Goal: Task Accomplishment & Management: Use online tool/utility

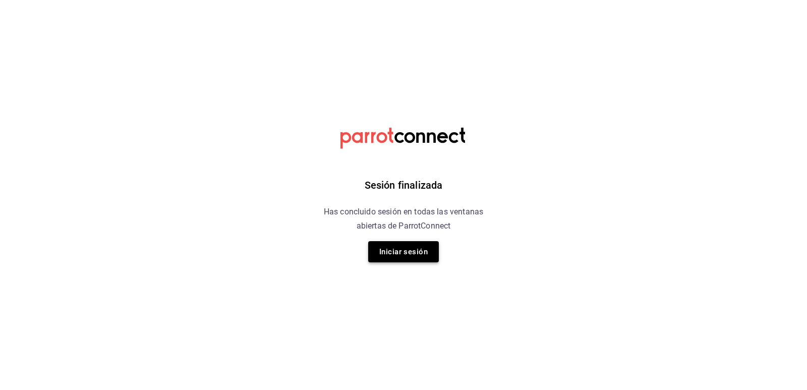
click at [400, 249] on button "Iniciar sesión" at bounding box center [403, 251] width 71 height 21
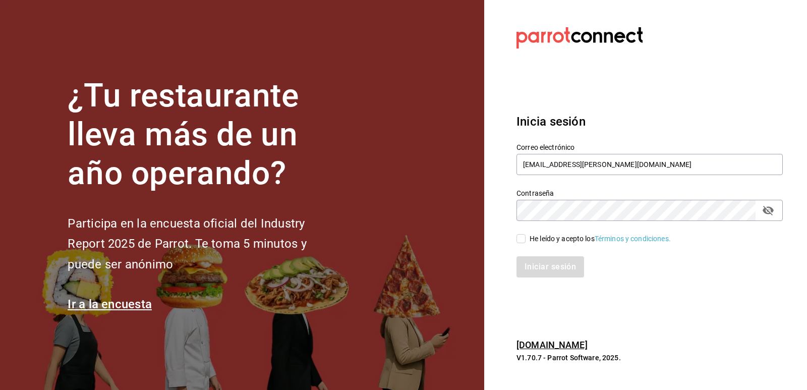
click at [519, 240] on input "He leído y acepto los Términos y condiciones." at bounding box center [520, 238] width 9 height 9
checkbox input "true"
click at [548, 262] on button "Iniciar sesión" at bounding box center [550, 266] width 69 height 21
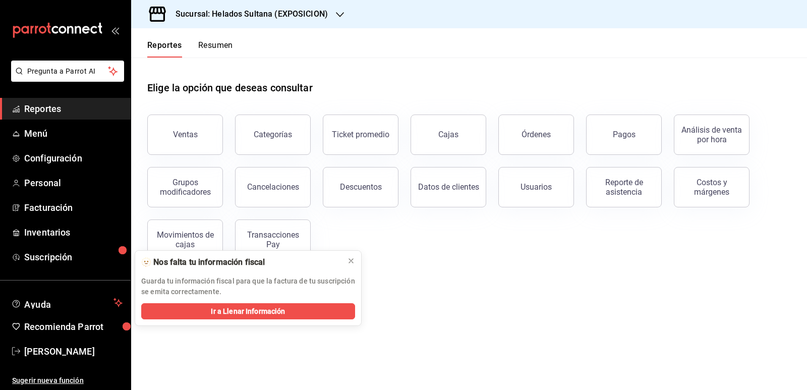
click at [316, 13] on h3 "Sucursal: Helados Sultana (EXPOSICION)" at bounding box center [247, 14] width 160 height 12
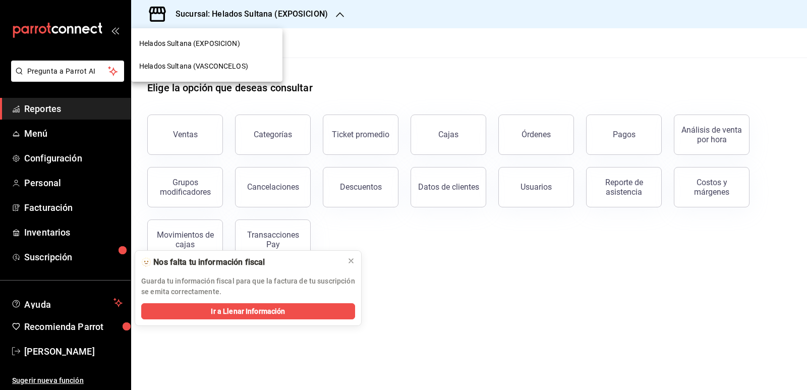
click at [254, 60] on div "Helados Sultana (VASCONCELOS)" at bounding box center [206, 66] width 151 height 23
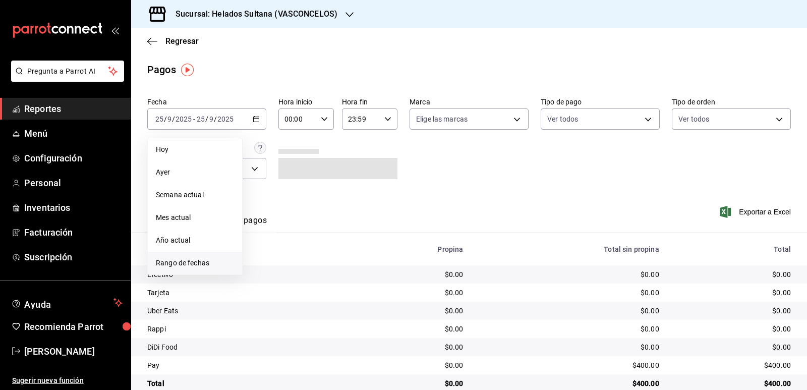
click at [205, 263] on span "Rango de fechas" at bounding box center [195, 263] width 78 height 11
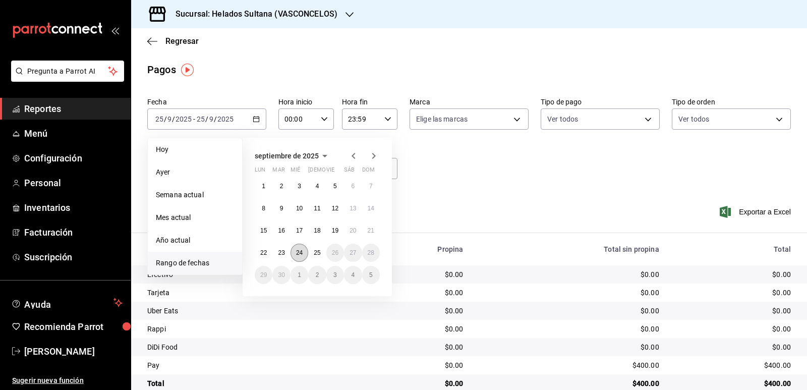
click at [299, 254] on abbr "24" at bounding box center [299, 252] width 7 height 7
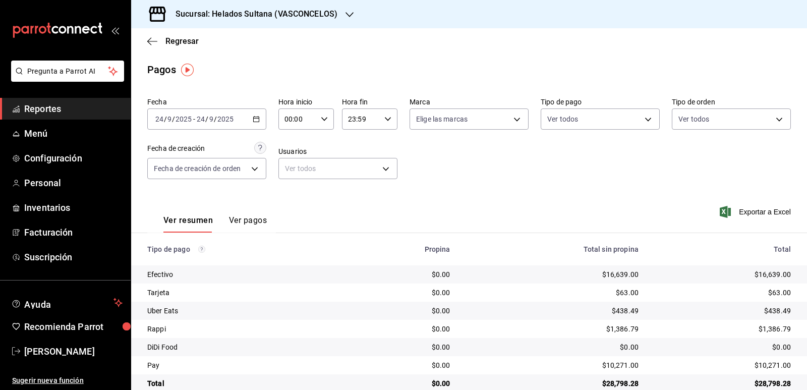
click at [256, 115] on div "[DATE] [DATE] - [DATE] [DATE]" at bounding box center [206, 118] width 119 height 21
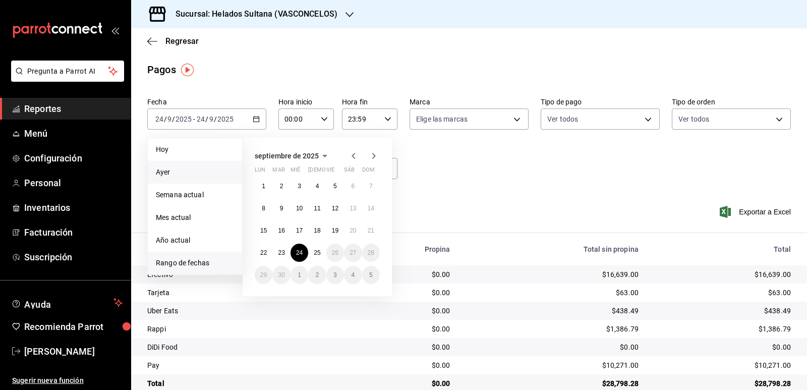
click at [184, 164] on li "Ayer" at bounding box center [195, 172] width 94 height 23
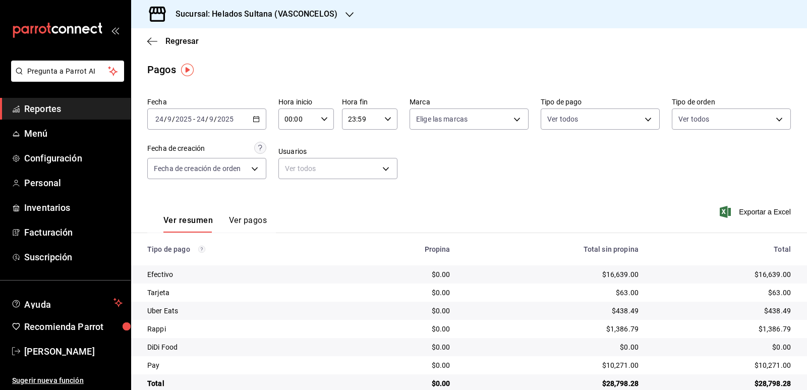
click at [52, 107] on span "Reportes" at bounding box center [73, 109] width 98 height 14
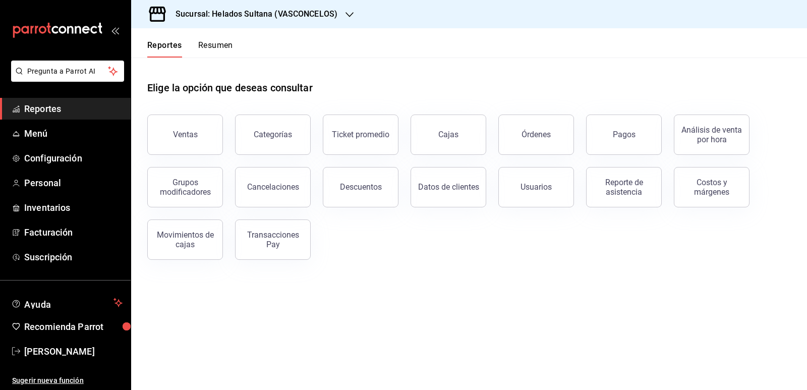
click at [213, 46] on button "Resumen" at bounding box center [215, 48] width 35 height 17
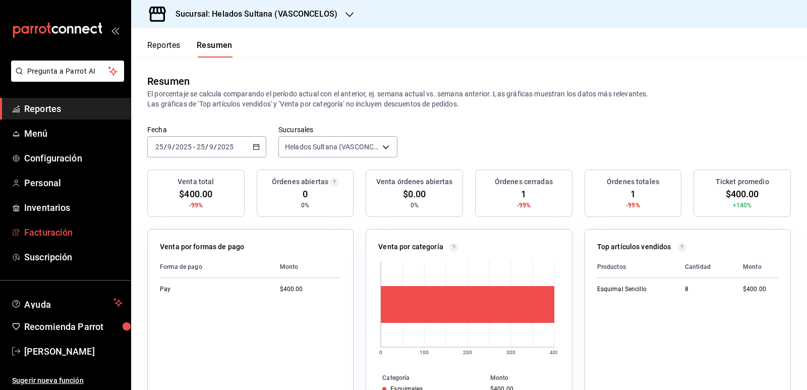
click at [60, 229] on span "Facturación" at bounding box center [73, 232] width 98 height 14
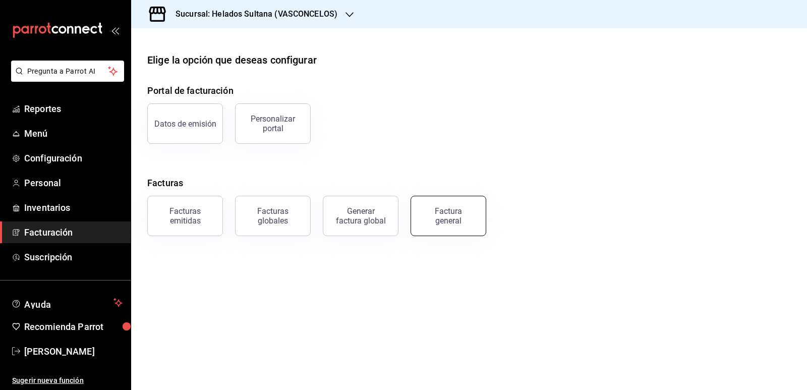
click at [466, 218] on div "Factura general" at bounding box center [448, 215] width 50 height 19
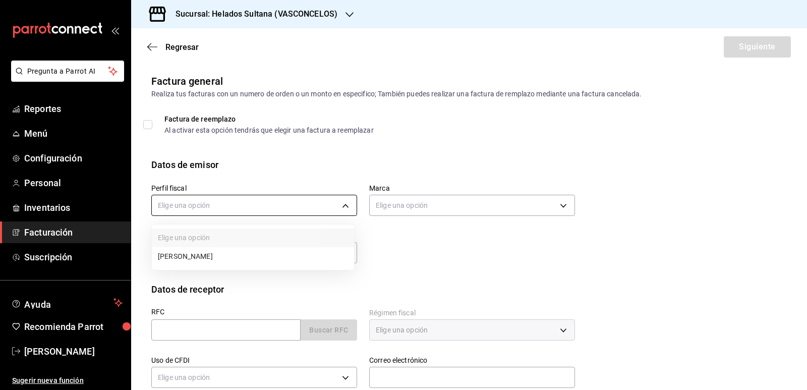
click at [256, 208] on body "Pregunta a Parrot AI Reportes Menú Configuración Personal Inventarios Facturaci…" at bounding box center [403, 195] width 807 height 390
click at [239, 253] on li "[PERSON_NAME]" at bounding box center [253, 256] width 202 height 19
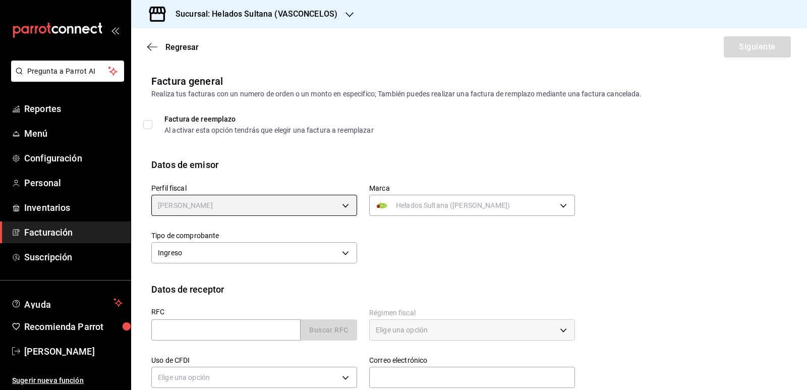
type input "3ddbee9d-526d-4270-adce-b67b8633c009"
type input "144306c7-8caf-4d8c-ba73-d2b7112157ad"
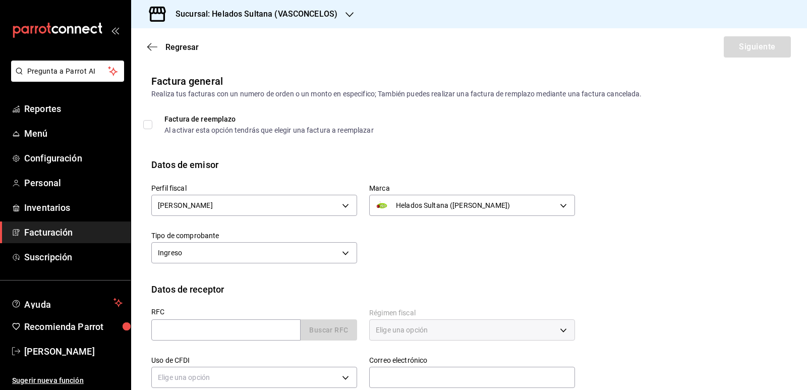
click at [414, 251] on div "Perfil fiscal [PERSON_NAME] 3ddbee9d-526d-4270-adce-b67b8633c009 Marca Helados …" at bounding box center [357, 218] width 436 height 95
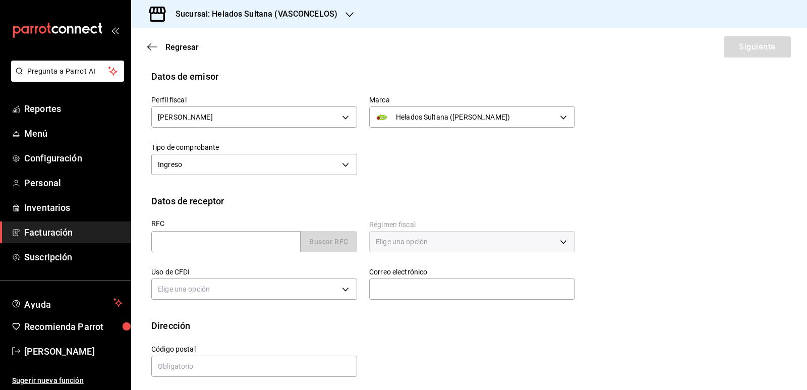
scroll to position [93, 0]
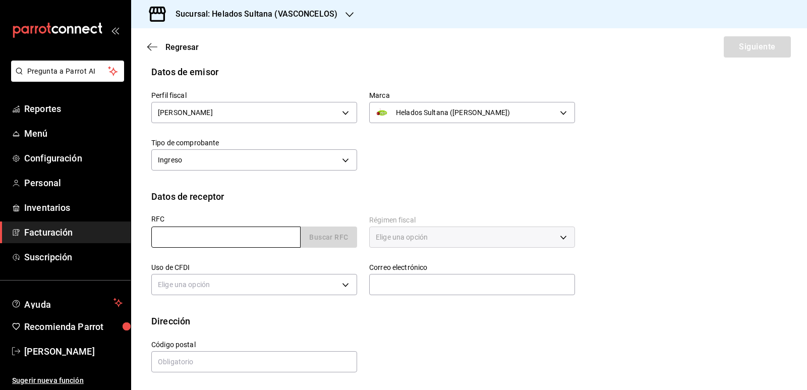
click at [229, 243] on input "text" at bounding box center [225, 236] width 149 height 21
click at [253, 238] on input "text" at bounding box center [225, 236] width 149 height 21
paste input "MPI1702158R4"
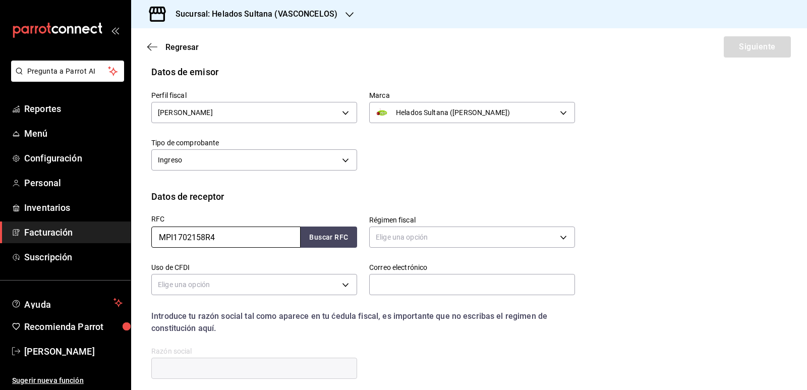
type input "MPI1702158R4"
click at [317, 245] on button "Buscar RFC" at bounding box center [329, 236] width 56 height 21
type input "[EMAIL_ADDRESS][DOMAIN_NAME]"
type input "66260"
type input "MILK PIZZERIA"
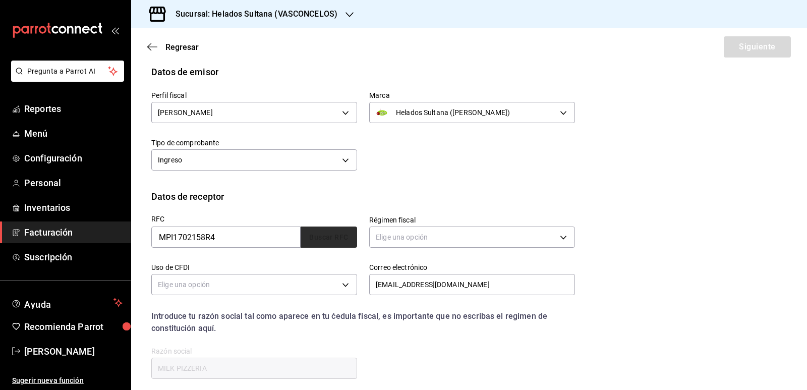
type input "601"
type input "G01"
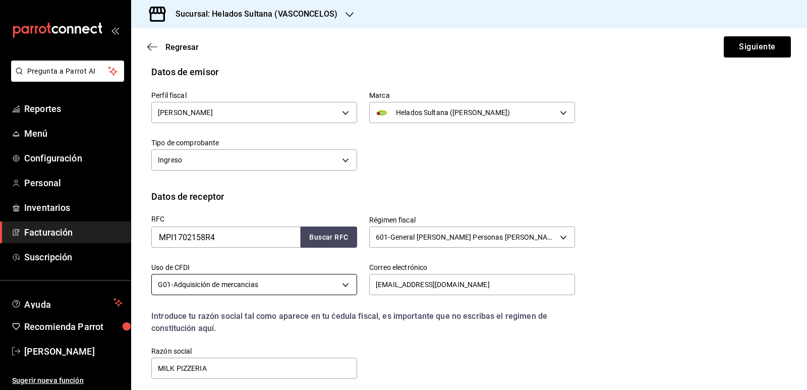
scroll to position [175, 0]
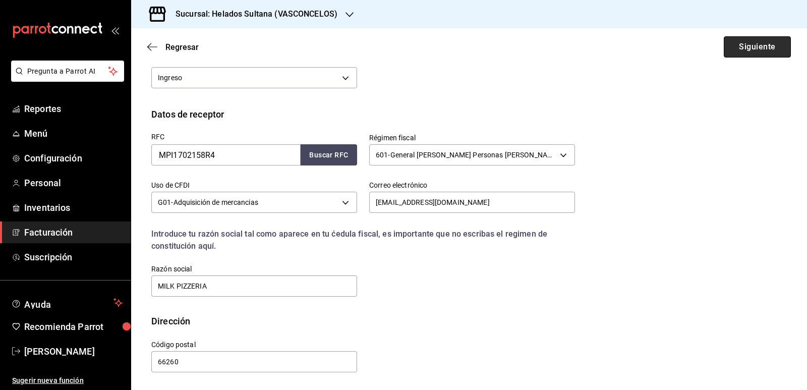
click at [728, 46] on button "Siguiente" at bounding box center [757, 46] width 67 height 21
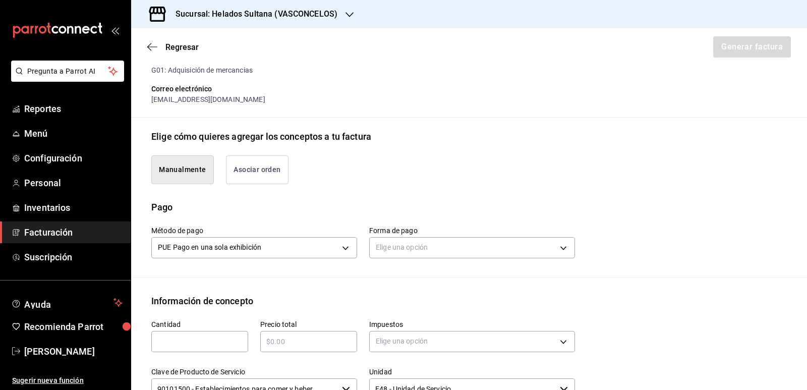
click at [279, 169] on button "Asociar orden" at bounding box center [257, 169] width 63 height 29
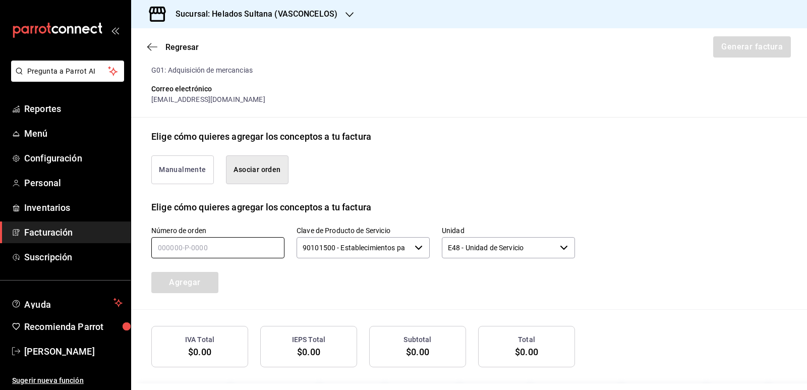
click at [237, 242] on input "text" at bounding box center [217, 247] width 133 height 21
type input "230925-p-0063"
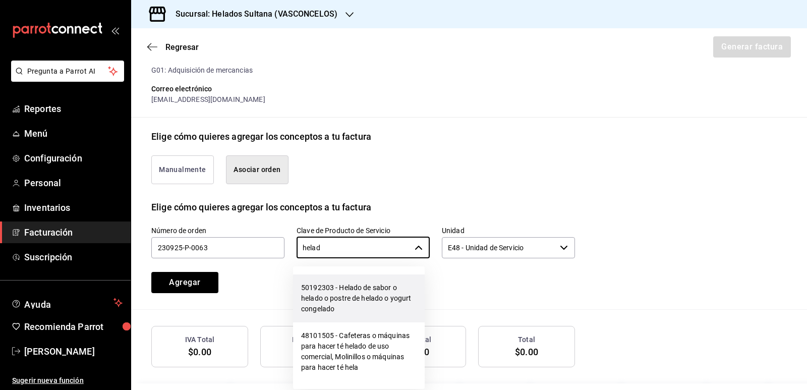
click at [337, 292] on li "50192303 - Helado de sabor o helado o postre de helado o yogurt congelado" at bounding box center [359, 298] width 132 height 48
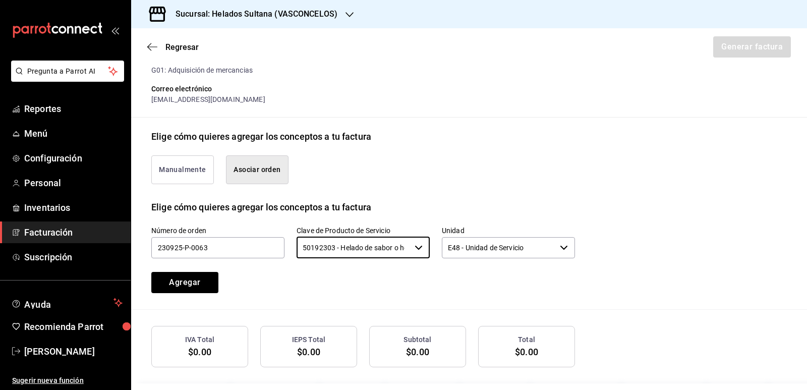
type input "50192303 - Helado de sabor o helado o postre de helado o yogurt congelado"
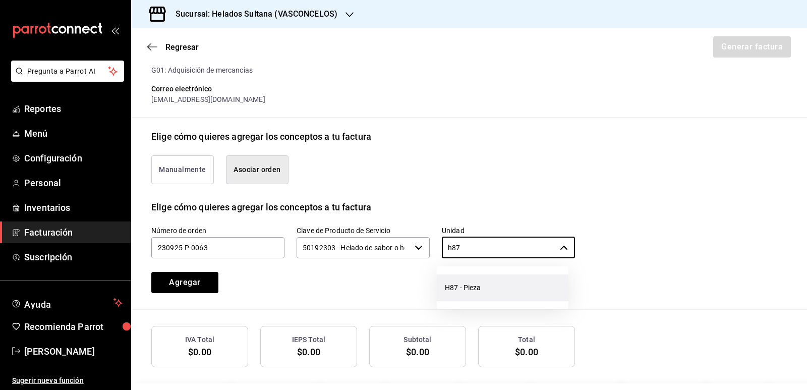
click at [455, 285] on li "H87 - Pieza" at bounding box center [503, 287] width 132 height 27
type input "H87 - Pieza"
click at [197, 279] on button "Agregar" at bounding box center [184, 282] width 67 height 21
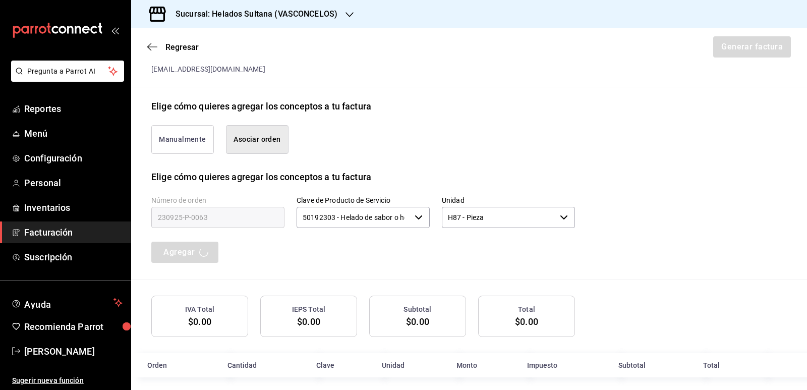
scroll to position [213, 0]
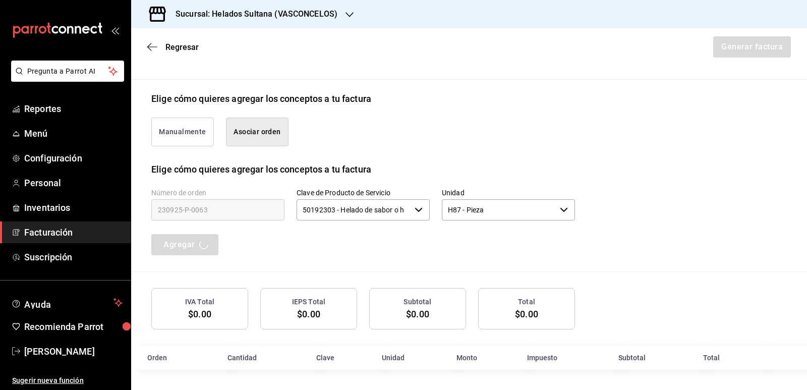
click at [458, 259] on div "Número de orden 230925-p-0063 Clave de Producto de Servicio 50192303 - Helado d…" at bounding box center [469, 223] width 636 height 95
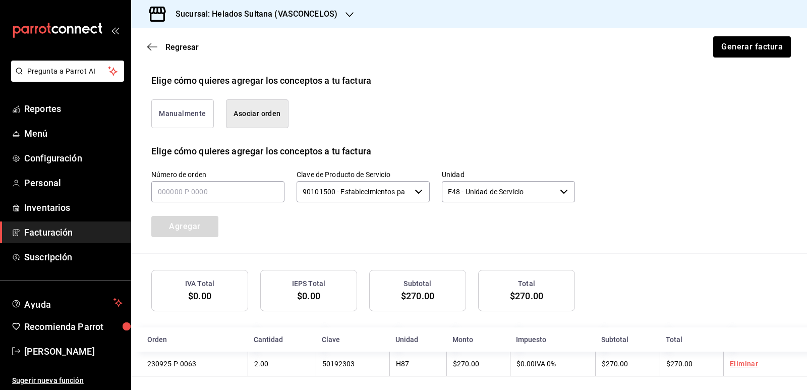
scroll to position [239, 0]
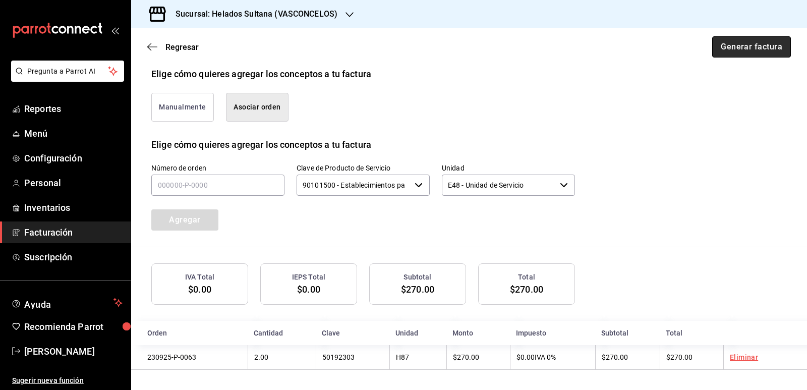
click at [740, 48] on button "Generar factura" at bounding box center [751, 46] width 79 height 21
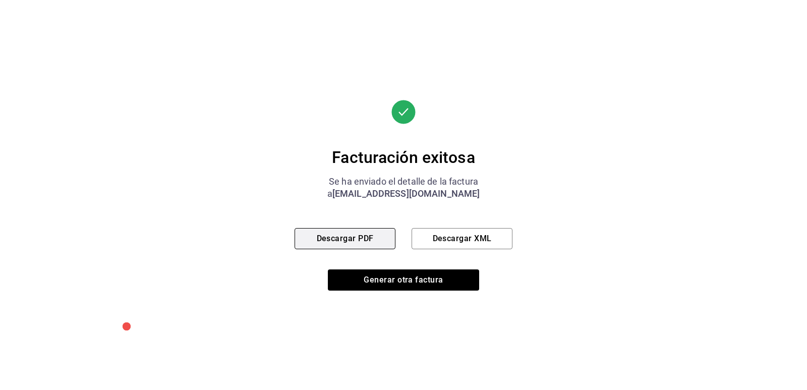
click at [332, 237] on button "Descargar PDF" at bounding box center [345, 238] width 101 height 21
click at [403, 292] on div "Facturación exitosa Se ha enviado el detalle de la factura a [EMAIL_ADDRESS][DO…" at bounding box center [404, 195] width 218 height 390
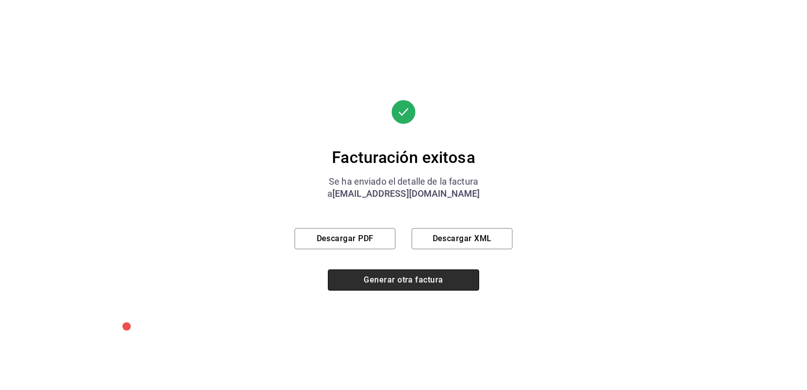
click at [407, 288] on button "Generar otra factura" at bounding box center [403, 279] width 151 height 21
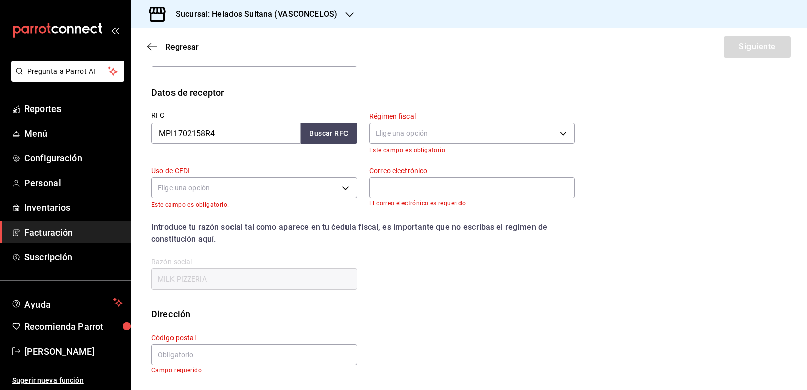
scroll to position [93, 0]
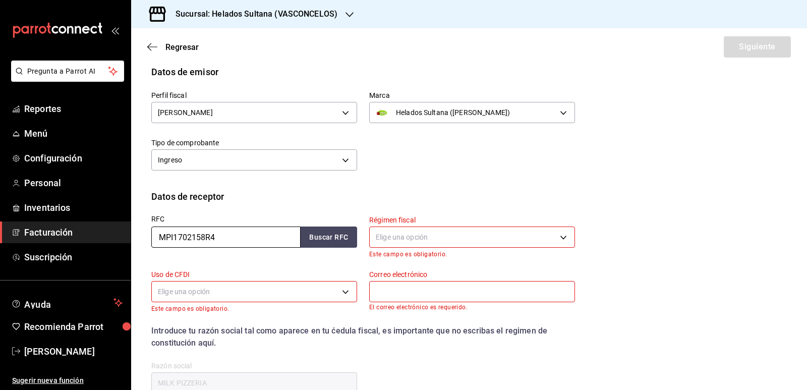
drag, startPoint x: 170, startPoint y: 233, endPoint x: 119, endPoint y: 229, distance: 51.5
click at [119, 229] on div "Pregunta a Parrot AI Reportes Menú Configuración Personal Inventarios Facturaci…" at bounding box center [403, 195] width 807 height 390
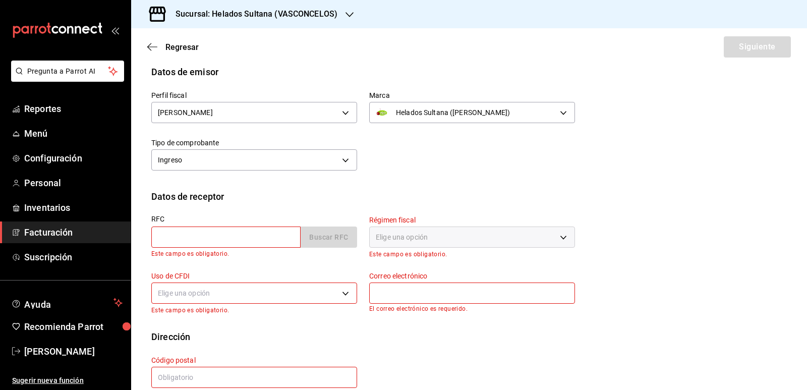
click at [526, 152] on div "Perfil fiscal [PERSON_NAME] 3ddbee9d-526d-4270-adce-b67b8633c009 Marca Helados …" at bounding box center [357, 126] width 436 height 95
click at [248, 234] on input "text" at bounding box center [225, 236] width 149 height 21
paste input "VIGF540402450"
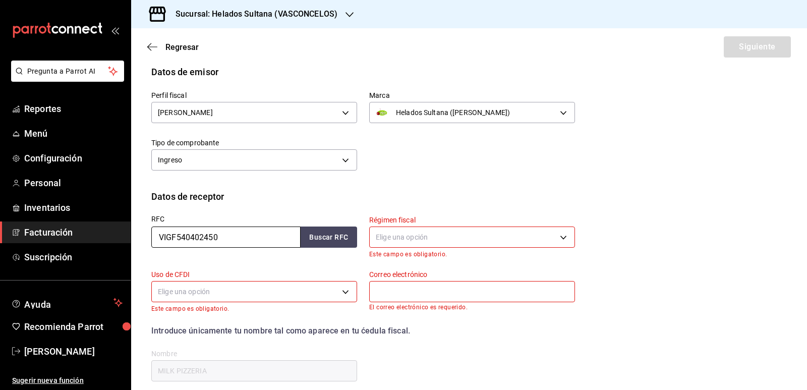
type input "VIGF540402450"
click at [333, 233] on button "Buscar RFC" at bounding box center [329, 236] width 56 height 21
click at [325, 233] on button "Buscar RFC" at bounding box center [329, 236] width 56 height 21
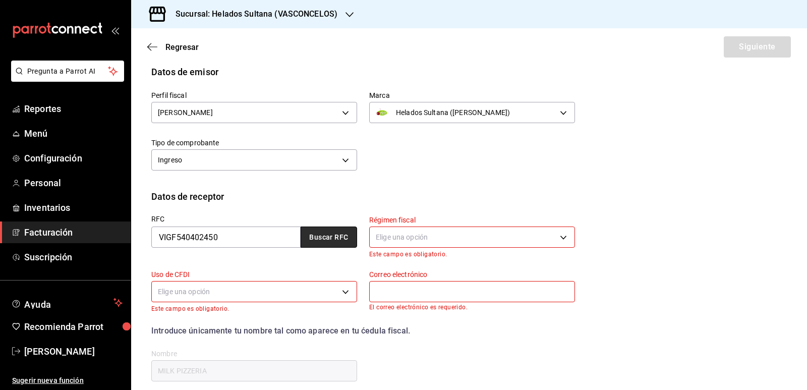
click at [325, 233] on button "Buscar RFC" at bounding box center [329, 236] width 56 height 21
click at [444, 237] on body "Pregunta a Parrot AI Reportes Menú Configuración Personal Inventarios Facturaci…" at bounding box center [403, 195] width 807 height 390
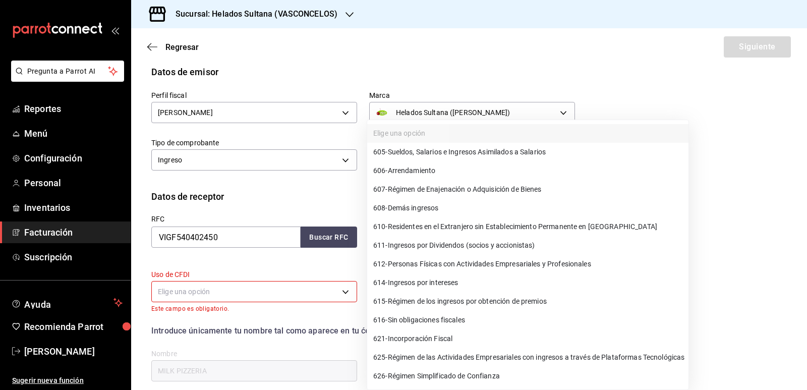
click at [473, 372] on span "626 - Régimen Simplificado de Confianza" at bounding box center [436, 376] width 127 height 11
type input "626"
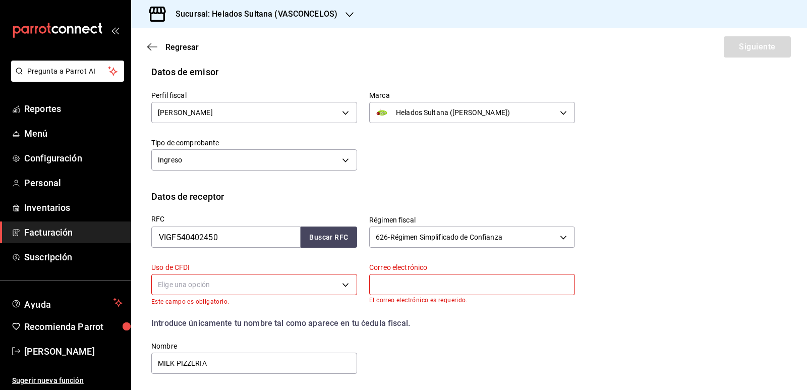
click at [255, 279] on body "Pregunta a Parrot AI Reportes Menú Configuración Personal Inventarios Facturaci…" at bounding box center [403, 195] width 807 height 390
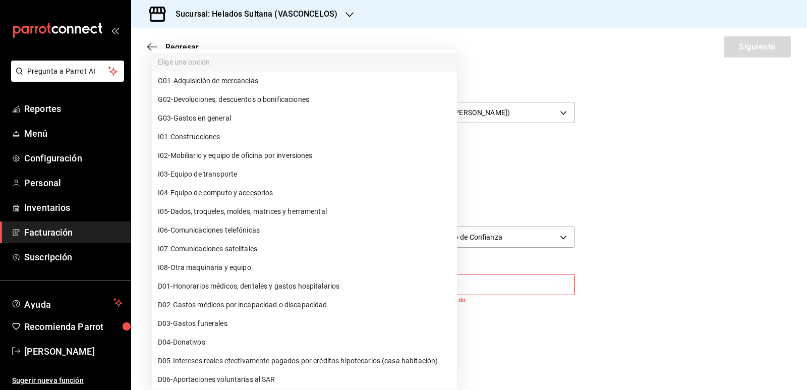
click at [228, 122] on span "G03 - Gastos en general" at bounding box center [194, 118] width 73 height 11
type input "G03"
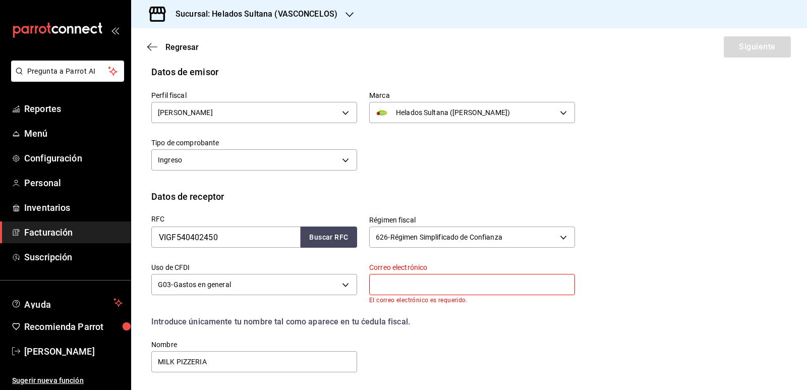
click at [420, 291] on input "text" at bounding box center [472, 284] width 206 height 21
paste input "[EMAIL_ADDRESS][DOMAIN_NAME]"
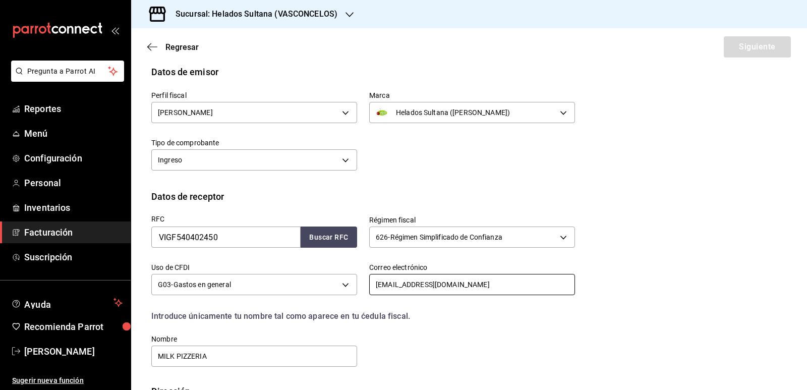
type input "[EMAIL_ADDRESS][DOMAIN_NAME]"
drag, startPoint x: 507, startPoint y: 165, endPoint x: 517, endPoint y: 165, distance: 9.6
click at [509, 165] on div "Perfil fiscal [PERSON_NAME] 3ddbee9d-526d-4270-adce-b67b8633c009 Marca Helados …" at bounding box center [357, 126] width 436 height 95
drag, startPoint x: 217, startPoint y: 353, endPoint x: 94, endPoint y: 350, distance: 123.1
click at [94, 350] on div "Pregunta a Parrot AI Reportes Menú Configuración Personal Inventarios Facturaci…" at bounding box center [403, 195] width 807 height 390
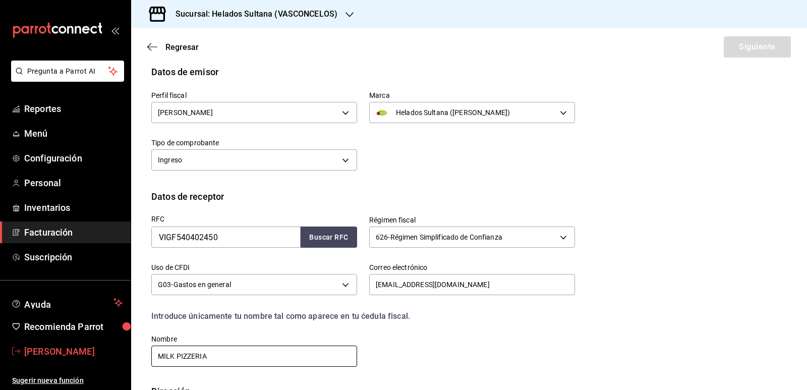
paste input "[PERSON_NAME]"
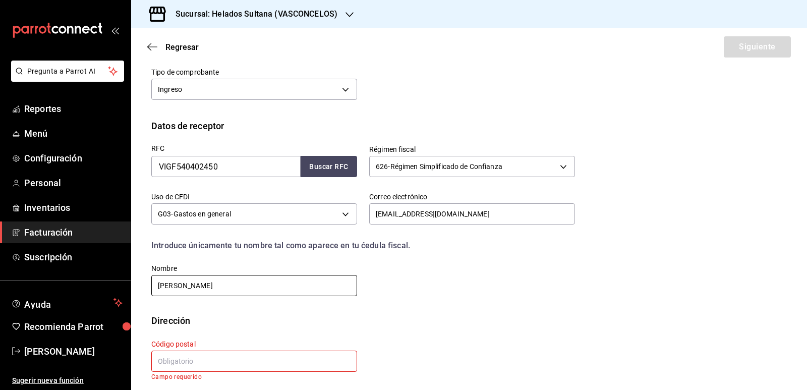
scroll to position [170, 0]
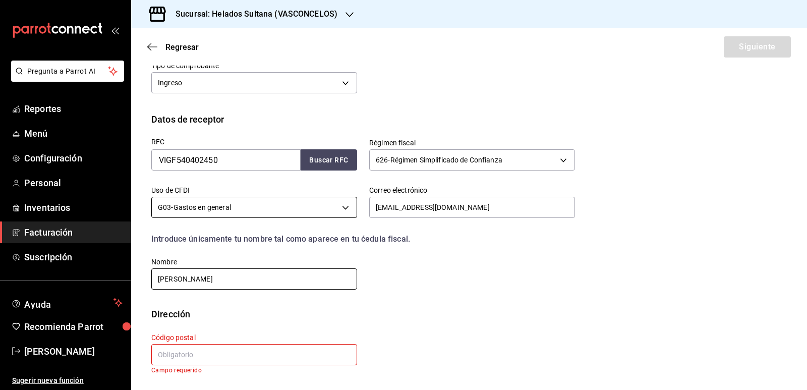
type input "[PERSON_NAME]"
click at [278, 350] on input "text" at bounding box center [254, 354] width 206 height 21
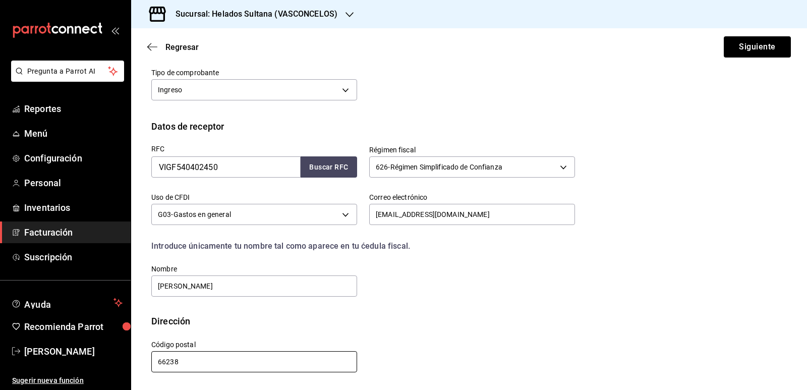
scroll to position [163, 0]
type input "66238"
click at [754, 43] on button "Siguiente" at bounding box center [757, 46] width 67 height 21
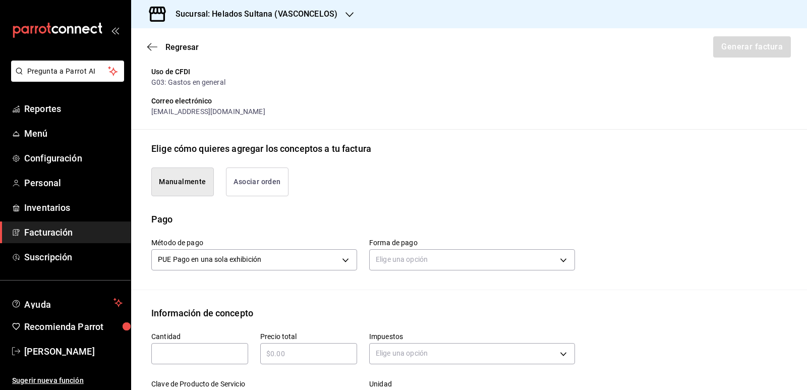
click at [266, 183] on button "Asociar orden" at bounding box center [257, 181] width 63 height 29
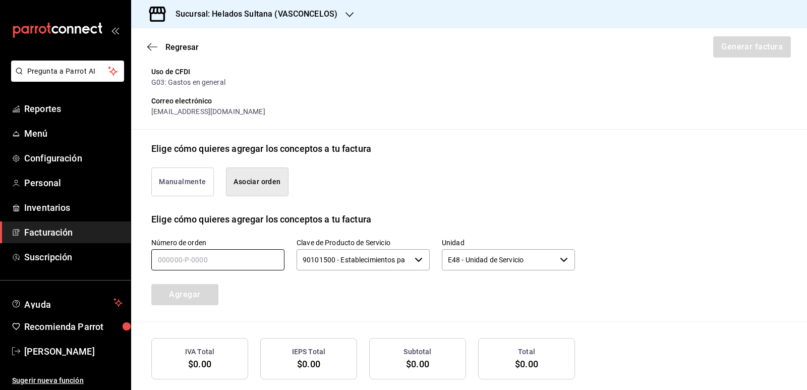
click at [230, 261] on input "text" at bounding box center [217, 259] width 133 height 21
type input "150925-p-0191"
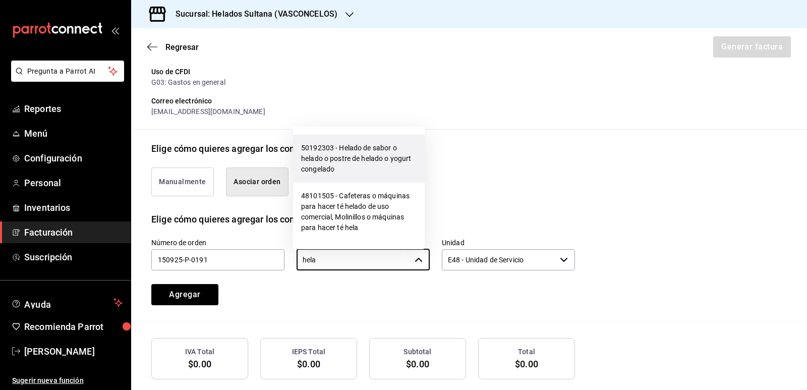
click at [365, 152] on li "50192303 - Helado de sabor o helado o postre de helado o yogurt congelado" at bounding box center [359, 159] width 132 height 48
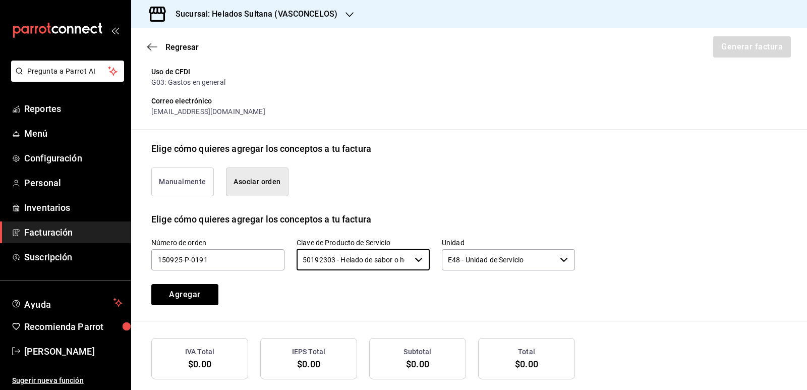
type input "50192303 - Helado de sabor o helado o postre de helado o yogurt congelado"
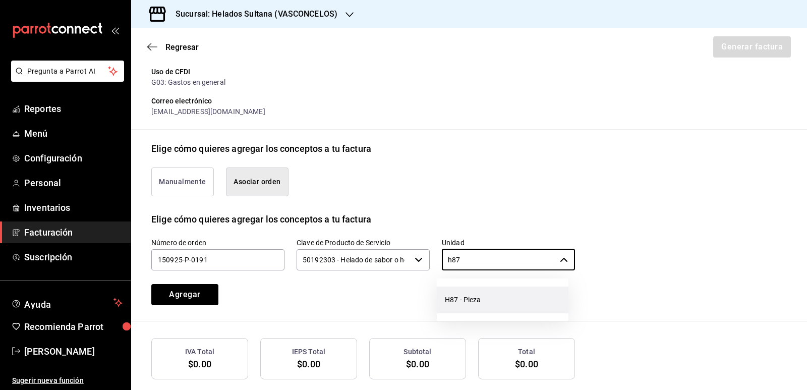
click at [485, 289] on li "H87 - Pieza" at bounding box center [503, 299] width 132 height 27
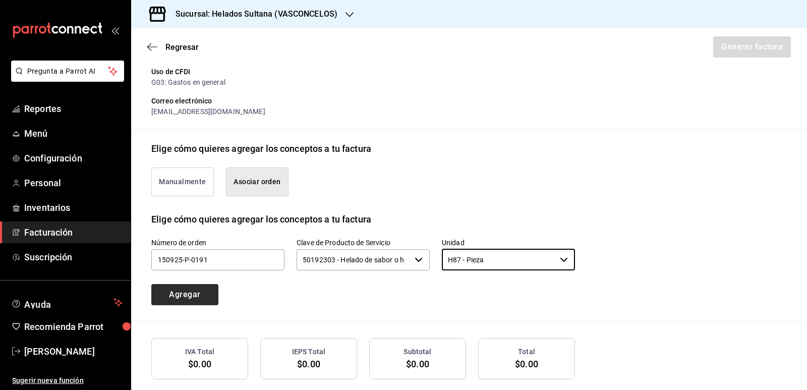
type input "H87 - Pieza"
click at [203, 301] on button "Agregar" at bounding box center [184, 294] width 67 height 21
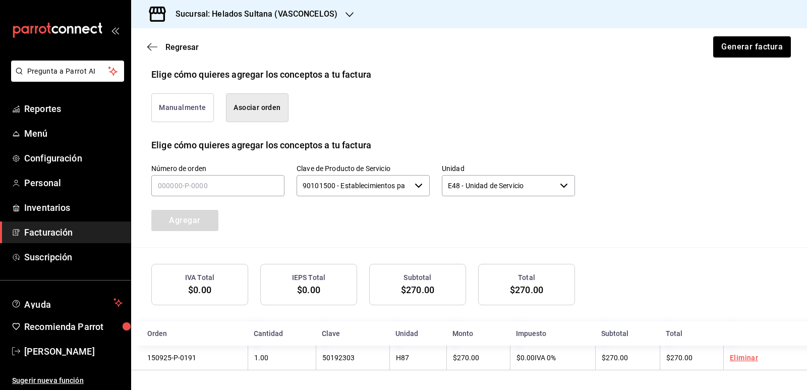
scroll to position [239, 0]
click at [742, 40] on button "Generar factura" at bounding box center [751, 46] width 79 height 21
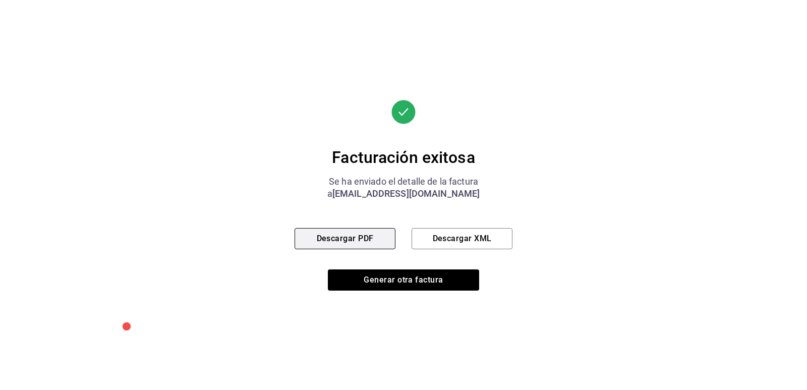
click at [363, 242] on button "Descargar PDF" at bounding box center [345, 238] width 101 height 21
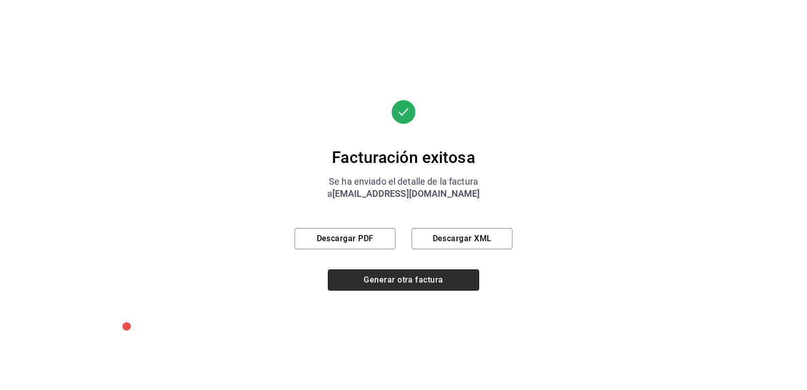
click at [381, 272] on button "Generar otra factura" at bounding box center [403, 279] width 151 height 21
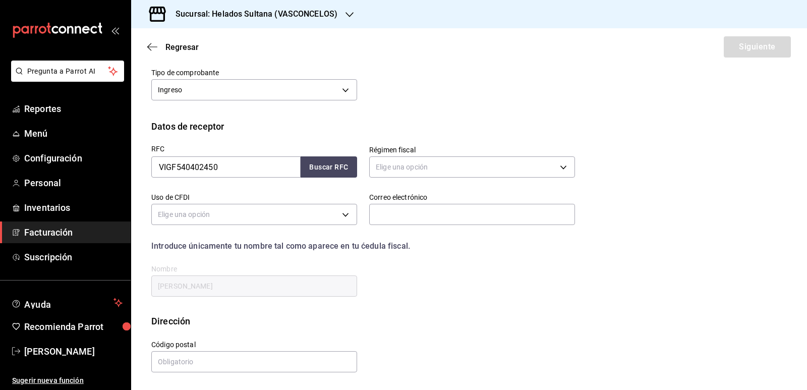
scroll to position [93, 0]
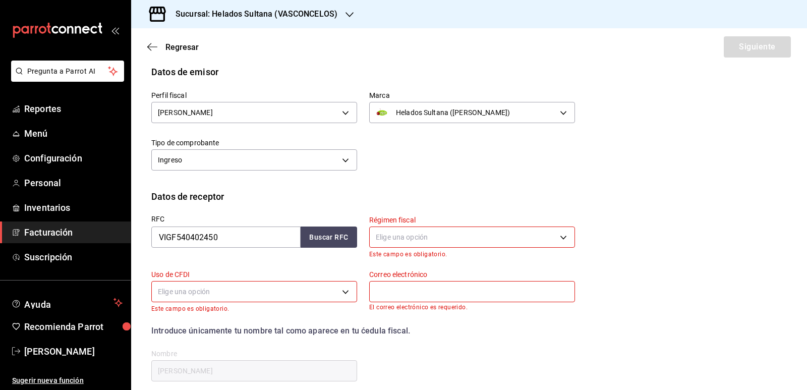
click at [61, 237] on span "Facturación" at bounding box center [73, 232] width 98 height 14
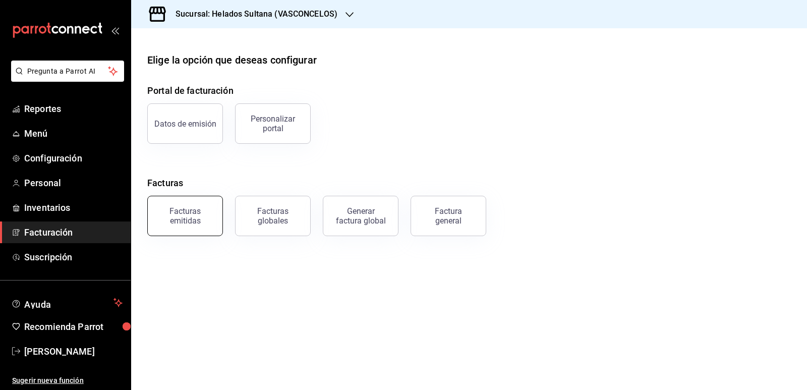
click at [188, 215] on div "Facturas emitidas" at bounding box center [185, 215] width 63 height 19
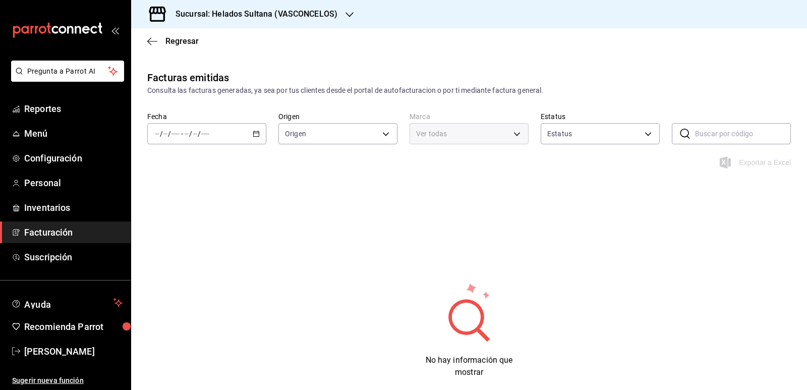
type input "ORDER_INVOICE,GENERAL_INVOICE"
type input "ACTIVE,PENDING_CANCELLATION,CANCELLED,PRE_CANCELLED"
type input "144306c7-8caf-4d8c-ba73-d2b7112157ad"
click at [255, 131] on icon "button" at bounding box center [256, 133] width 7 height 7
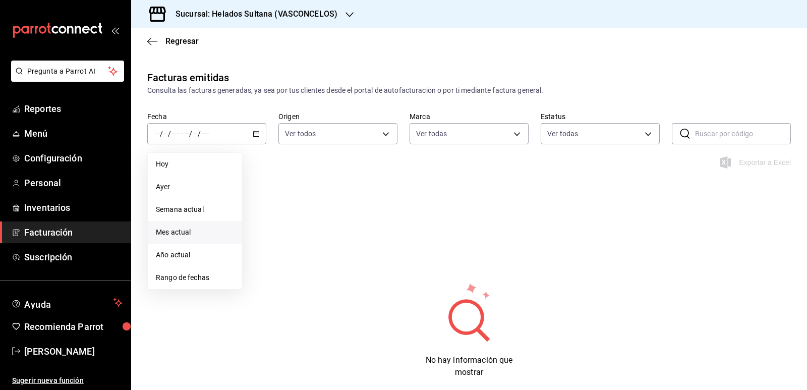
click at [182, 240] on li "Mes actual" at bounding box center [195, 232] width 94 height 23
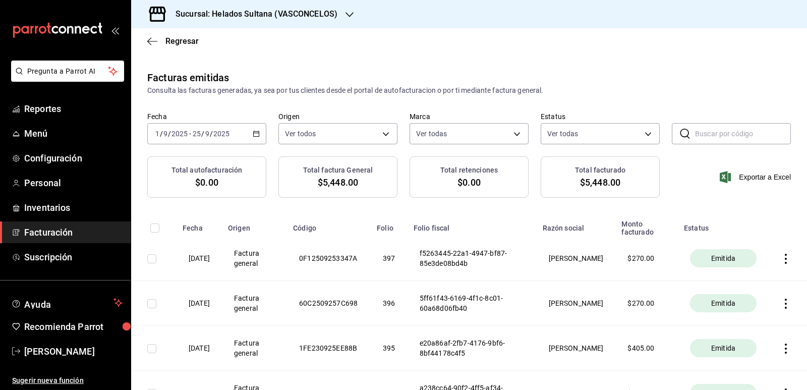
click at [258, 134] on div "[DATE] [DATE] - [DATE] [DATE]" at bounding box center [206, 133] width 119 height 21
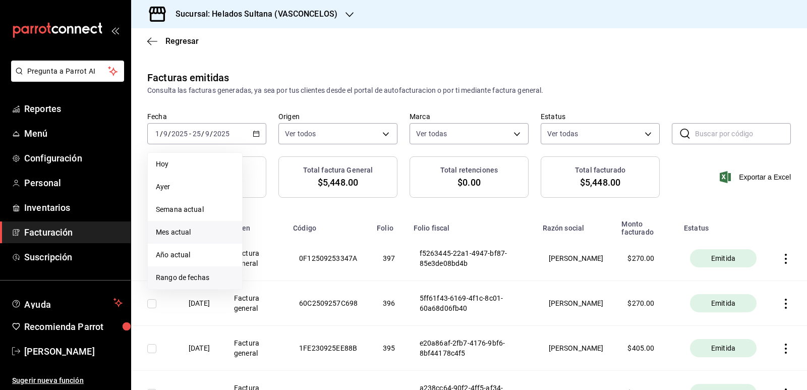
click at [194, 276] on span "Rango de fechas" at bounding box center [195, 277] width 78 height 11
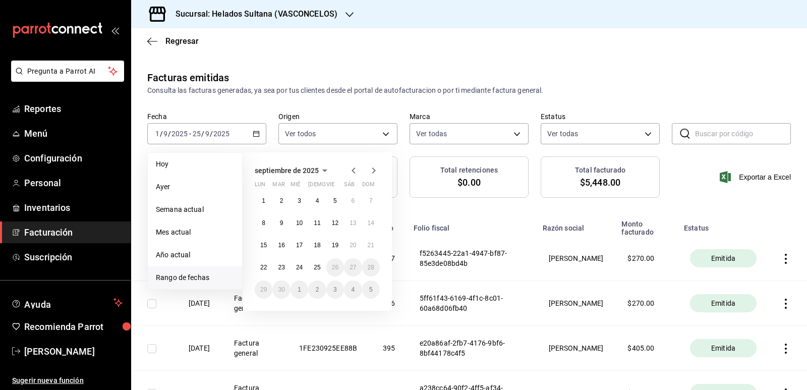
click at [352, 170] on icon "button" at bounding box center [354, 170] width 12 height 12
click at [330, 198] on button "1" at bounding box center [335, 201] width 18 height 18
click at [372, 293] on abbr "31" at bounding box center [371, 289] width 7 height 7
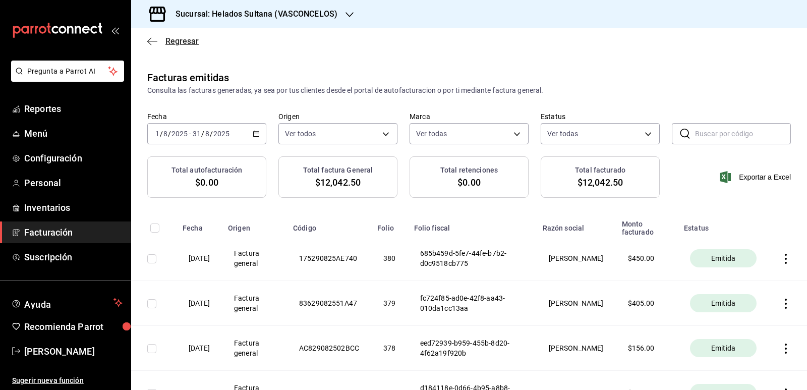
click at [172, 41] on span "Regresar" at bounding box center [181, 41] width 33 height 10
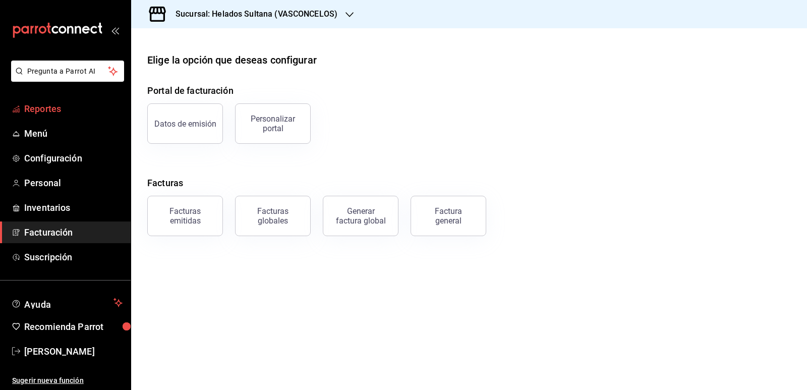
click at [53, 110] on span "Reportes" at bounding box center [73, 109] width 98 height 14
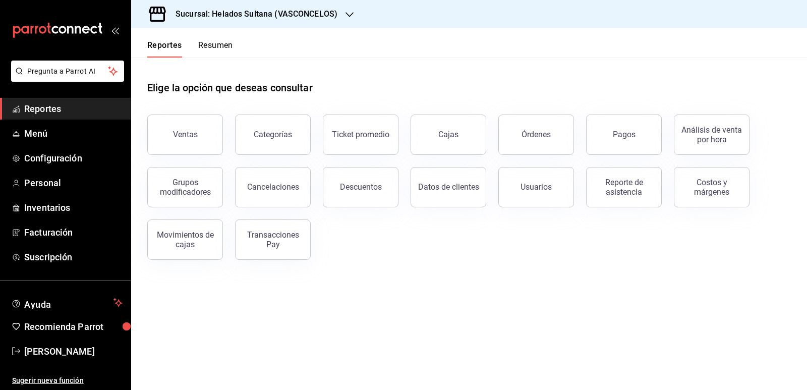
click at [218, 47] on button "Resumen" at bounding box center [215, 48] width 35 height 17
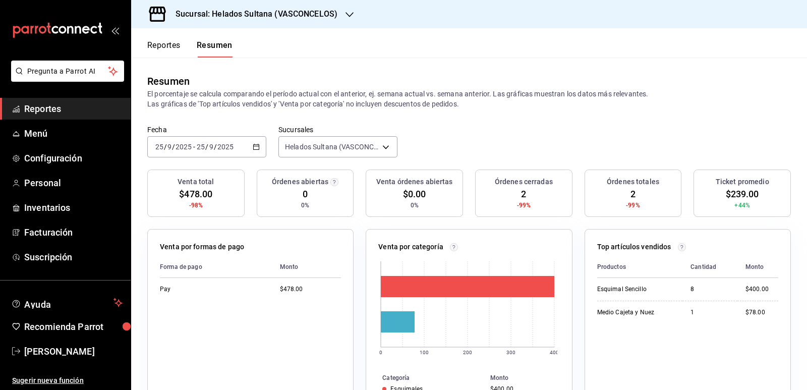
click at [253, 146] on \(Stroke\) "button" at bounding box center [256, 147] width 6 height 6
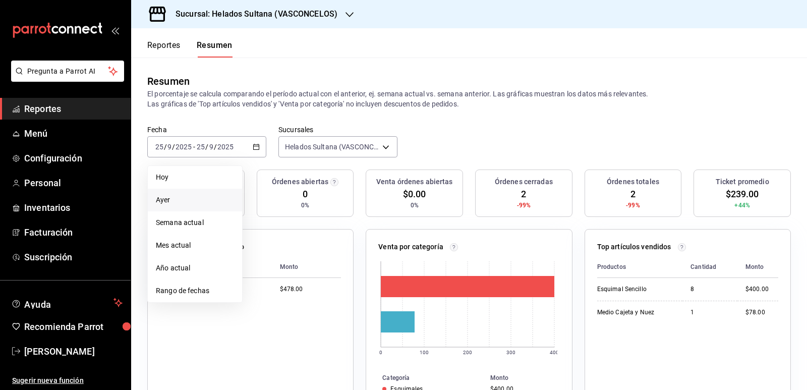
click at [192, 190] on li "Ayer" at bounding box center [195, 200] width 94 height 23
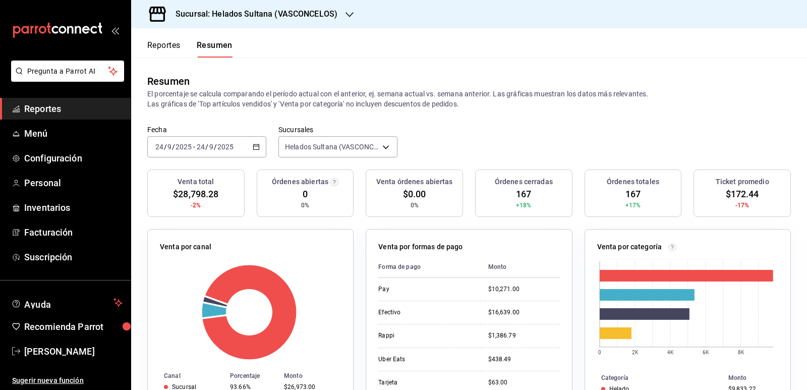
click at [170, 44] on button "Reportes" at bounding box center [163, 48] width 33 height 17
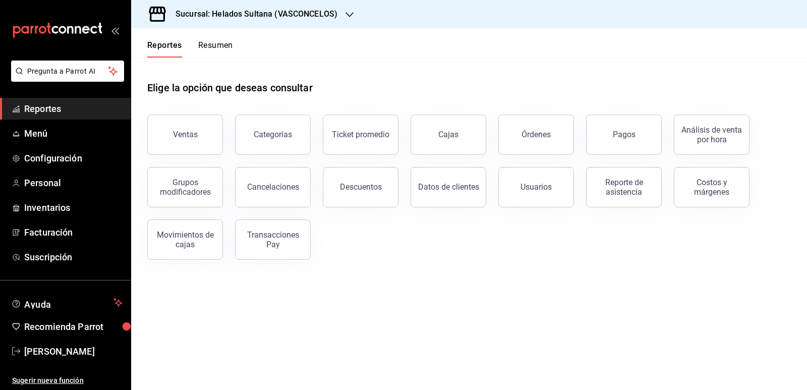
click at [211, 46] on button "Resumen" at bounding box center [215, 48] width 35 height 17
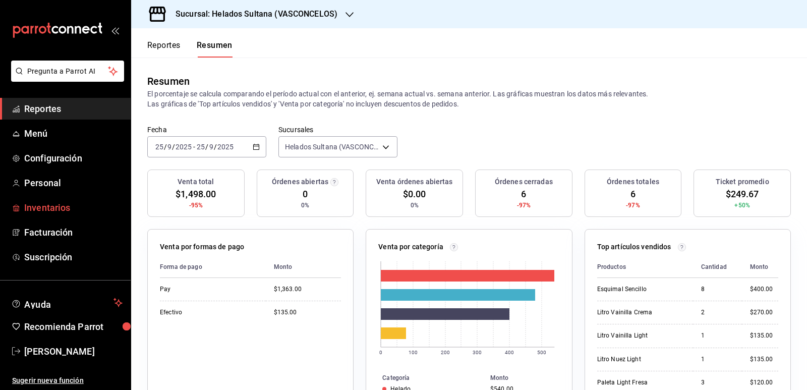
click at [54, 209] on span "Inventarios" at bounding box center [73, 208] width 98 height 14
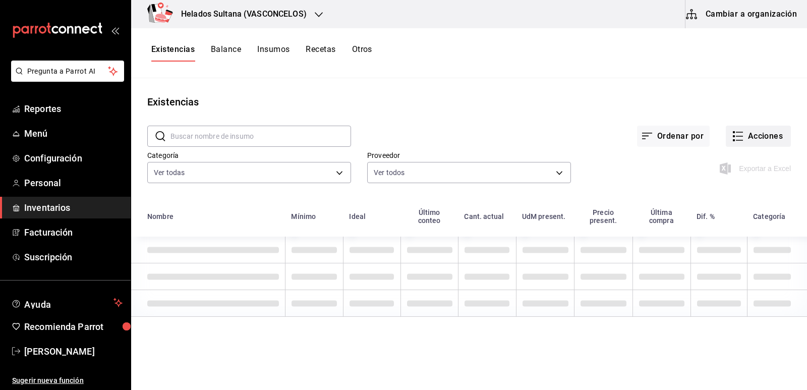
click at [746, 138] on button "Acciones" at bounding box center [758, 136] width 65 height 21
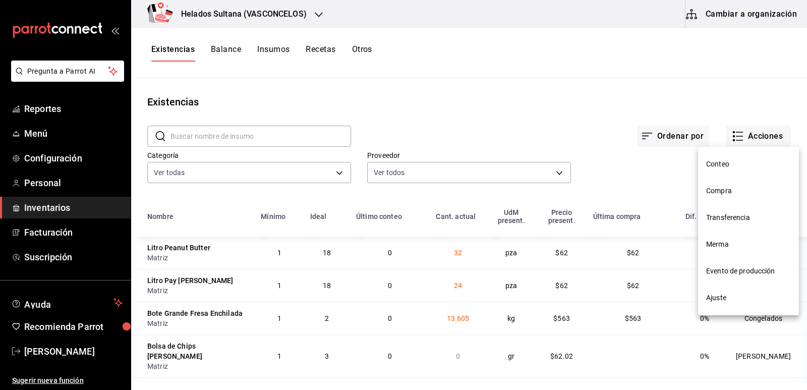
click at [723, 196] on span "Compra" at bounding box center [748, 191] width 85 height 11
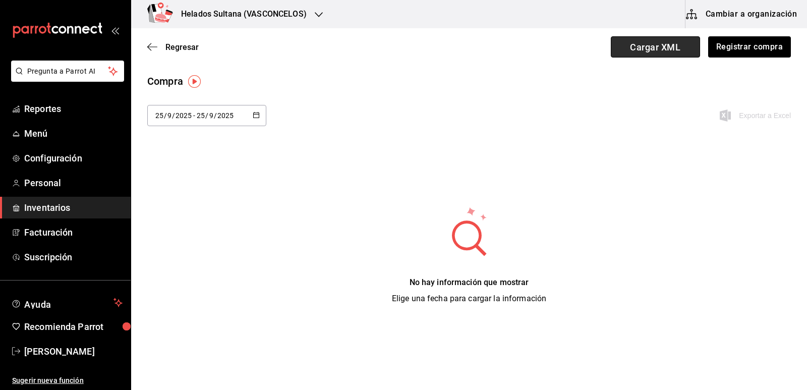
click at [662, 48] on span "Cargar XML" at bounding box center [655, 46] width 89 height 21
click at [0, 0] on input "Cargar XML" at bounding box center [0, 0] width 0 height 0
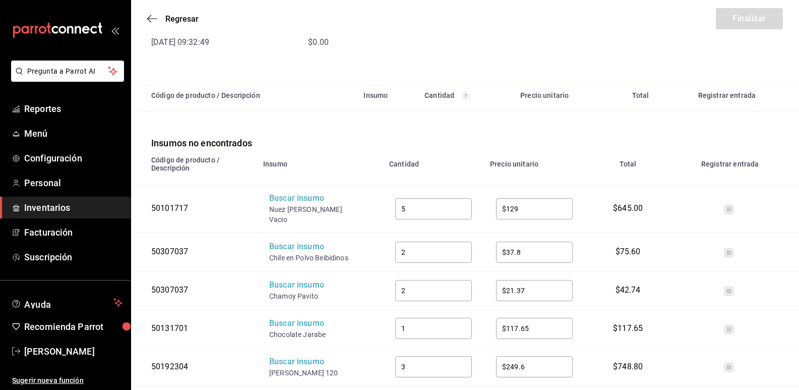
scroll to position [186, 0]
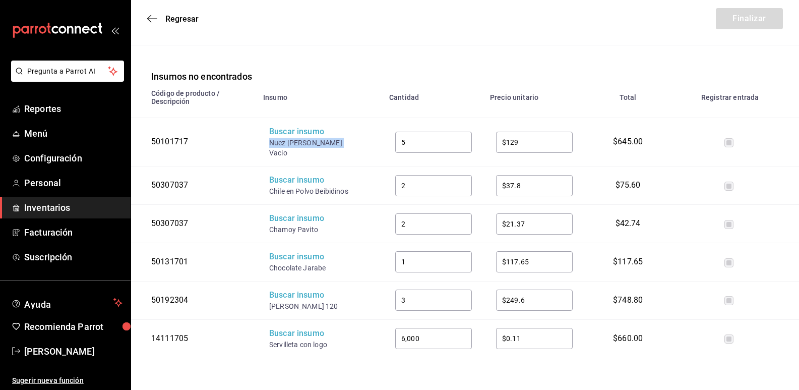
drag, startPoint x: 334, startPoint y: 144, endPoint x: 269, endPoint y: 141, distance: 64.6
click at [269, 141] on div "Nuez [PERSON_NAME] Vacio" at bounding box center [309, 148] width 81 height 20
copy div "Nuez [PERSON_NAME] Vacio"
click at [295, 133] on div "Buscar insumo" at bounding box center [309, 132] width 81 height 12
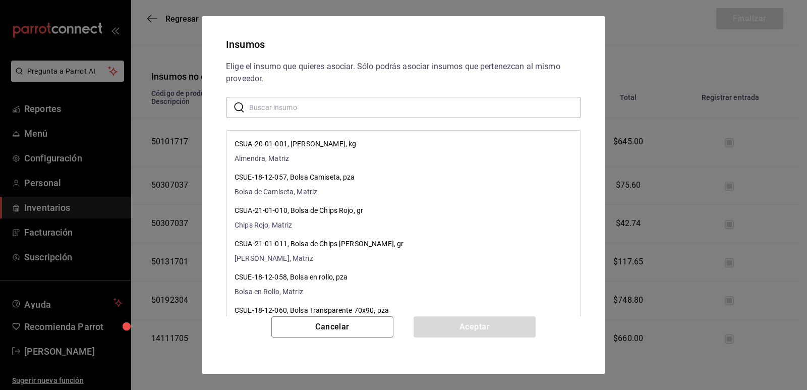
click at [312, 105] on input "text" at bounding box center [415, 107] width 332 height 20
paste input "Nuez [PERSON_NAME] Vacio"
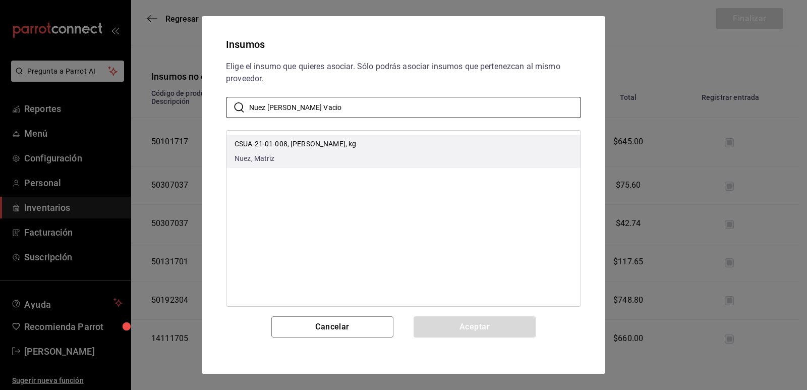
type input "Nuez [PERSON_NAME] Vacio"
click at [310, 142] on p "CSUA-21-01-008, [PERSON_NAME], kg" at bounding box center [296, 144] width 122 height 11
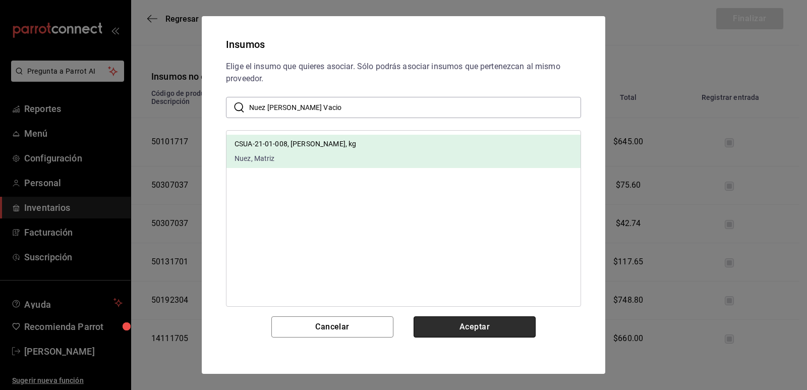
click at [514, 334] on button "Aceptar" at bounding box center [475, 326] width 122 height 21
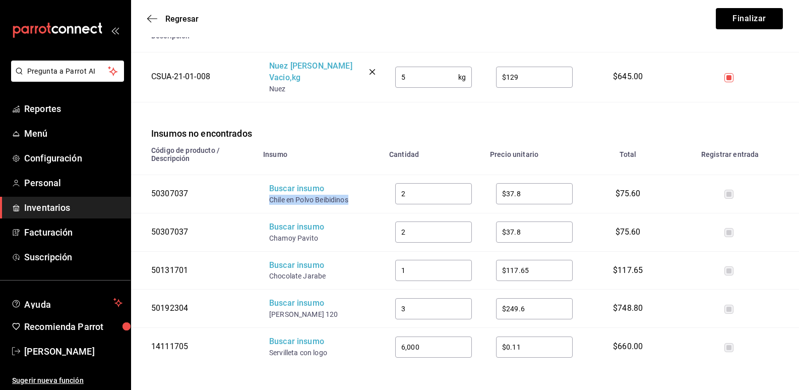
drag, startPoint x: 306, startPoint y: 204, endPoint x: 268, endPoint y: 190, distance: 40.4
click at [268, 190] on td "Buscar insumo [GEOGRAPHIC_DATA] en Polvo Beibidinos" at bounding box center [320, 194] width 126 height 38
copy div "Chile en Polvo Beibidinos"
click at [290, 184] on div "Buscar insumo" at bounding box center [309, 189] width 81 height 12
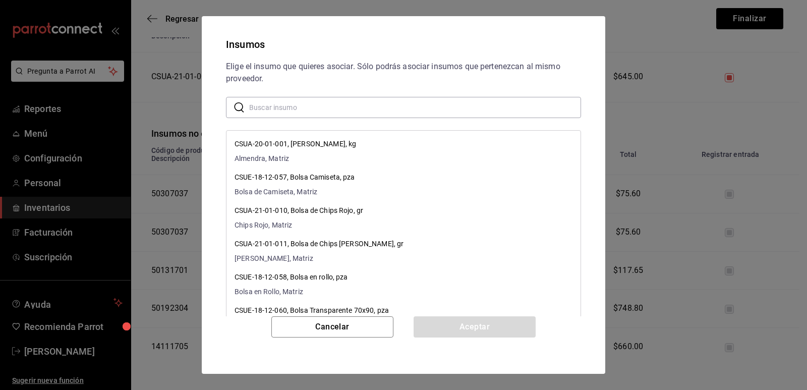
click at [332, 109] on input "text" at bounding box center [415, 107] width 332 height 20
paste input "Chile en Polvo Beibidinos"
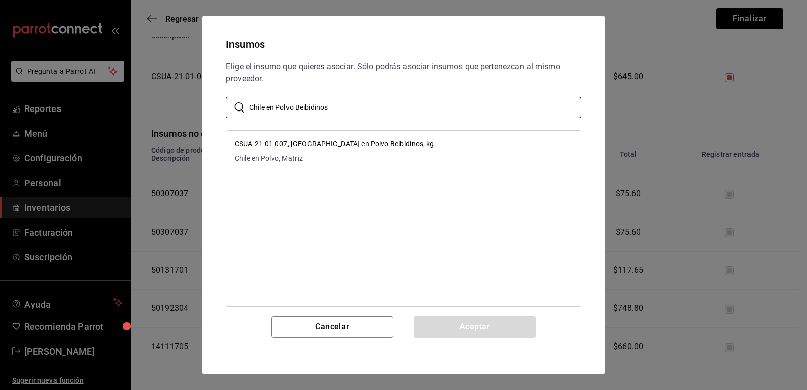
type input "Chile en Polvo Beibidinos"
click at [372, 144] on p "CSUA-21-01-007, [GEOGRAPHIC_DATA] en Polvo Beibidinos, kg" at bounding box center [335, 144] width 200 height 11
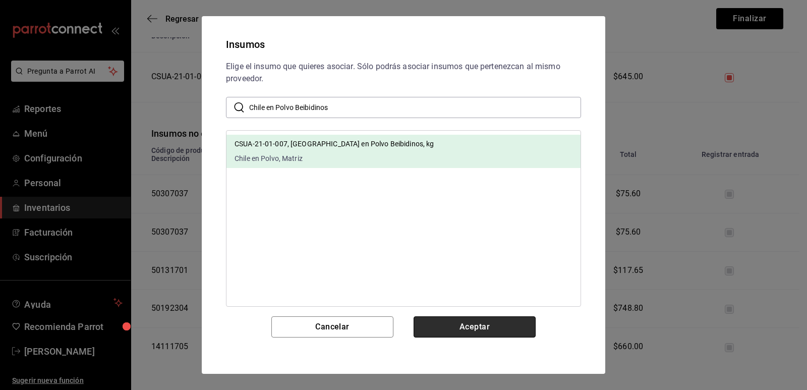
drag, startPoint x: 475, startPoint y: 322, endPoint x: 493, endPoint y: 317, distance: 19.5
click at [475, 323] on button "Aceptar" at bounding box center [475, 326] width 122 height 21
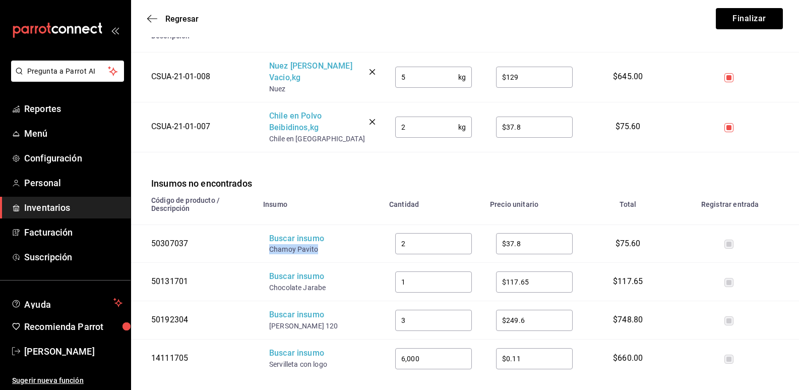
drag, startPoint x: 319, startPoint y: 237, endPoint x: 268, endPoint y: 241, distance: 51.1
click at [268, 241] on td "Buscar insumo Chamoy Pavito" at bounding box center [320, 243] width 126 height 38
copy div "Chamoy Pavito"
click at [283, 233] on div "Buscar insumo" at bounding box center [309, 239] width 81 height 12
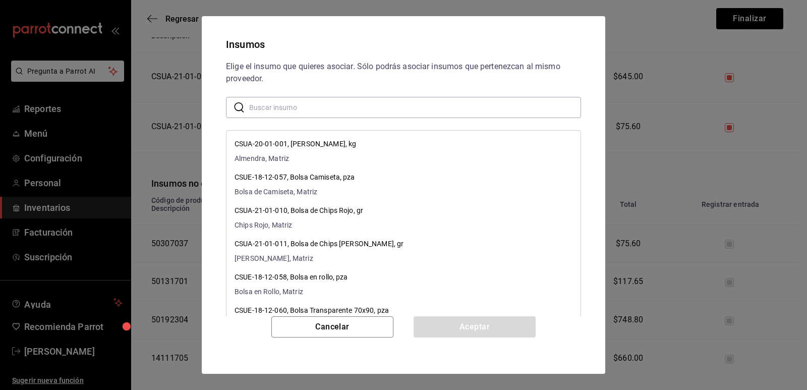
click at [322, 110] on input "text" at bounding box center [415, 107] width 332 height 20
paste input "Chamoy Pavito"
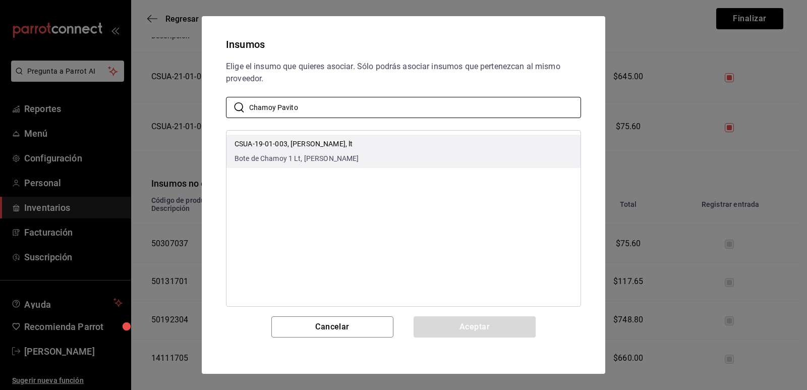
type input "Chamoy Pavito"
click at [349, 136] on li "CSUA-19-01-003, [PERSON_NAME], lt Bote de Chamoy 1 Lt, [PERSON_NAME]" at bounding box center [403, 151] width 354 height 33
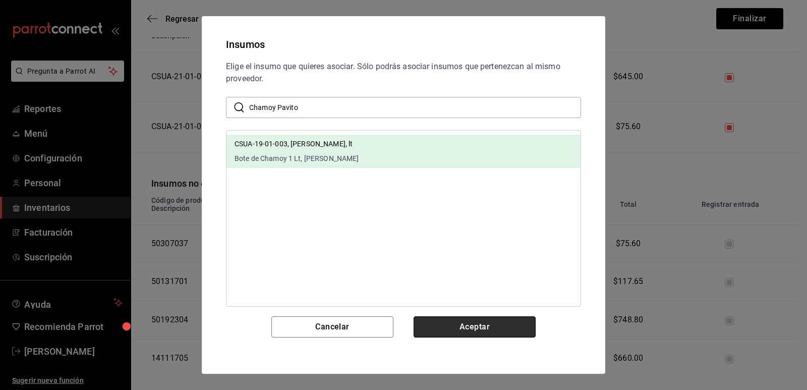
click at [459, 327] on button "Aceptar" at bounding box center [475, 326] width 122 height 21
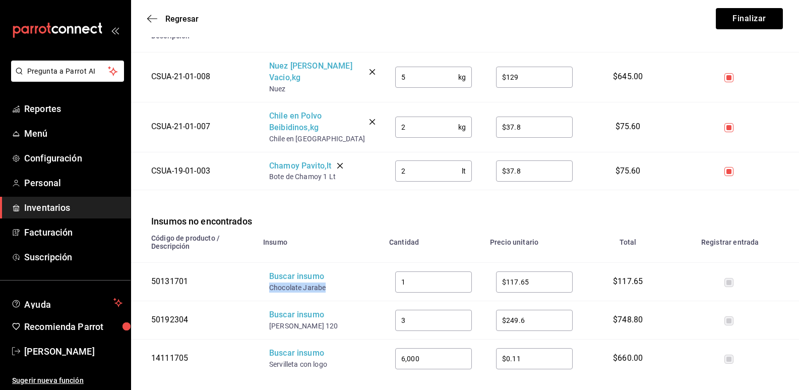
drag, startPoint x: 318, startPoint y: 280, endPoint x: 270, endPoint y: 277, distance: 48.5
click at [270, 282] on div "Chocolate Jarabe" at bounding box center [309, 287] width 81 height 10
copy div "Chocolate Jarabe"
click at [287, 271] on div "Buscar insumo" at bounding box center [309, 277] width 81 height 12
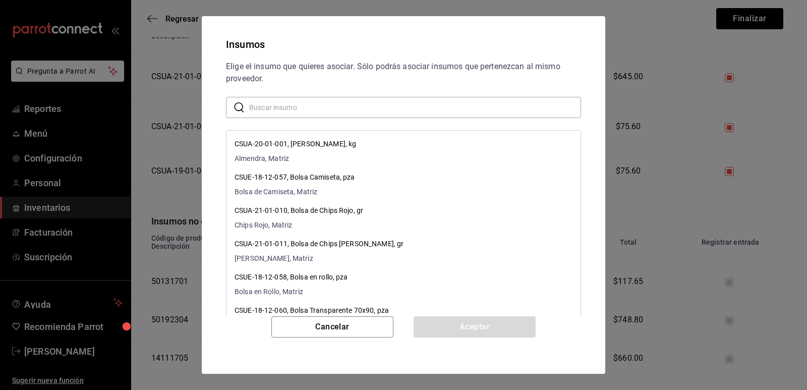
click at [312, 109] on input "text" at bounding box center [415, 107] width 332 height 20
paste input "Chocolate Jarabe"
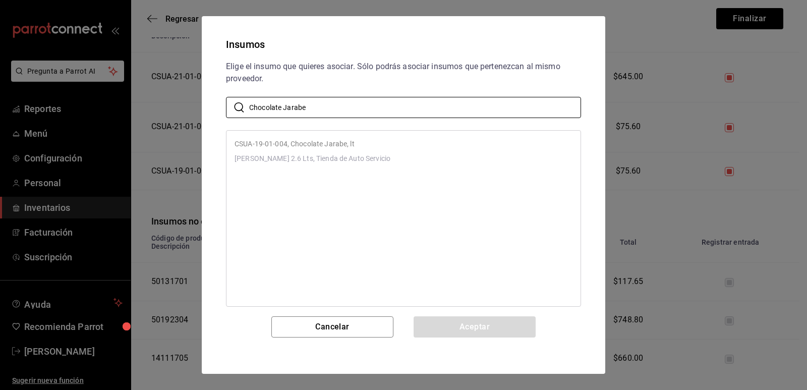
type input "Chocolate Jarabe"
click at [377, 148] on p "CSUA-19-01-004, Chocolate Jarabe, lt" at bounding box center [313, 144] width 156 height 11
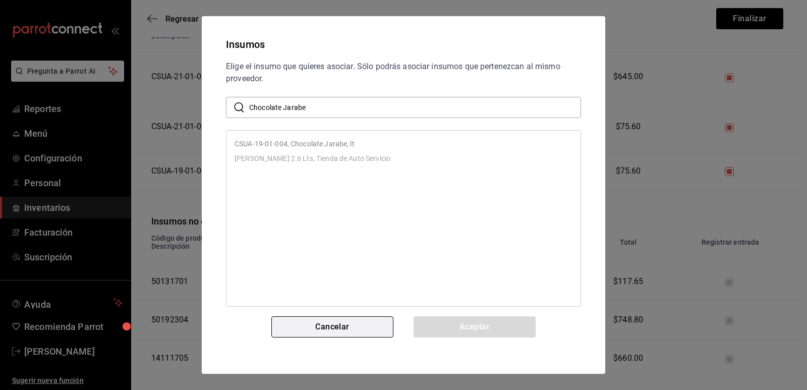
click at [354, 321] on button "Cancelar" at bounding box center [332, 326] width 122 height 21
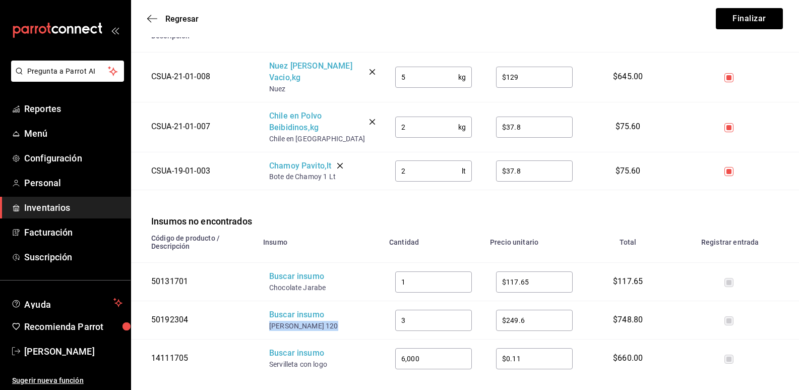
drag, startPoint x: 312, startPoint y: 315, endPoint x: 269, endPoint y: 315, distance: 42.4
click at [269, 321] on div "[PERSON_NAME] 120" at bounding box center [309, 326] width 81 height 10
copy div "[PERSON_NAME] 120"
click at [292, 309] on div "Buscar insumo" at bounding box center [309, 315] width 81 height 12
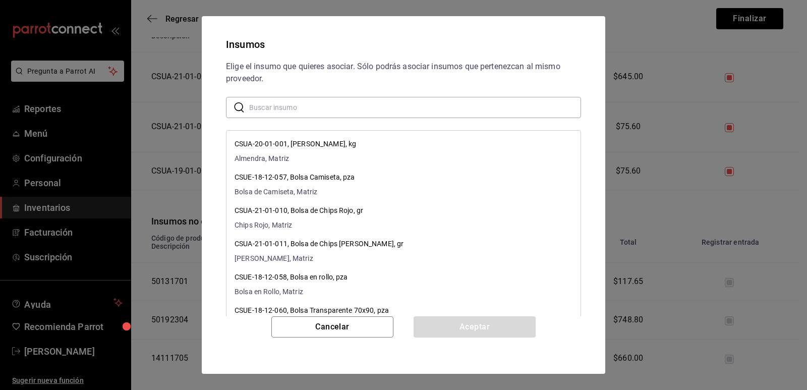
click at [352, 109] on input "text" at bounding box center [415, 107] width 332 height 20
paste input "[PERSON_NAME] 120"
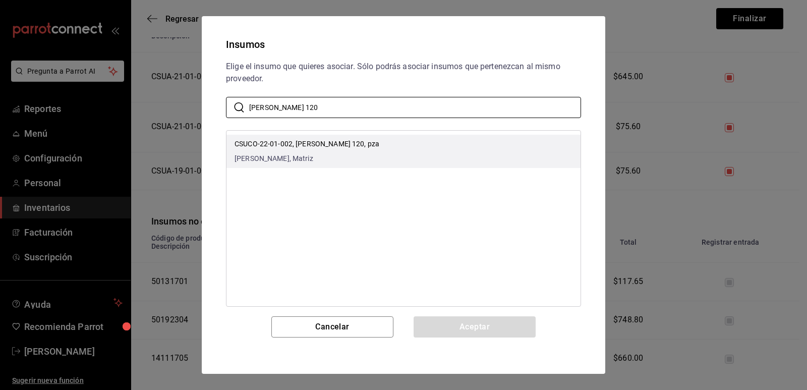
type input "[PERSON_NAME] 120"
click at [372, 154] on li "CSUCO-22-01-002, [PERSON_NAME] 120, pza Cono de Vainilla, Matriz" at bounding box center [403, 151] width 354 height 33
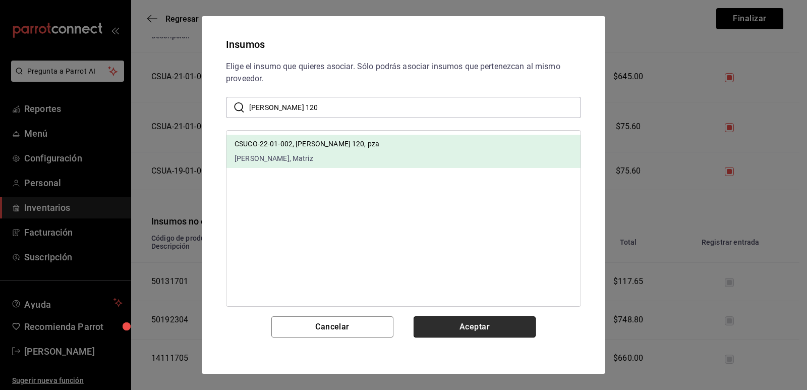
click at [456, 331] on button "Aceptar" at bounding box center [475, 326] width 122 height 21
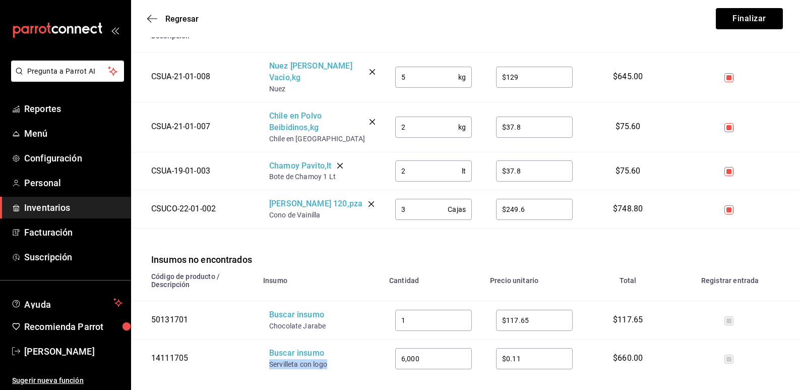
drag, startPoint x: 328, startPoint y: 356, endPoint x: 268, endPoint y: 353, distance: 60.6
click at [268, 353] on td "Buscar insumo Servilleta con logo" at bounding box center [320, 358] width 126 height 38
copy div "Servilleta con logo"
click at [300, 348] on div "Buscar insumo" at bounding box center [309, 354] width 81 height 12
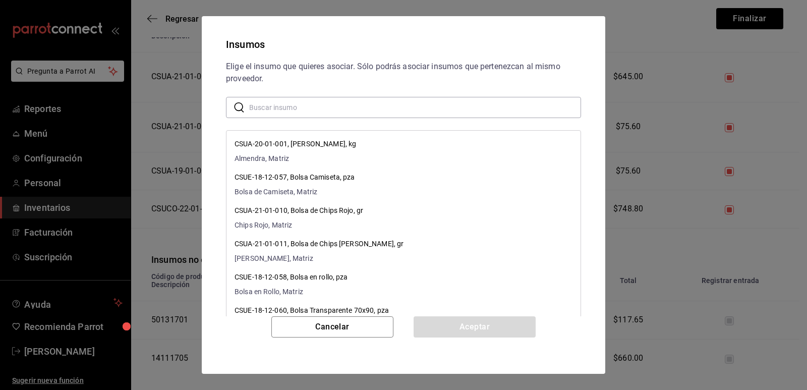
click at [354, 108] on input "text" at bounding box center [415, 107] width 332 height 20
paste input "Servilleta con logo"
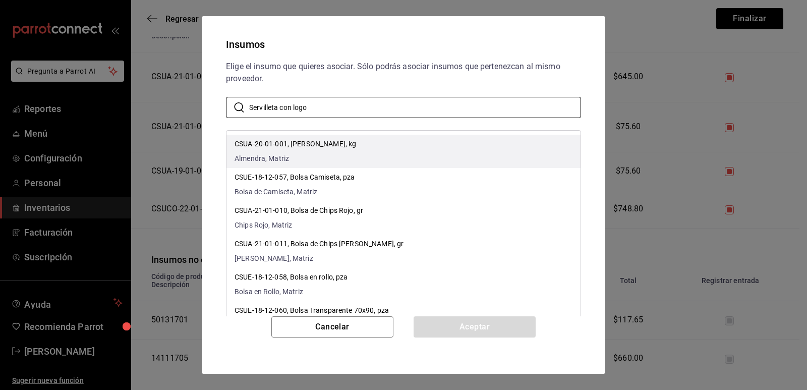
type input "Servilleta con logo"
click at [380, 144] on li "CSUA-20-01-001, [PERSON_NAME], kg Almendra, Matriz" at bounding box center [403, 151] width 354 height 33
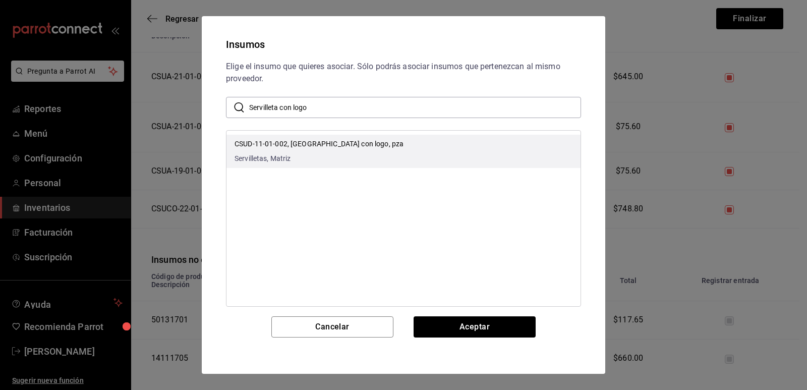
click at [381, 144] on li "CSUD-11-01-002, [GEOGRAPHIC_DATA] con logo, pza Servilletas, [GEOGRAPHIC_DATA]" at bounding box center [403, 151] width 354 height 33
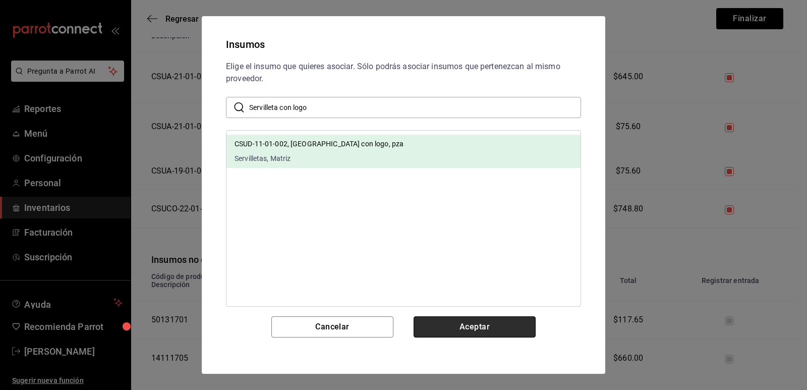
click at [455, 336] on button "Aceptar" at bounding box center [475, 326] width 122 height 21
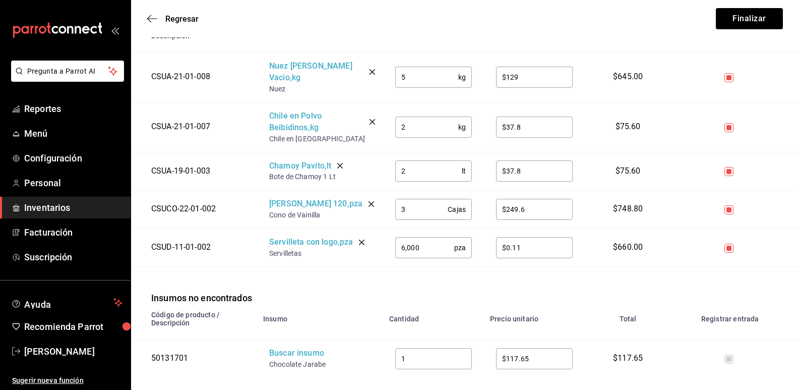
scroll to position [34, 0]
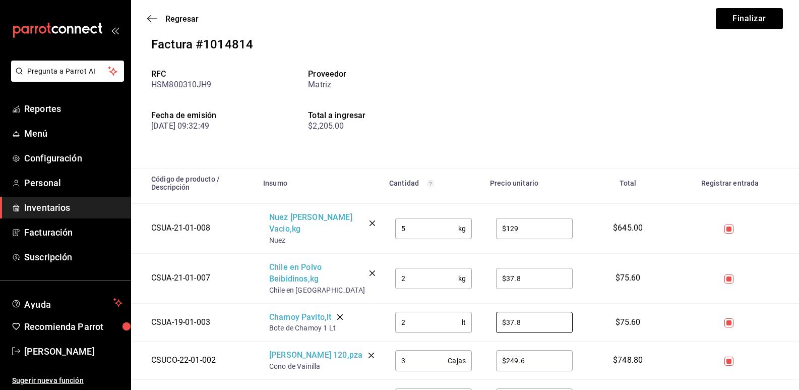
drag, startPoint x: 503, startPoint y: 312, endPoint x: 480, endPoint y: 311, distance: 23.3
click at [480, 311] on tr "CSUA-19-01-003 [PERSON_NAME] , lt Bote de Chamoy 1 Lt 2 lt ​ $37.8 ​ $75.60" at bounding box center [465, 322] width 668 height 38
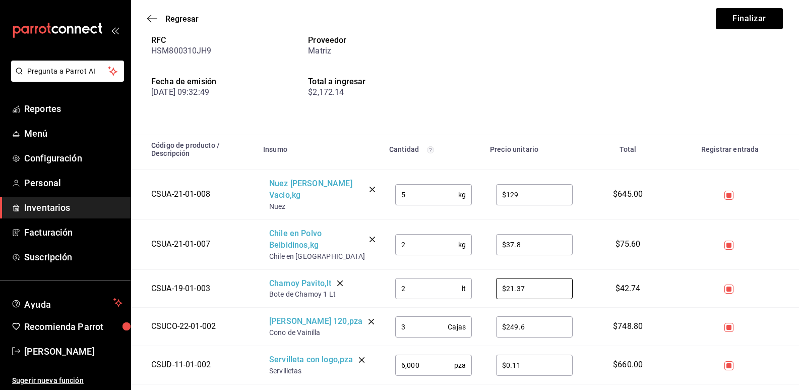
scroll to position [0, 0]
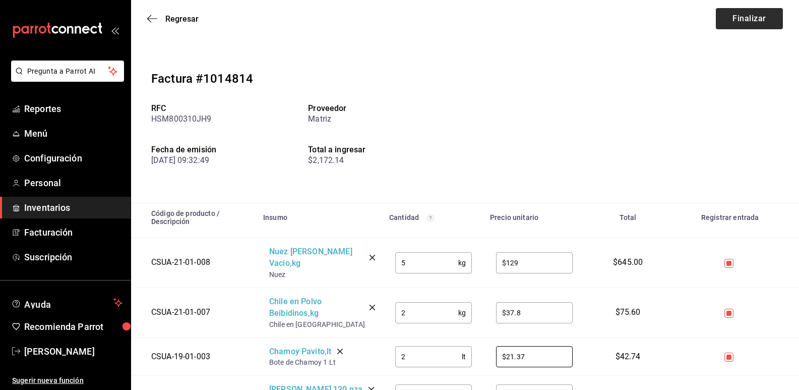
type input "$21.37"
click at [743, 24] on button "Finalizar" at bounding box center [749, 18] width 67 height 21
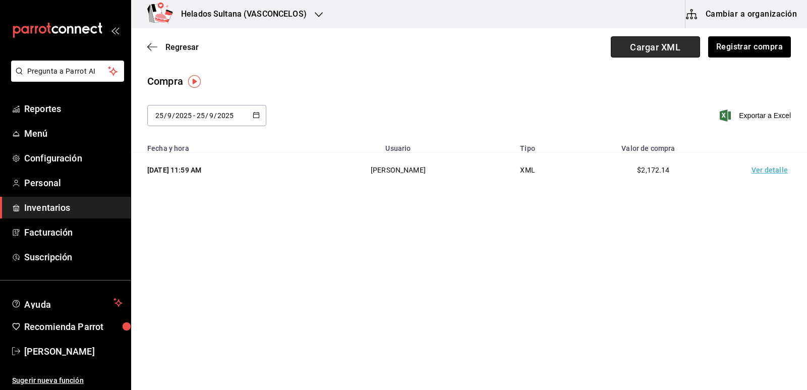
click at [664, 47] on span "Cargar XML" at bounding box center [655, 46] width 89 height 21
click at [0, 0] on input "Cargar XML" at bounding box center [0, 0] width 0 height 0
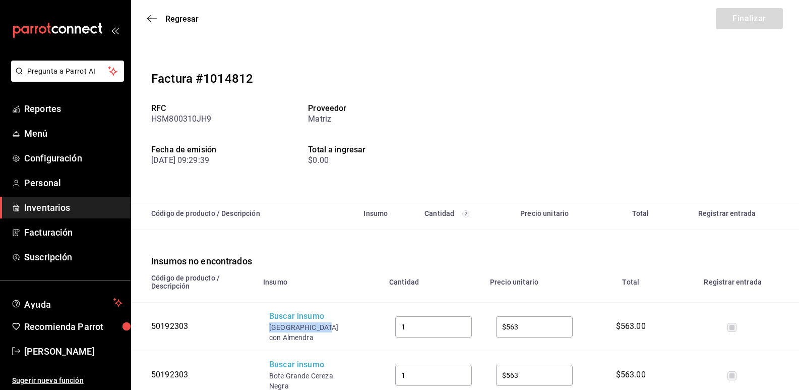
drag, startPoint x: 321, startPoint y: 327, endPoint x: 269, endPoint y: 327, distance: 52.0
click at [269, 327] on div "[GEOGRAPHIC_DATA] con Almendra" at bounding box center [309, 332] width 81 height 20
copy div "Bote Grande Caf"
click at [290, 320] on div "Buscar insumo" at bounding box center [309, 317] width 81 height 12
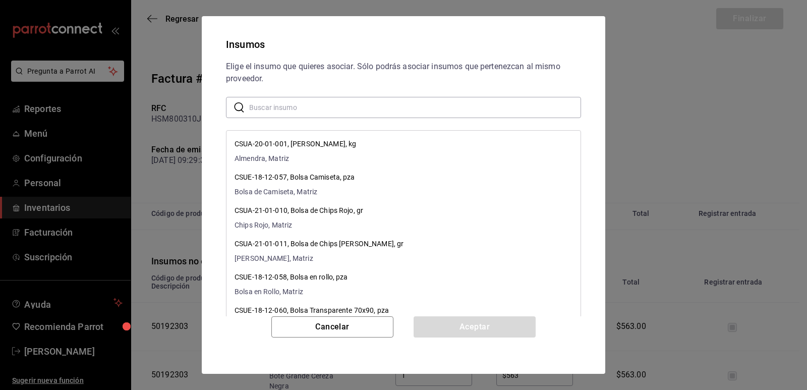
click at [318, 108] on input "text" at bounding box center [415, 107] width 332 height 20
paste input "Bote Grande Caf"
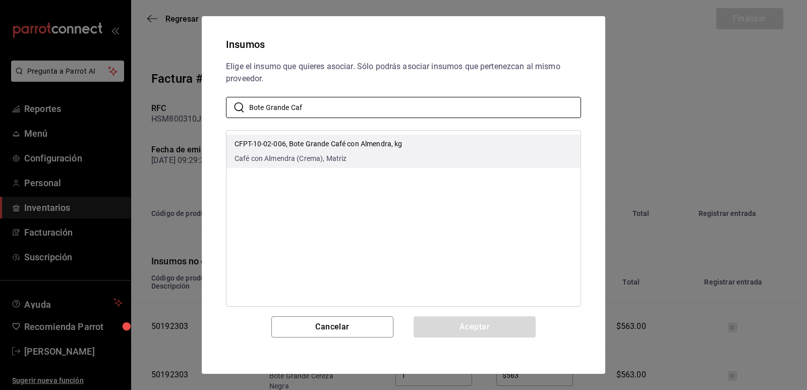
type input "Bote Grande Caf"
click at [441, 149] on li "CFPT-10-02-006, Bote Grande Café con Almendra, kg Café con Almendra (Crema), Ma…" at bounding box center [403, 151] width 354 height 33
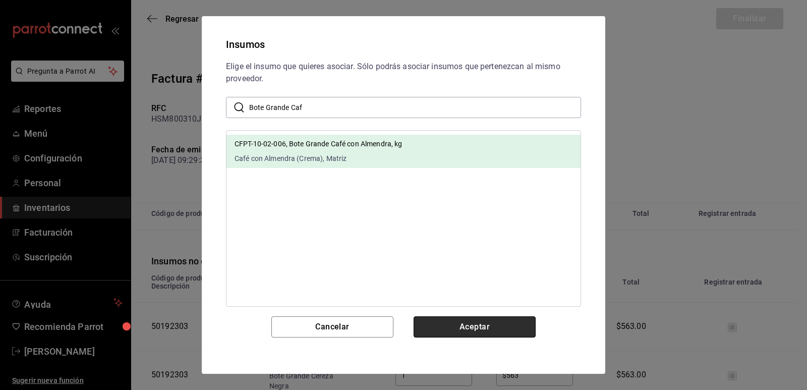
click at [460, 326] on button "Aceptar" at bounding box center [475, 326] width 122 height 21
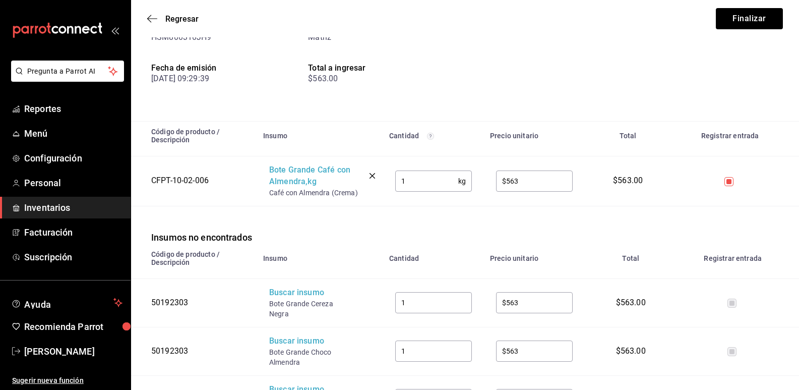
scroll to position [101, 0]
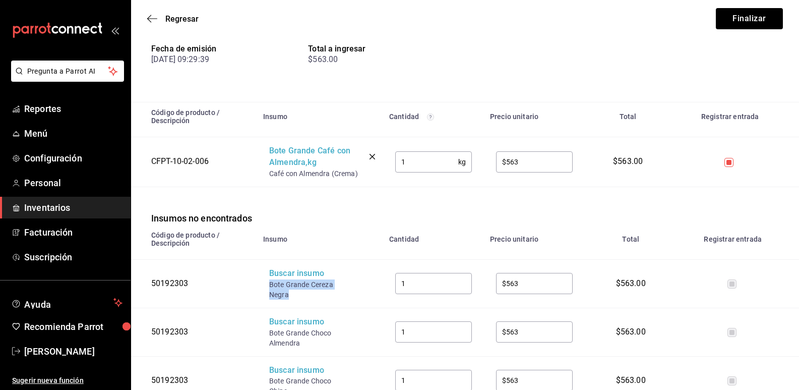
drag, startPoint x: 293, startPoint y: 296, endPoint x: 264, endPoint y: 284, distance: 30.8
click at [264, 284] on td "Buscar insumo Bote Grande Cereza Negra" at bounding box center [320, 283] width 126 height 48
copy div "Bote Grande Cereza Negra"
click at [293, 274] on div "Buscar insumo" at bounding box center [309, 274] width 81 height 12
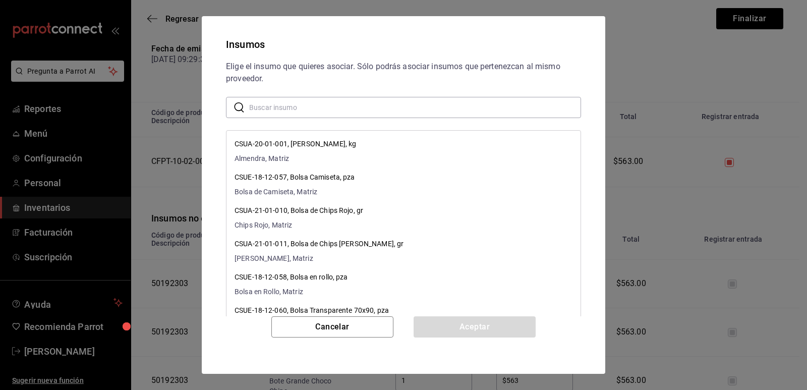
click at [336, 108] on input "text" at bounding box center [415, 107] width 332 height 20
paste input "Bote Grande Cereza Negra"
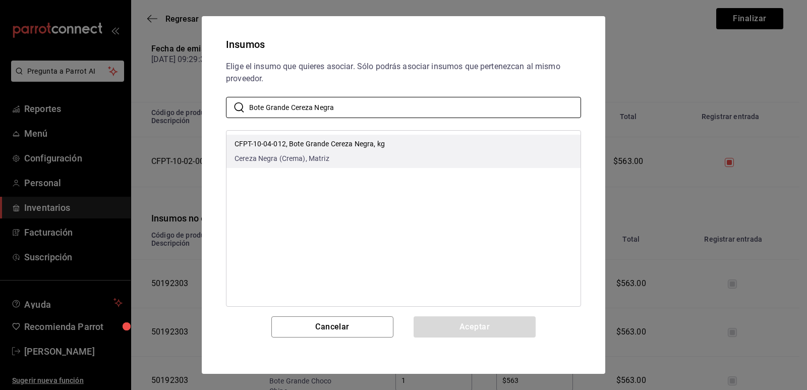
type input "Bote Grande Cereza Negra"
click at [383, 146] on p "CFPT-10-04-012, Bote Grande Cereza Negra, kg" at bounding box center [310, 144] width 150 height 11
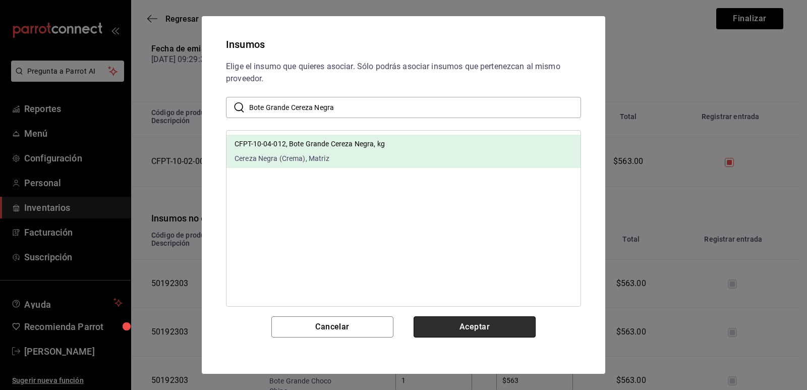
click at [486, 325] on button "Aceptar" at bounding box center [475, 326] width 122 height 21
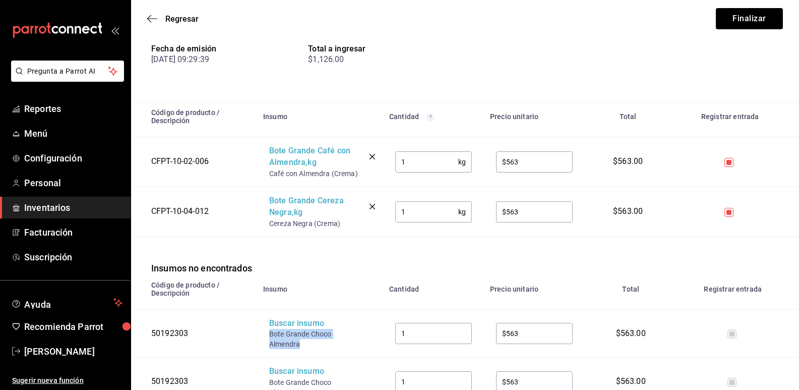
drag, startPoint x: 302, startPoint y: 348, endPoint x: 267, endPoint y: 337, distance: 36.2
click at [267, 337] on td "Buscar insumo Bote Grande Choco Almendra" at bounding box center [320, 333] width 126 height 48
copy div "Bote Grande Choco Almendra"
click at [295, 328] on div "Buscar insumo" at bounding box center [309, 324] width 81 height 12
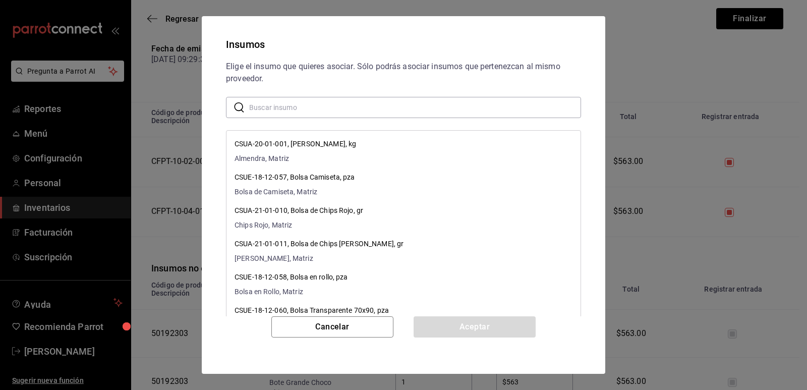
click at [327, 108] on input "text" at bounding box center [415, 107] width 332 height 20
paste input "Bote Grande Choco Almendra"
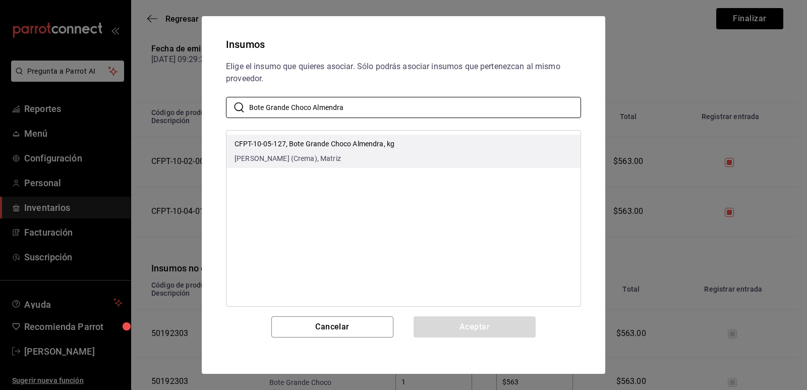
type input "Bote Grande Choco Almendra"
click at [380, 152] on div "CFPT-10-05-127, Bote Grande Choco Almendra, kg Choco Almendra (Crema), Matriz" at bounding box center [315, 151] width 160 height 25
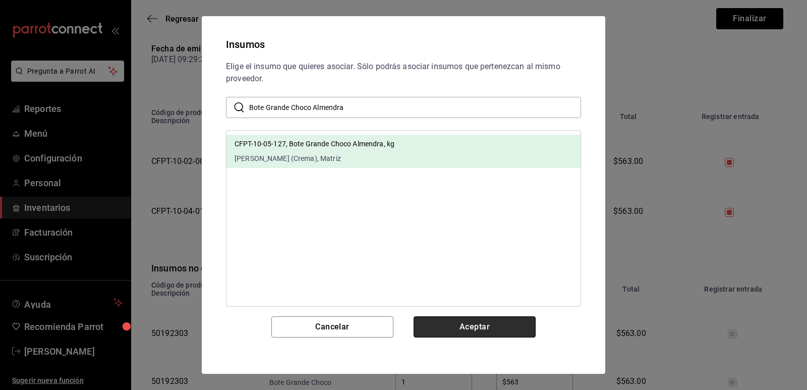
click at [457, 322] on button "Aceptar" at bounding box center [475, 326] width 122 height 21
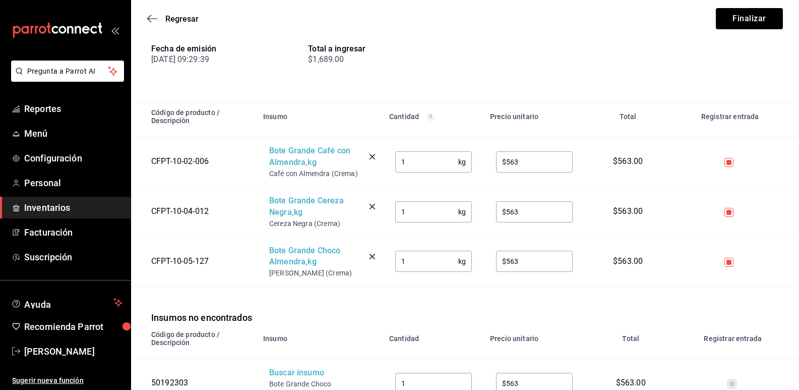
click at [312, 313] on div "Insumos no encontrados" at bounding box center [465, 305] width 668 height 38
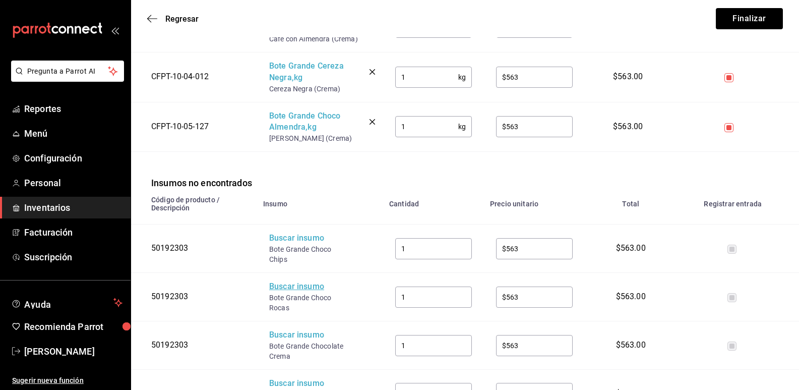
scroll to position [252, 0]
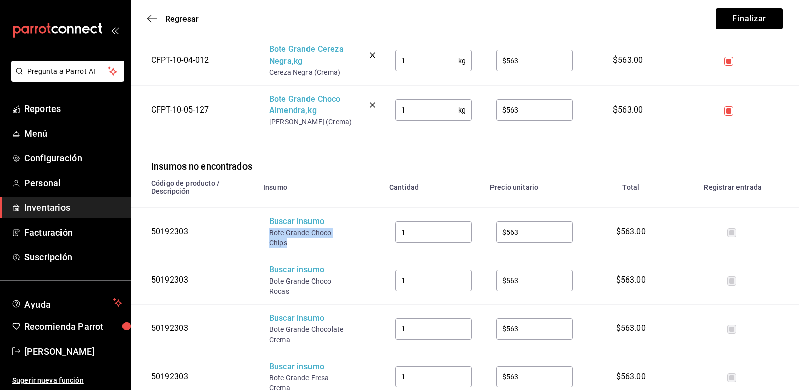
drag, startPoint x: 289, startPoint y: 246, endPoint x: 265, endPoint y: 236, distance: 25.8
click at [265, 236] on td "Buscar insumo Bote Grande Choco Chips" at bounding box center [320, 232] width 126 height 48
copy div "Bote Grande Choco Chips"
click at [298, 226] on div "Buscar insumo" at bounding box center [309, 222] width 81 height 12
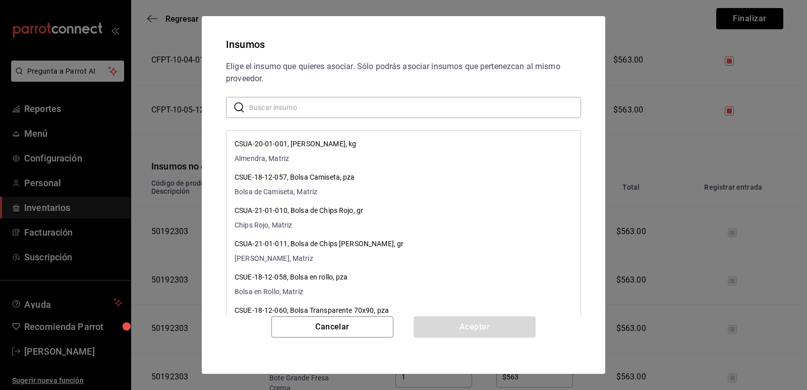
click at [340, 106] on input "text" at bounding box center [415, 107] width 332 height 20
paste input "Bote Grande Choco Chips"
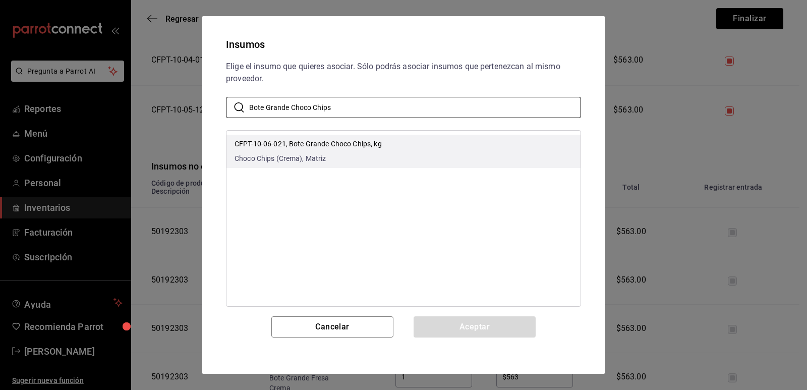
type input "Bote Grande Choco Chips"
click at [369, 147] on p "CFPT-10-06-021, Bote Grande Choco Chips, kg" at bounding box center [308, 144] width 147 height 11
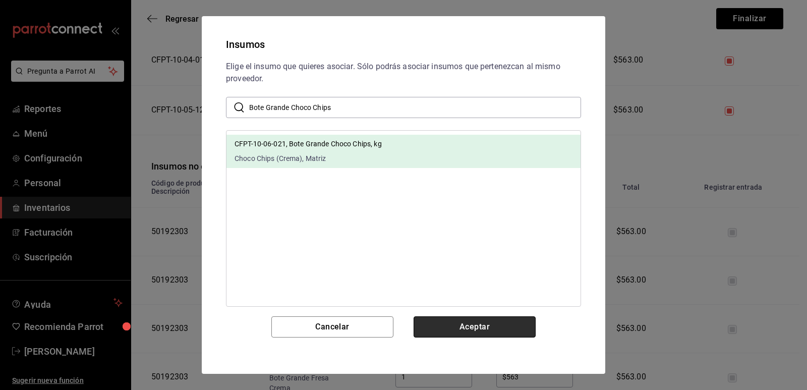
click at [466, 327] on button "Aceptar" at bounding box center [475, 326] width 122 height 21
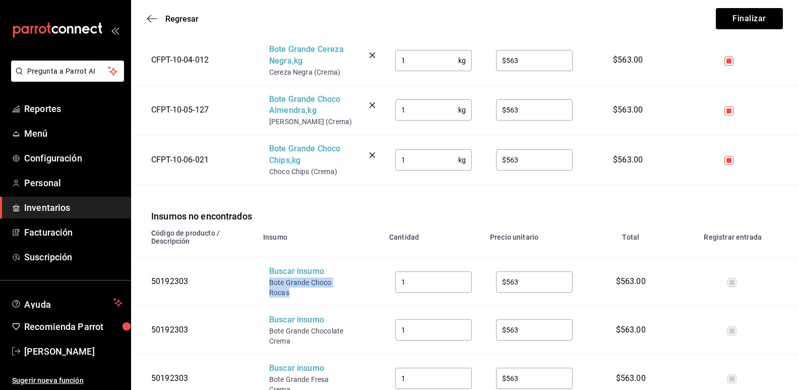
drag, startPoint x: 294, startPoint y: 292, endPoint x: 266, endPoint y: 284, distance: 28.9
click at [266, 284] on td "Buscar insumo Bote Grande Choco Rocas" at bounding box center [320, 282] width 126 height 48
click at [291, 277] on div "Buscar insumo" at bounding box center [309, 272] width 81 height 12
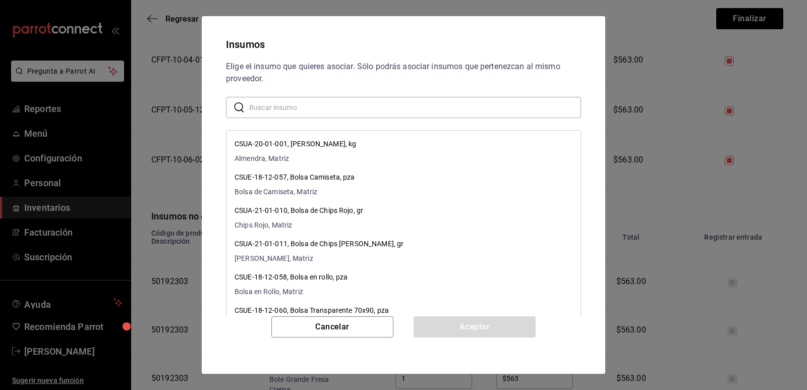
click at [369, 109] on input "text" at bounding box center [415, 107] width 332 height 20
paste input "Bote Grande Choco Rocas"
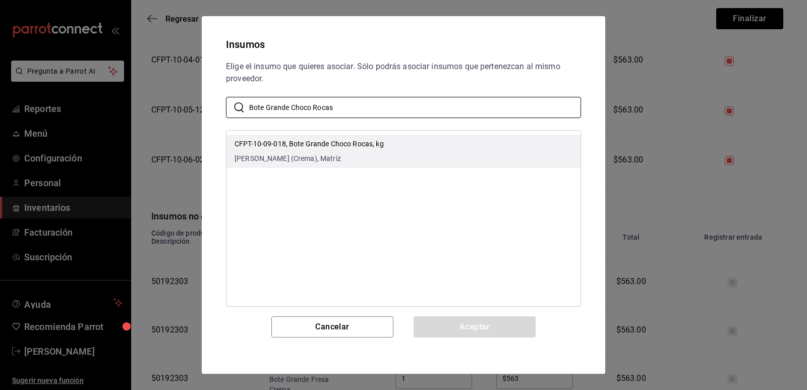
type input "Bote Grande Choco Rocas"
click at [398, 155] on li "CFPT-10-09-018, Bote Grande Choco Rocas, kg Choco Rocas (Crema), Matriz" at bounding box center [403, 151] width 354 height 33
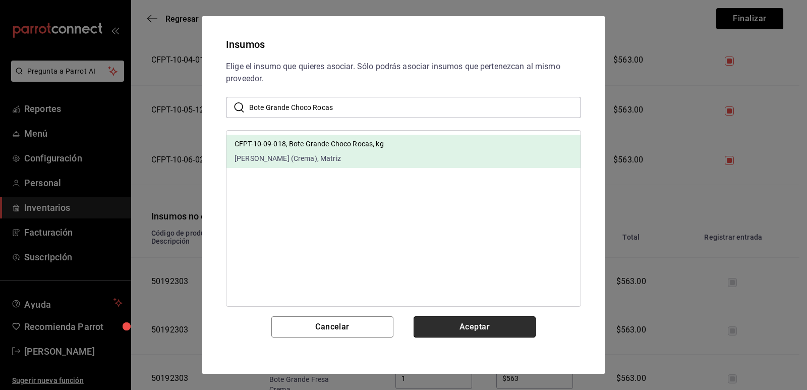
click at [471, 323] on button "Aceptar" at bounding box center [475, 326] width 122 height 21
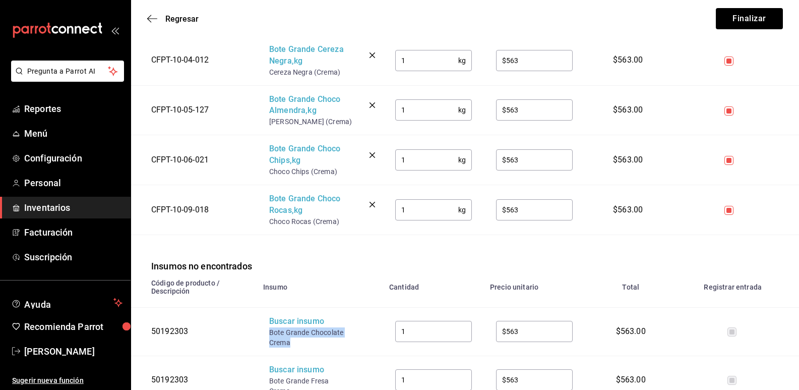
drag, startPoint x: 293, startPoint y: 342, endPoint x: 267, endPoint y: 336, distance: 26.3
click at [267, 336] on td "Buscar insumo Bote Grande Chocolate Crema" at bounding box center [320, 331] width 126 height 48
click at [295, 326] on div "Buscar insumo" at bounding box center [309, 322] width 81 height 12
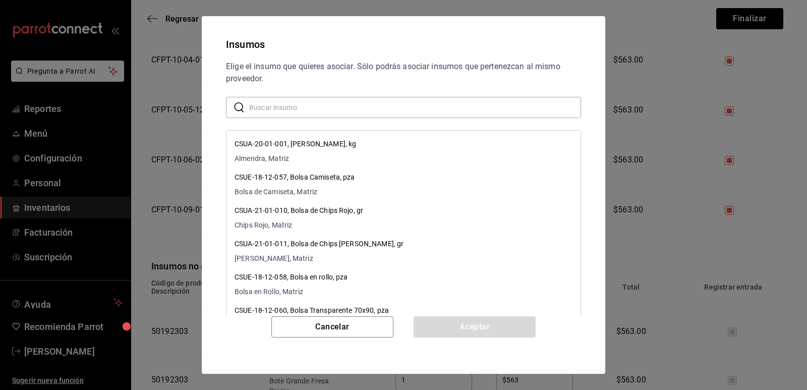
click at [343, 109] on input "text" at bounding box center [415, 107] width 332 height 20
paste input "Bote Grande Chocolate Crema"
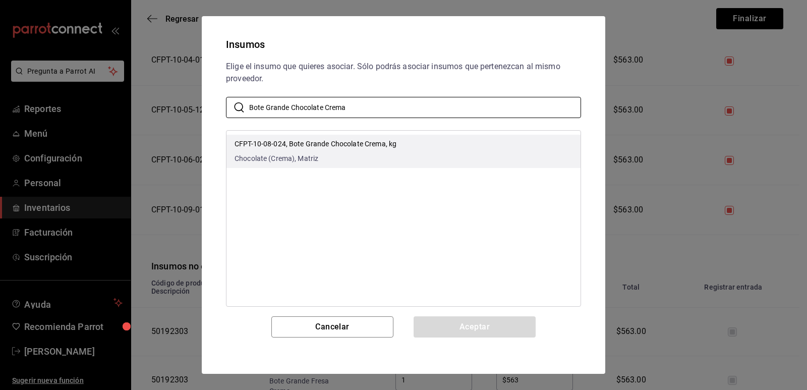
type input "Bote Grande Chocolate Crema"
click at [410, 145] on li "CFPT-10-08-024, Bote Grande Chocolate Crema, kg Chocolate (Crema), Matriz" at bounding box center [403, 151] width 354 height 33
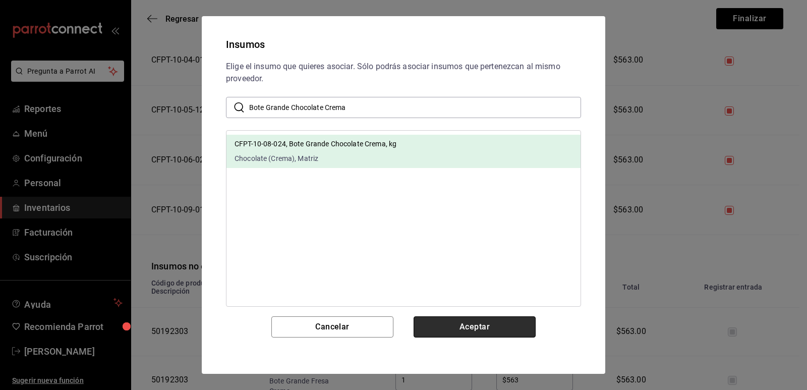
click at [468, 331] on button "Aceptar" at bounding box center [475, 326] width 122 height 21
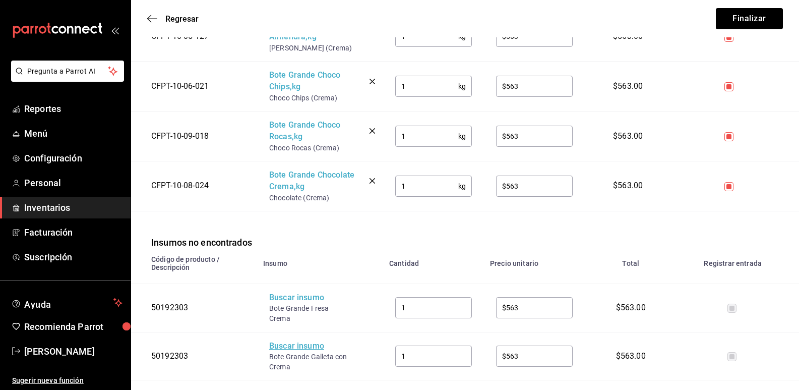
scroll to position [353, 0]
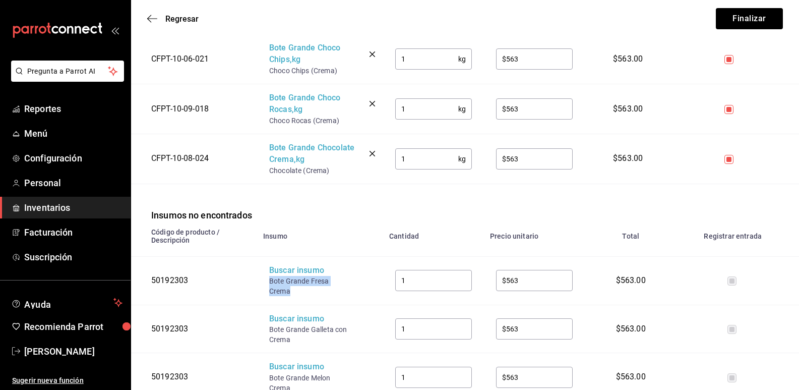
drag, startPoint x: 294, startPoint y: 293, endPoint x: 270, endPoint y: 282, distance: 26.4
click at [270, 282] on div "Bote Grande Fresa Crema" at bounding box center [309, 286] width 81 height 20
click at [292, 271] on div "Buscar insumo" at bounding box center [309, 271] width 81 height 12
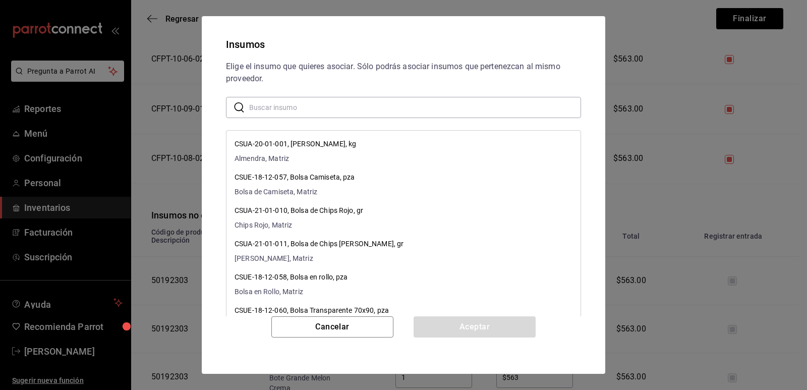
click at [353, 111] on input "text" at bounding box center [415, 107] width 332 height 20
paste input "Bote Grande Fresa Crema"
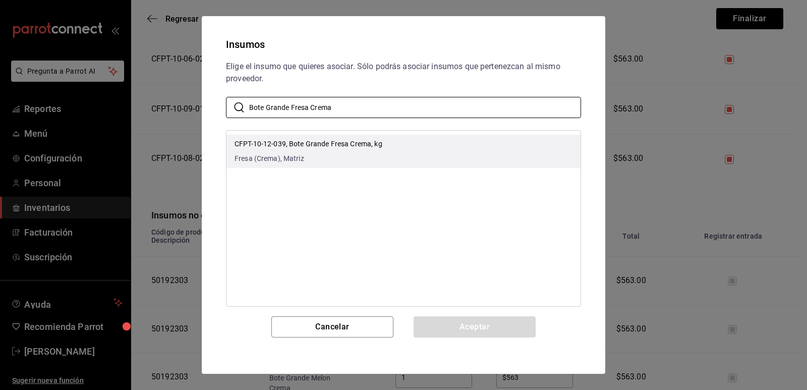
type input "Bote Grande Fresa Crema"
click at [385, 143] on li "CFPT-10-12-039, Bote Grande Fresa Crema, kg Fresa (Crema), Matriz" at bounding box center [403, 151] width 354 height 33
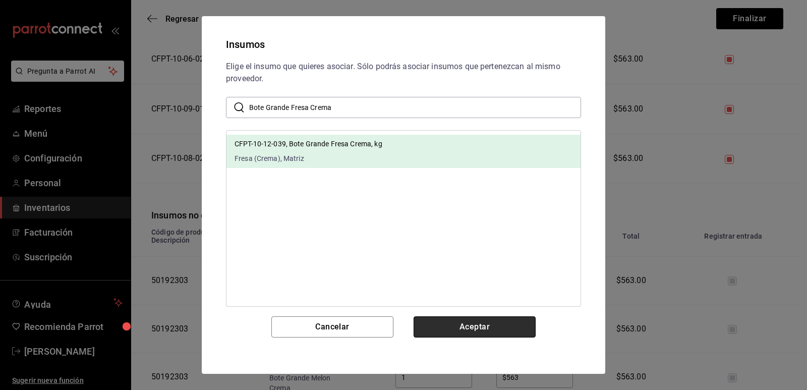
click at [481, 332] on button "Aceptar" at bounding box center [475, 326] width 122 height 21
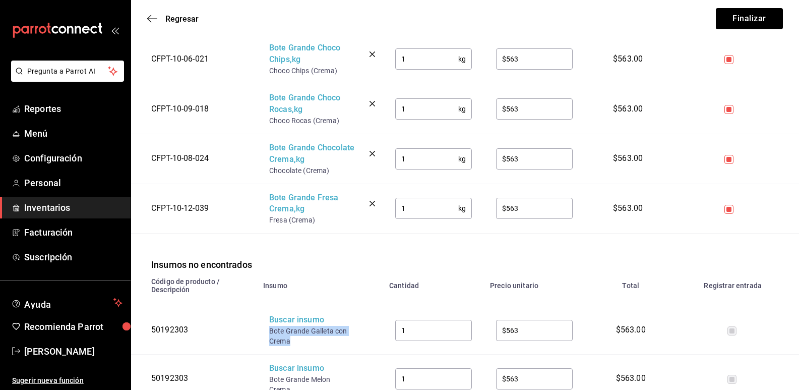
drag, startPoint x: 283, startPoint y: 339, endPoint x: 269, endPoint y: 332, distance: 15.8
click at [269, 332] on td "Buscar insumo Bote Grande Galleta con Crema" at bounding box center [320, 330] width 126 height 48
click at [302, 324] on div "Buscar insumo" at bounding box center [309, 320] width 81 height 12
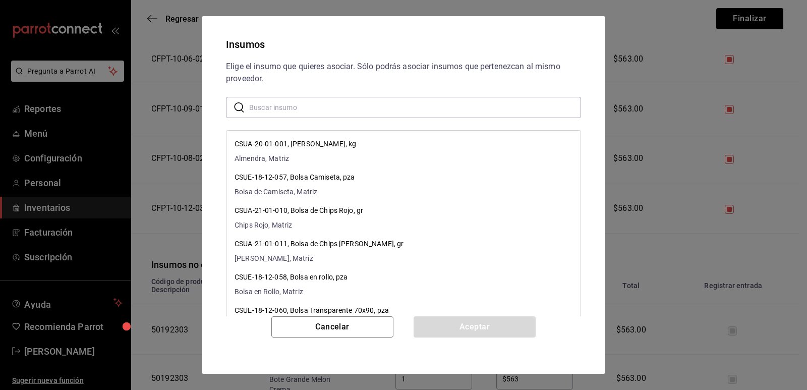
click at [369, 109] on input "text" at bounding box center [415, 107] width 332 height 20
paste input "Bote Grande Galleta con Crema"
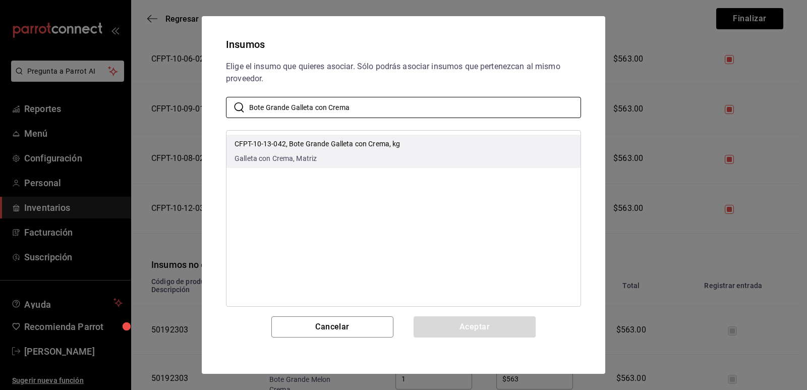
type input "Bote Grande Galleta con Crema"
click at [378, 155] on span "Galleta con Crema, Matriz" at bounding box center [317, 158] width 165 height 11
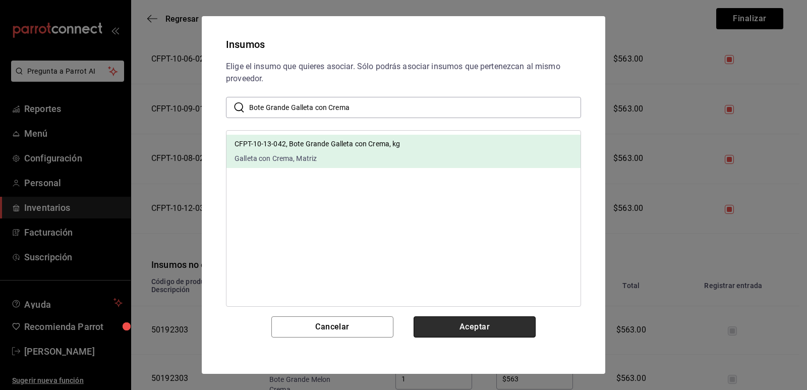
click at [462, 319] on button "Aceptar" at bounding box center [475, 326] width 122 height 21
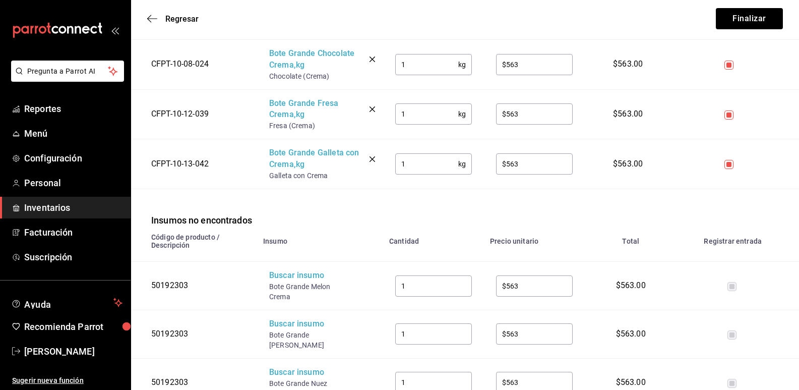
scroll to position [454, 0]
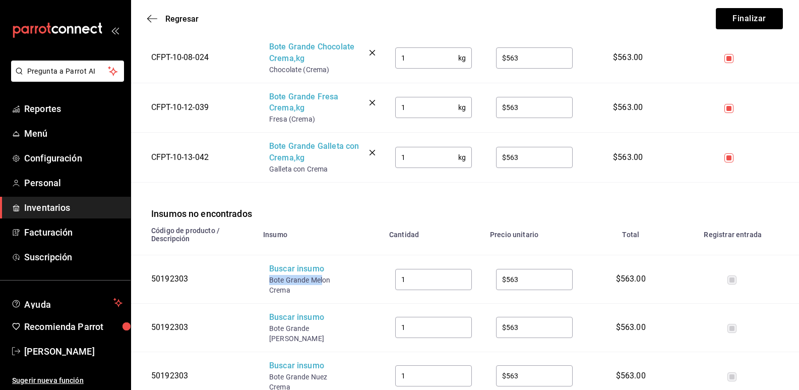
drag, startPoint x: 324, startPoint y: 282, endPoint x: 269, endPoint y: 282, distance: 55.5
click at [269, 282] on td "Buscar insumo Bote Grande Melon Crema" at bounding box center [320, 279] width 126 height 48
click at [293, 273] on div "Buscar insumo" at bounding box center [309, 269] width 81 height 12
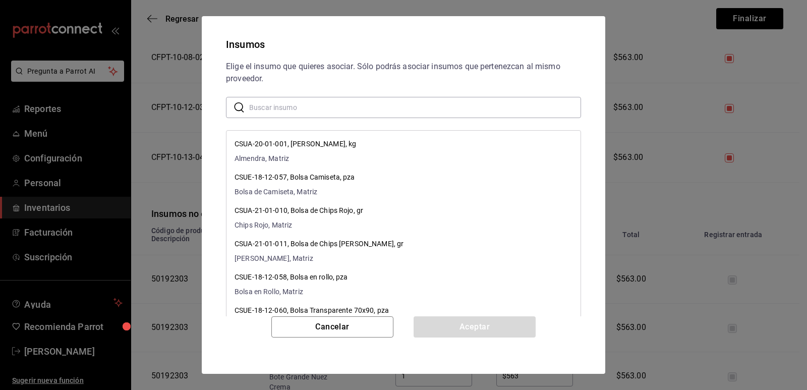
click at [325, 110] on input "text" at bounding box center [415, 107] width 332 height 20
paste input "Bote Grande [PERSON_NAME]"
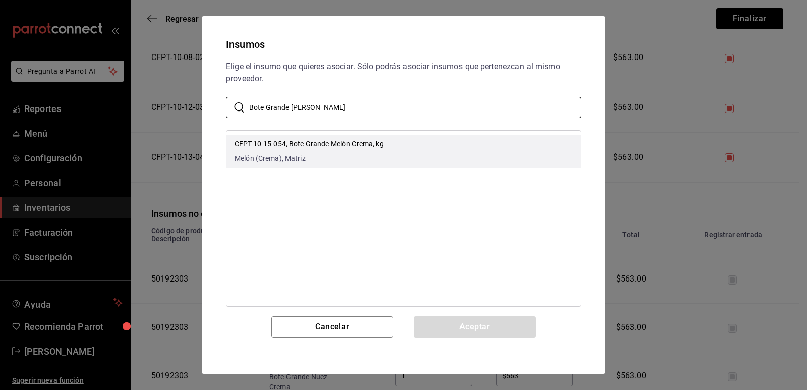
type input "Bote Grande [PERSON_NAME]"
click at [455, 148] on li "CFPT-10-15-054, Bote Grande Melón Crema, kg Melón (Crema), Matriz" at bounding box center [403, 151] width 354 height 33
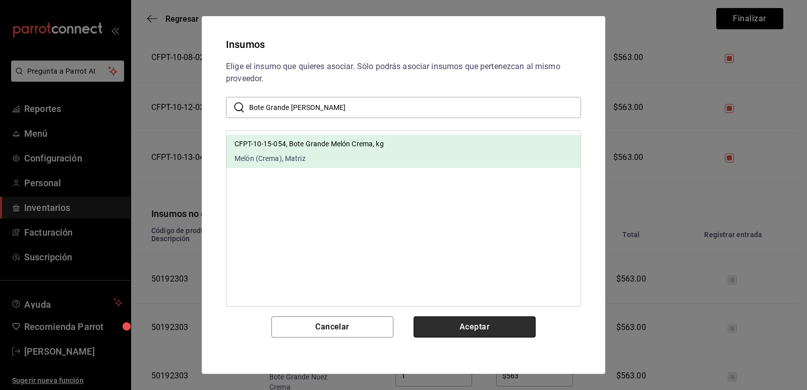
click at [457, 324] on button "Aceptar" at bounding box center [475, 326] width 122 height 21
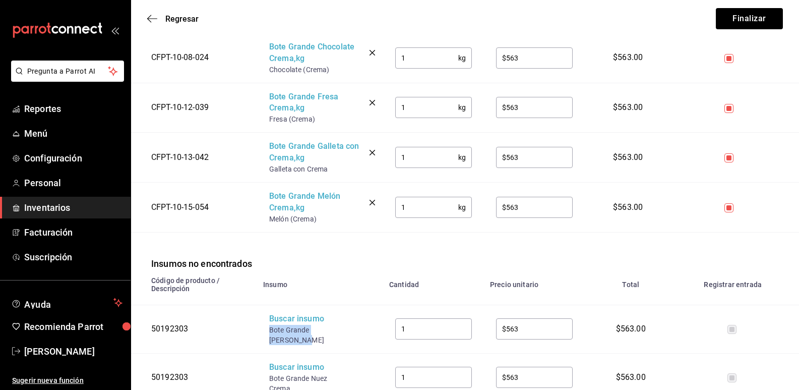
drag, startPoint x: 350, startPoint y: 331, endPoint x: 268, endPoint y: 332, distance: 81.7
click at [268, 332] on td "Buscar insumo Bote Grande [PERSON_NAME]" at bounding box center [320, 329] width 126 height 48
click at [292, 324] on div "Buscar insumo" at bounding box center [309, 319] width 81 height 12
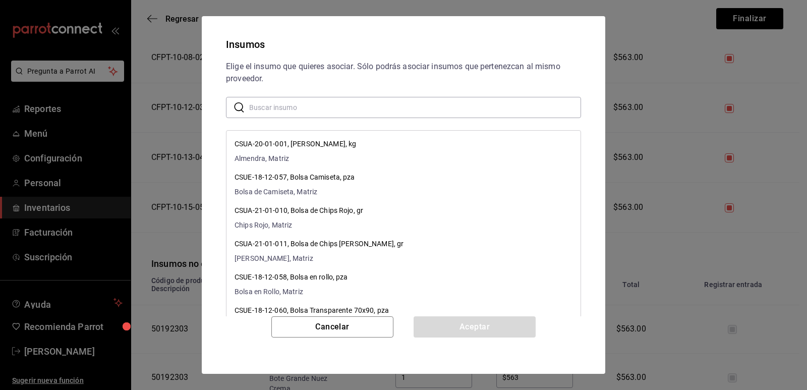
click at [327, 107] on input "text" at bounding box center [415, 107] width 332 height 20
paste input "Bote Grande [PERSON_NAME]"
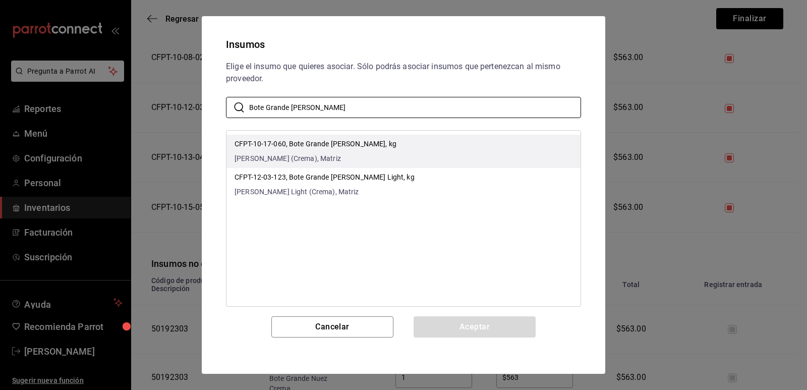
type input "Bote Grande [PERSON_NAME]"
click at [443, 158] on li "CFPT-10-17-060, Bote Grande [PERSON_NAME], kg [PERSON_NAME] (Crema), Matriz" at bounding box center [403, 151] width 354 height 33
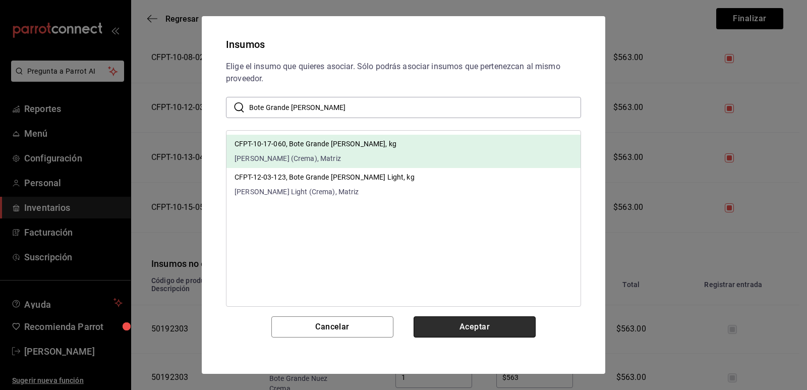
click at [475, 323] on button "Aceptar" at bounding box center [475, 326] width 122 height 21
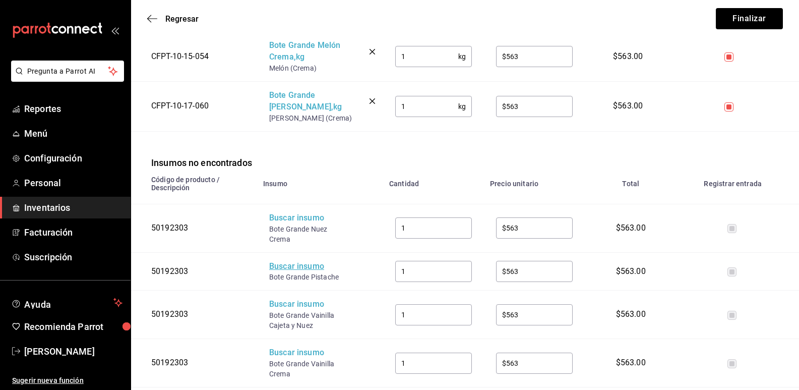
scroll to position [605, 0]
drag, startPoint x: 296, startPoint y: 239, endPoint x: 266, endPoint y: 229, distance: 30.8
click at [266, 229] on td "Buscar insumo Bote Grande Nuez Crema" at bounding box center [320, 227] width 126 height 48
click at [289, 217] on div "Buscar insumo" at bounding box center [309, 218] width 81 height 12
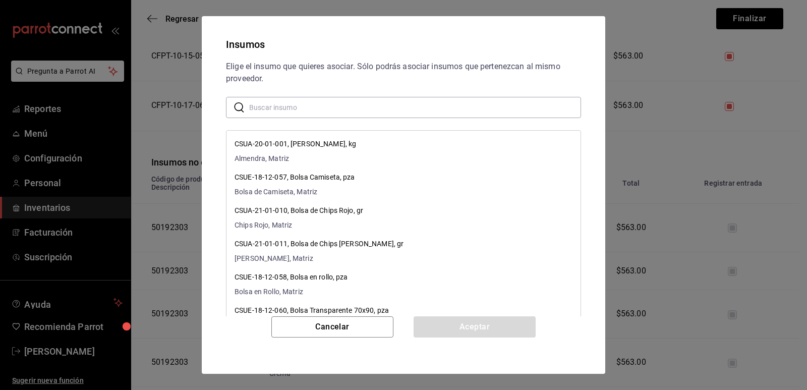
click at [336, 105] on input "text" at bounding box center [415, 107] width 332 height 20
paste input "Bote Grande Nuez Crema"
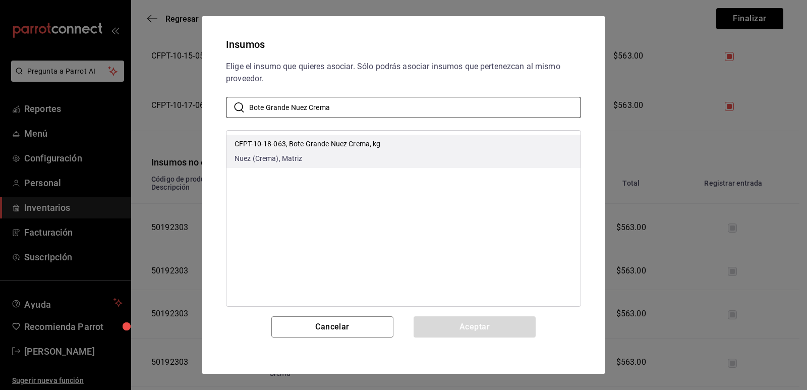
type input "Bote Grande Nuez Crema"
click at [357, 146] on p "CFPT-10-18-063, Bote Grande Nuez Crema, kg" at bounding box center [308, 144] width 146 height 11
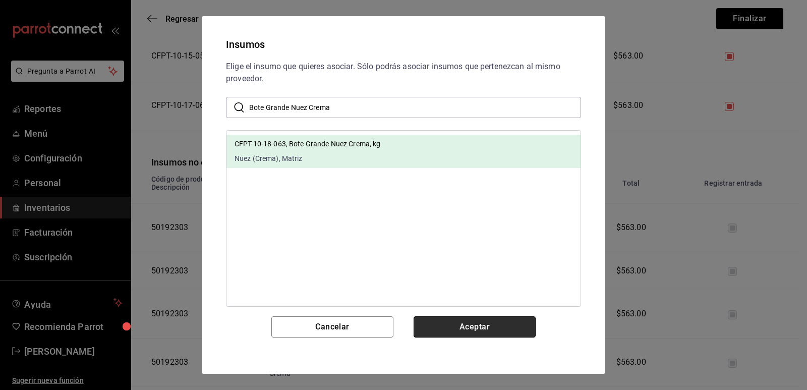
click at [467, 321] on button "Aceptar" at bounding box center [475, 326] width 122 height 21
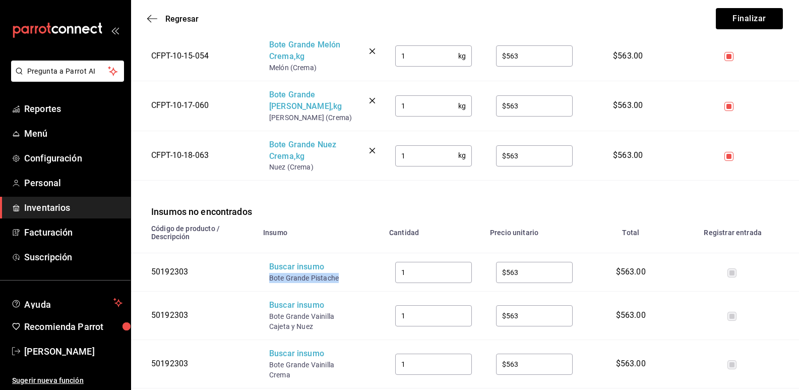
drag, startPoint x: 339, startPoint y: 279, endPoint x: 269, endPoint y: 277, distance: 70.1
click at [269, 277] on div "Bote Grande Pistache" at bounding box center [309, 278] width 81 height 10
click at [284, 272] on div "Buscar insumo" at bounding box center [309, 267] width 81 height 12
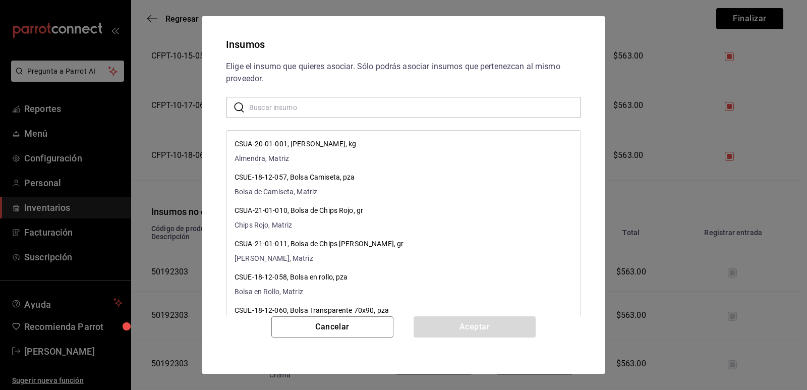
click at [333, 107] on input "text" at bounding box center [415, 107] width 332 height 20
paste input "Bote Grande Pistache"
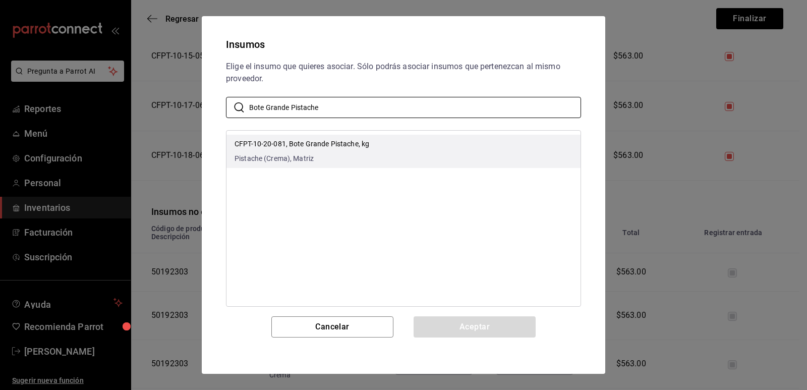
type input "Bote Grande Pistache"
click at [367, 137] on li "CFPT-10-20-081, Bote Grande Pistache, kg Pistache (Crema), Matriz" at bounding box center [403, 151] width 354 height 33
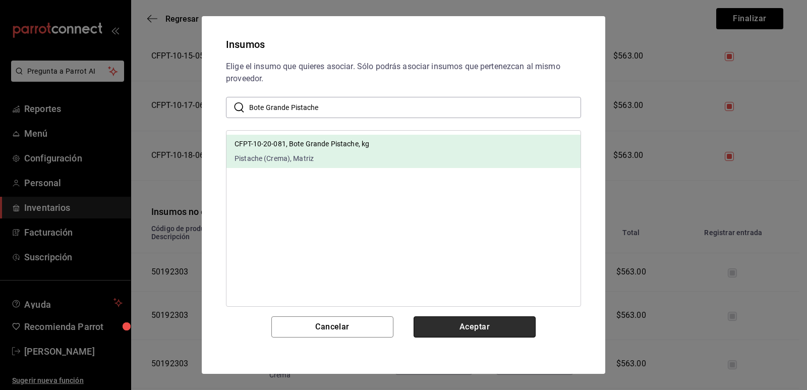
click at [463, 318] on button "Aceptar" at bounding box center [475, 326] width 122 height 21
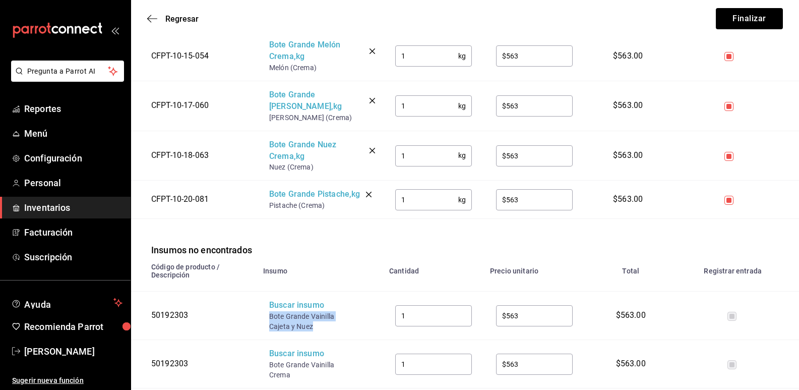
drag, startPoint x: 313, startPoint y: 327, endPoint x: 267, endPoint y: 314, distance: 48.4
click at [267, 314] on td "Buscar insumo Bote Grande Vainilla Cajeta y Nuez" at bounding box center [320, 316] width 126 height 48
click at [292, 310] on div "Buscar insumo" at bounding box center [309, 306] width 81 height 12
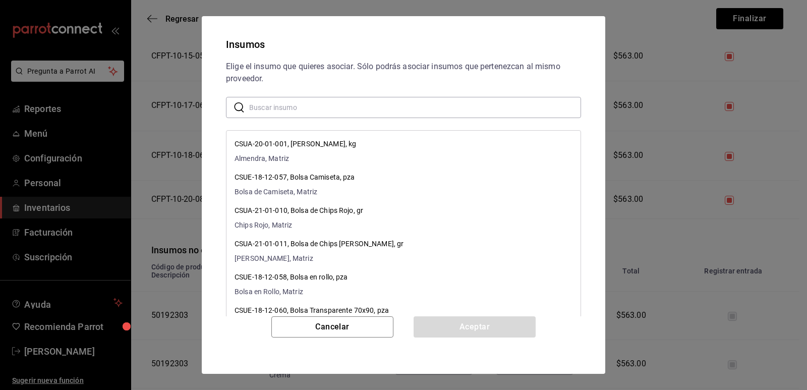
click at [330, 108] on input "text" at bounding box center [415, 107] width 332 height 20
paste input "Bote Grande Vainilla Cajeta y Nuez"
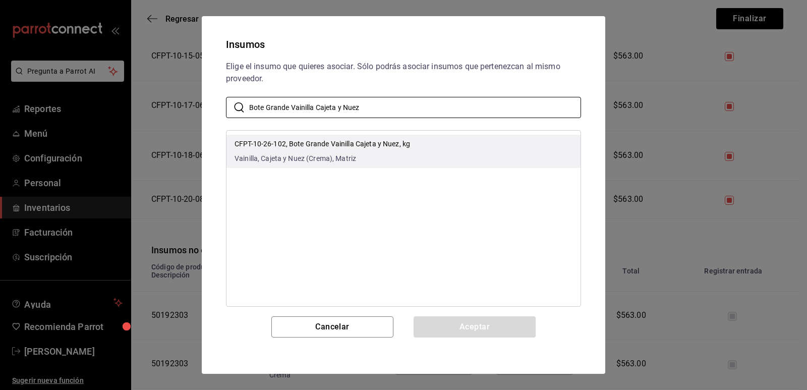
type input "Bote Grande Vainilla Cajeta y Nuez"
click at [428, 141] on li "CFPT-10-26-102, Bote Grande Vainilla Cajeta y Nuez, kg Vainilla, Cajeta y Nuez …" at bounding box center [403, 151] width 354 height 33
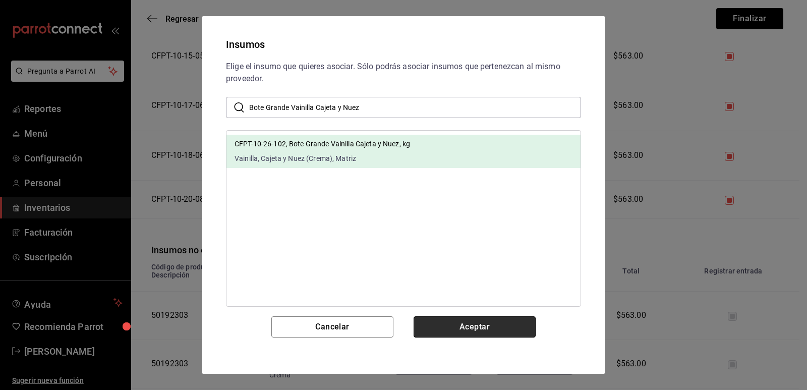
click at [446, 322] on button "Aceptar" at bounding box center [475, 326] width 122 height 21
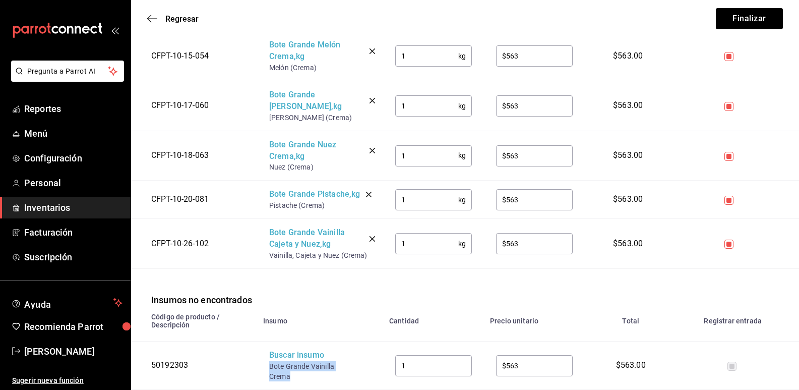
drag, startPoint x: 294, startPoint y: 376, endPoint x: 267, endPoint y: 370, distance: 27.4
click at [267, 370] on td "Buscar insumo Bote Grande Vainilla Crema" at bounding box center [320, 365] width 126 height 48
click at [284, 360] on div "Buscar insumo" at bounding box center [309, 356] width 81 height 12
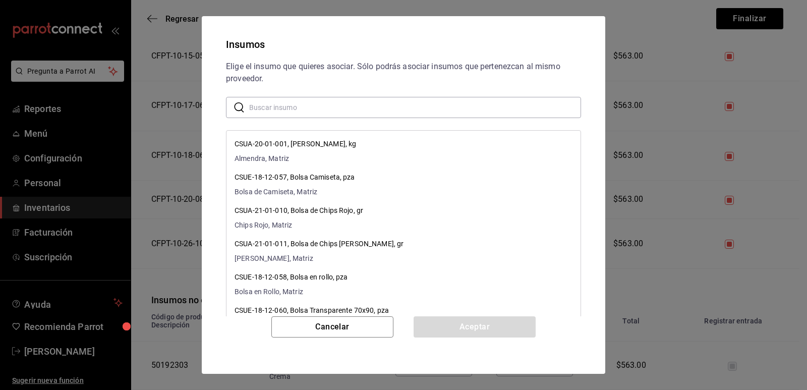
click at [333, 102] on input "text" at bounding box center [415, 107] width 332 height 20
paste input "Bote Grande Vainilla Crema"
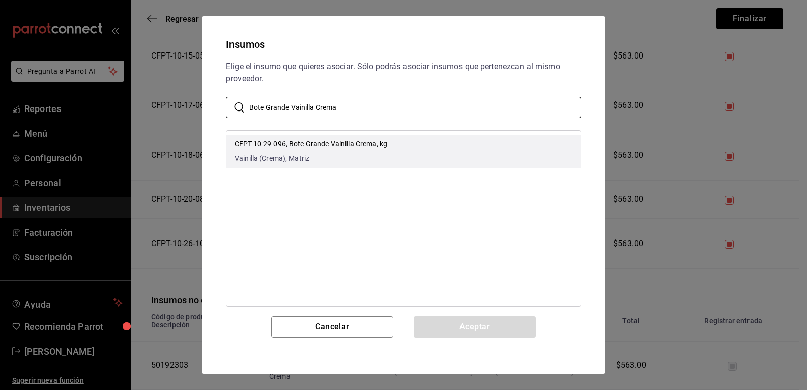
type input "Bote Grande Vainilla Crema"
click at [406, 149] on li "CFPT-10-29-096, Bote Grande Vainilla Crema, kg Vainilla (Crema), Matriz" at bounding box center [403, 151] width 354 height 33
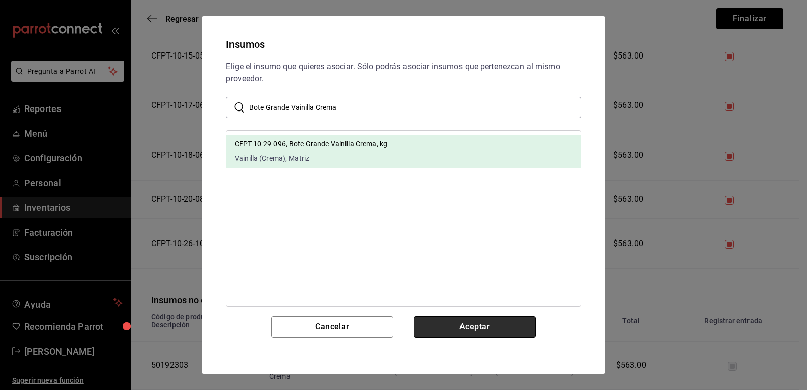
click at [457, 324] on button "Aceptar" at bounding box center [475, 326] width 122 height 21
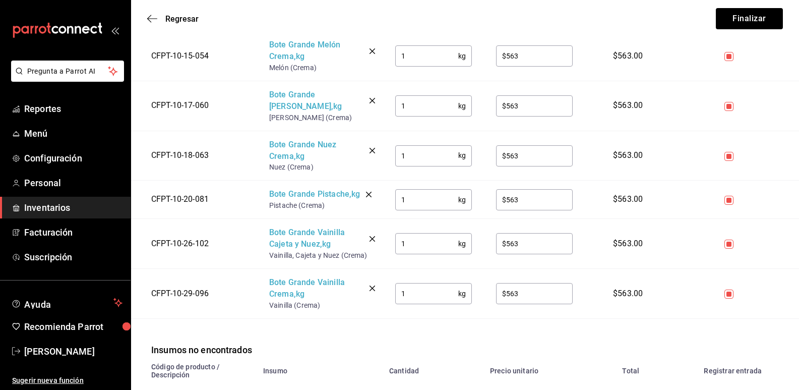
click at [350, 341] on div "Insumos no encontrados" at bounding box center [465, 338] width 668 height 38
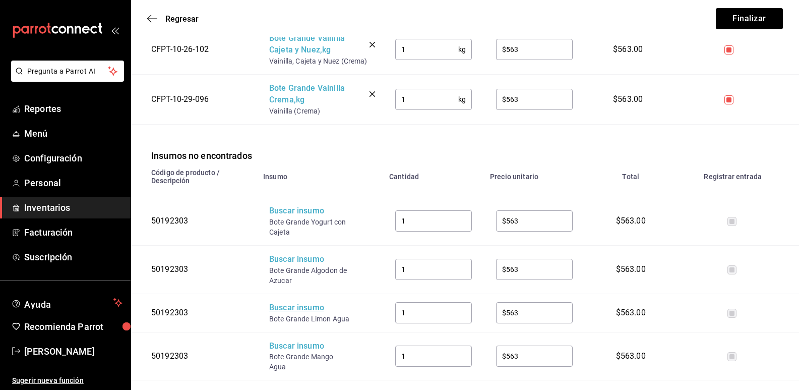
scroll to position [807, 0]
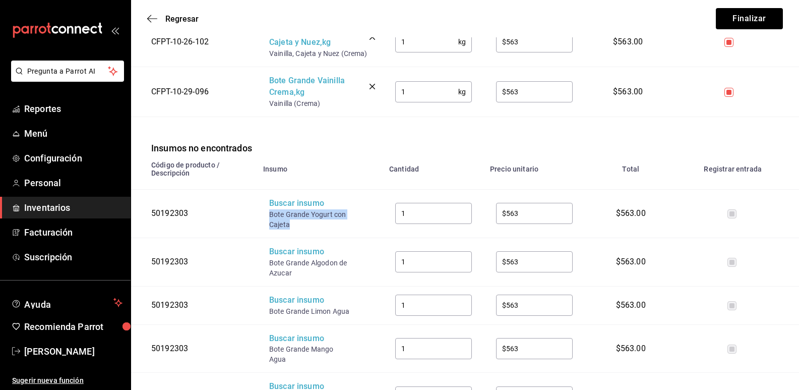
drag, startPoint x: 295, startPoint y: 228, endPoint x: 268, endPoint y: 217, distance: 28.8
click at [268, 217] on td "Buscar insumo Bote Grande Yogurt con Cajeta" at bounding box center [320, 213] width 126 height 48
click at [292, 211] on div "Bote Grande Yogurt con Cajeta" at bounding box center [309, 219] width 81 height 20
click at [315, 206] on div "Buscar insumo" at bounding box center [309, 204] width 81 height 12
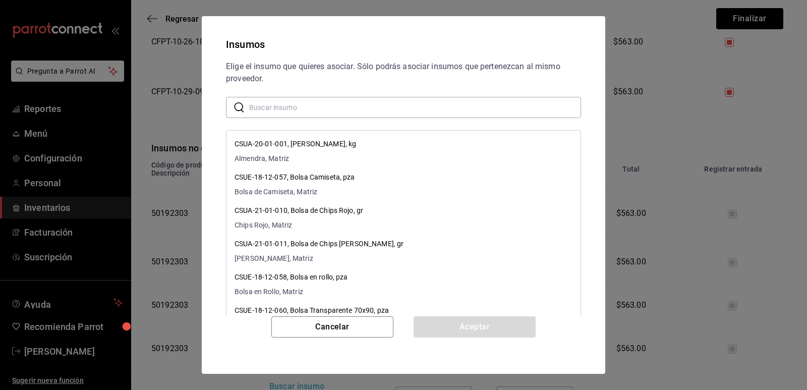
click at [316, 103] on input "text" at bounding box center [415, 107] width 332 height 20
paste input "Bote Grande Yogurt con Cajeta"
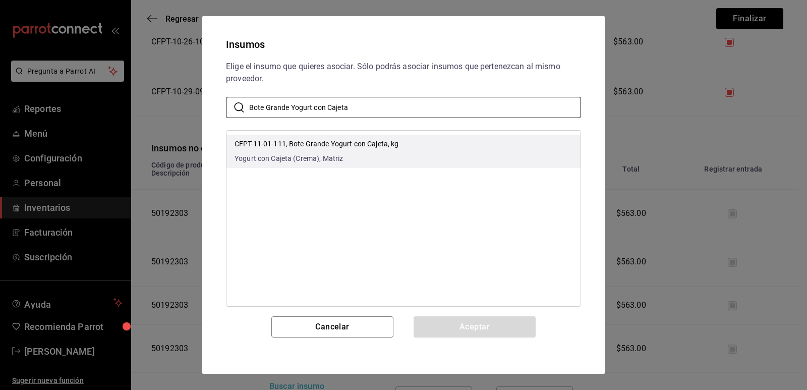
type input "Bote Grande Yogurt con Cajeta"
click at [387, 138] on li "CFPT-11-01-111, Bote Grande Yogurt con Cajeta, kg Yogurt con Cajeta (Crema), Ma…" at bounding box center [403, 151] width 354 height 33
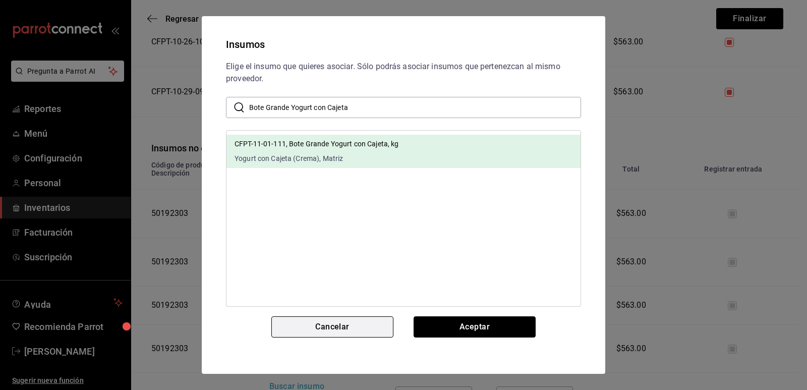
drag, startPoint x: 456, startPoint y: 319, endPoint x: 339, endPoint y: 330, distance: 118.0
click at [457, 319] on button "Aceptar" at bounding box center [475, 326] width 122 height 21
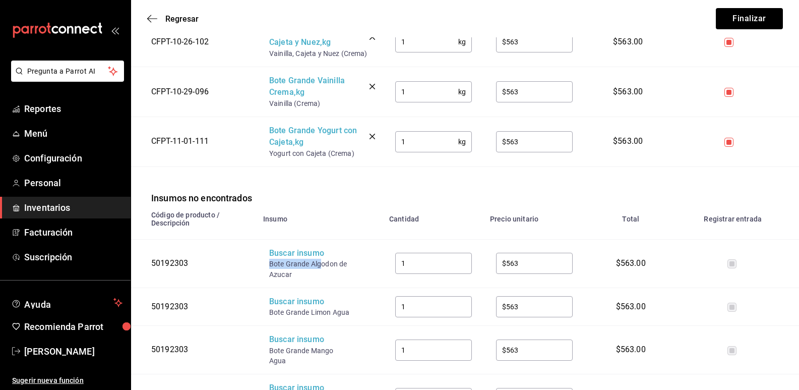
drag, startPoint x: 321, startPoint y: 266, endPoint x: 271, endPoint y: 265, distance: 49.5
click at [271, 265] on div "Bote Grande Algodon de Azucar" at bounding box center [309, 269] width 81 height 20
drag, startPoint x: 321, startPoint y: 266, endPoint x: 260, endPoint y: 267, distance: 61.5
click at [260, 267] on td "Buscar insumo Bote Grande Algodon de Azucar" at bounding box center [320, 263] width 126 height 48
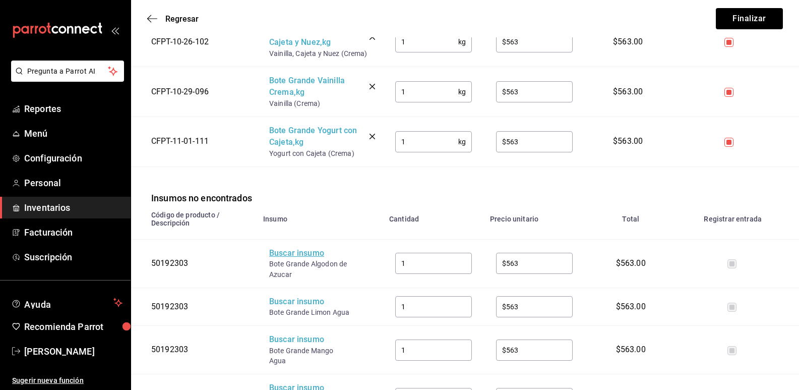
click at [289, 257] on div "Buscar insumo" at bounding box center [309, 254] width 81 height 12
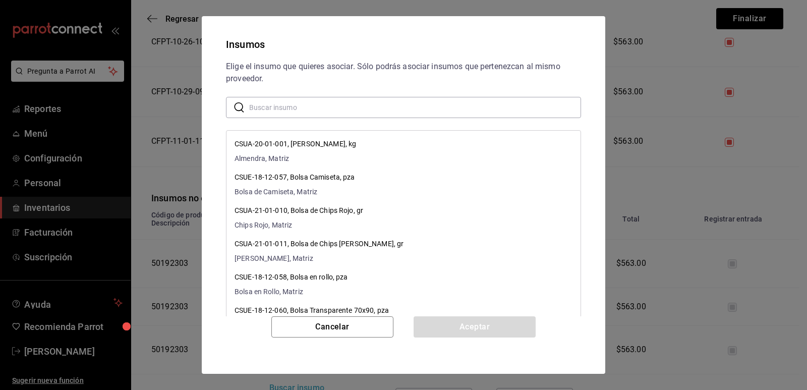
click at [349, 110] on input "text" at bounding box center [415, 107] width 332 height 20
paste input "Bote Grande Alg"
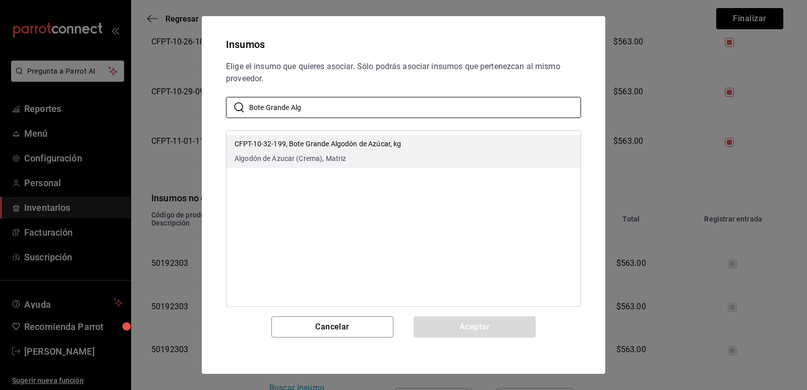
type input "Bote Grande Alg"
click at [434, 135] on li "CFPT-10-32-199, Bote Grande Algodón de Azúcar, kg Algodón de Azucar (Crema), Ma…" at bounding box center [403, 151] width 354 height 33
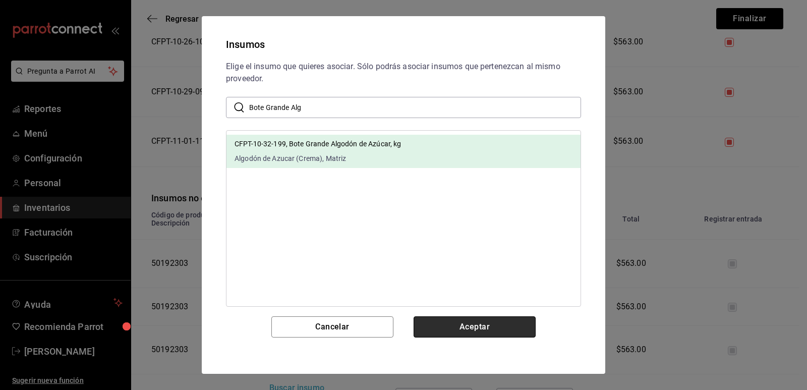
click at [459, 320] on button "Aceptar" at bounding box center [475, 326] width 122 height 21
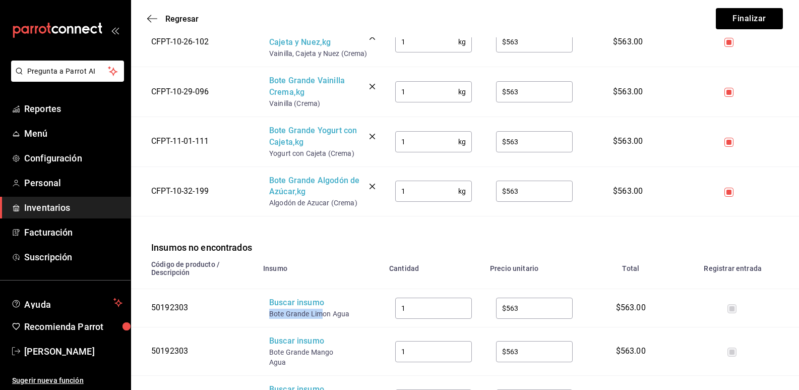
drag, startPoint x: 324, startPoint y: 314, endPoint x: 271, endPoint y: 314, distance: 52.5
click at [271, 314] on div "Bote Grande Limon Agua" at bounding box center [309, 314] width 81 height 10
click at [307, 305] on div "Buscar insumo" at bounding box center [309, 303] width 81 height 12
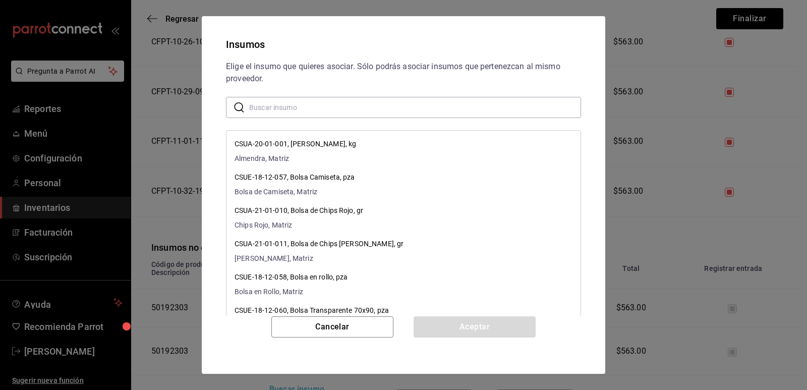
click at [356, 114] on input "text" at bounding box center [415, 107] width 332 height 20
paste input "Bote Grande Lim"
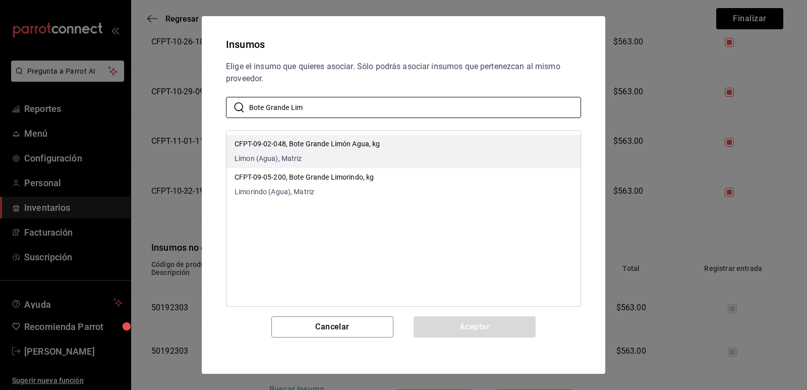
type input "Bote Grande Lim"
click at [449, 148] on li "CFPT-09-02-048, Bote Grande Limón Agua, kg Limon (Agua), Matriz" at bounding box center [403, 151] width 354 height 33
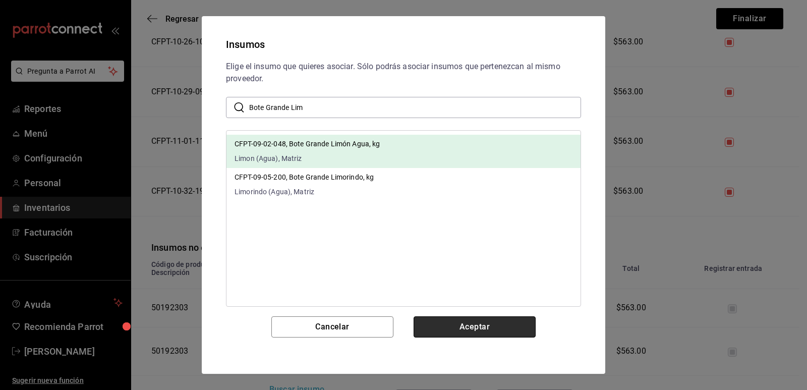
click at [475, 322] on button "Aceptar" at bounding box center [475, 326] width 122 height 21
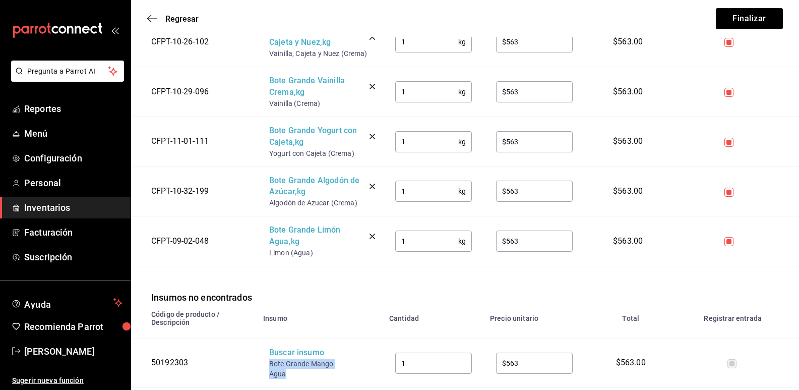
drag, startPoint x: 284, startPoint y: 377, endPoint x: 269, endPoint y: 370, distance: 16.7
click at [269, 370] on td "Buscar insumo Bote Grande Mango Agua" at bounding box center [320, 363] width 126 height 48
click at [304, 354] on div "Buscar insumo" at bounding box center [309, 353] width 81 height 12
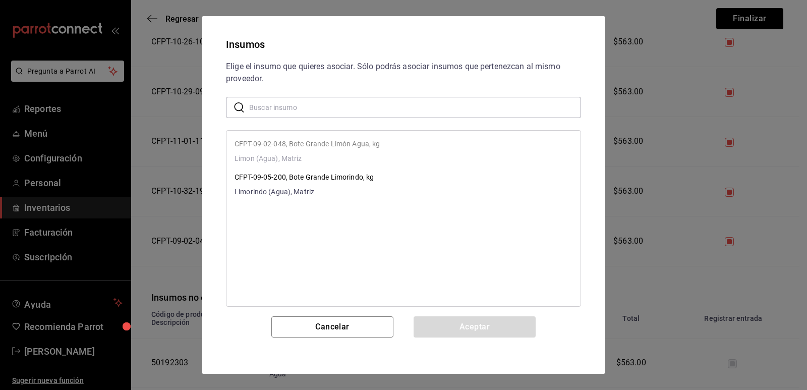
click at [345, 98] on input "text" at bounding box center [415, 107] width 332 height 20
paste input "Bote Grande Mango Agua"
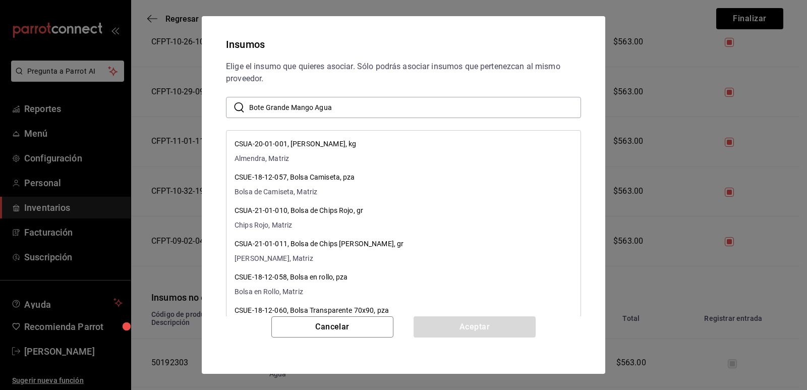
click at [412, 145] on li "CSUA-20-01-001, [PERSON_NAME], kg Almendra, Matriz" at bounding box center [403, 151] width 354 height 33
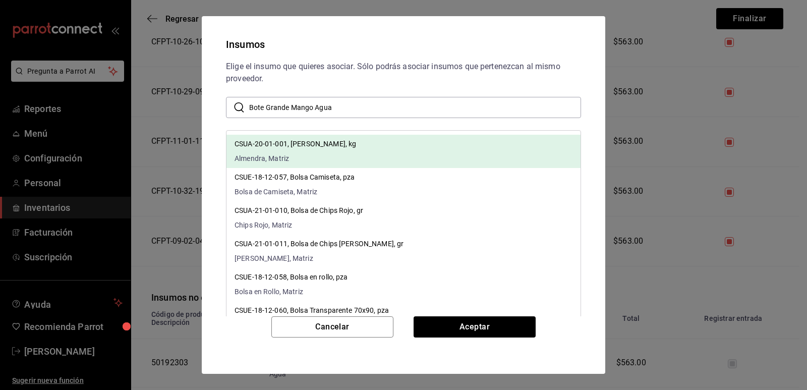
click at [394, 100] on input "Bote Grande Mango Agua" at bounding box center [415, 107] width 332 height 20
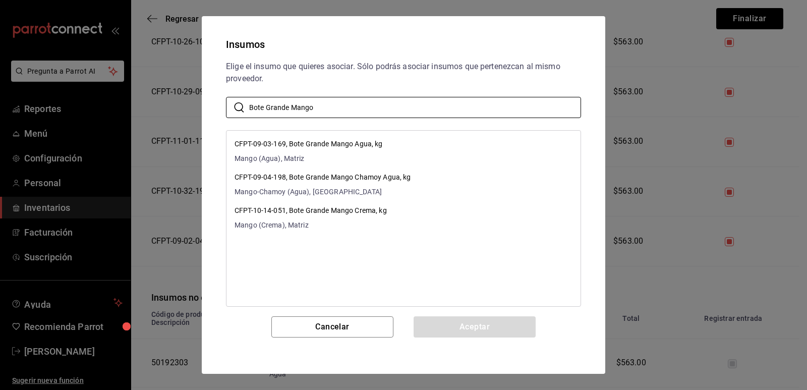
drag, startPoint x: 290, startPoint y: 106, endPoint x: 215, endPoint y: 108, distance: 74.2
click at [215, 108] on div "Elige el insumo que quieres asociar. Sólo podrás asociar insumos que pertenezca…" at bounding box center [403, 189] width 379 height 256
click at [436, 108] on input "Bote Grande Mango" at bounding box center [415, 107] width 332 height 20
click at [445, 79] on div "Elige el insumo que quieres asociar. Sólo podrás asociar insumos que pertenezca…" at bounding box center [403, 73] width 355 height 24
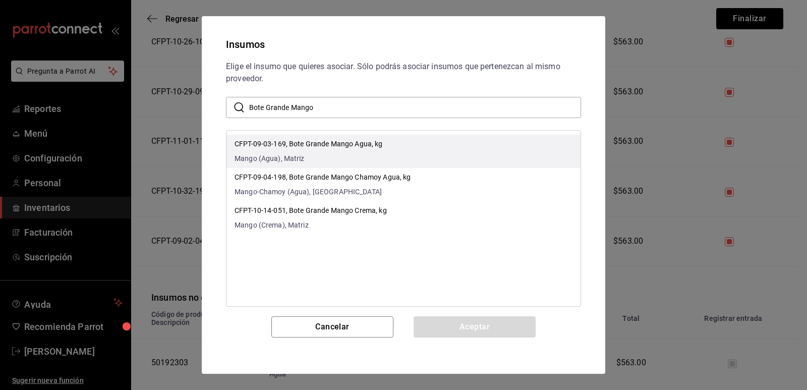
click at [431, 144] on li "CFPT-09-03-169, Bote Grande Mango Agua, kg Mango (Agua), Matriz" at bounding box center [403, 151] width 354 height 33
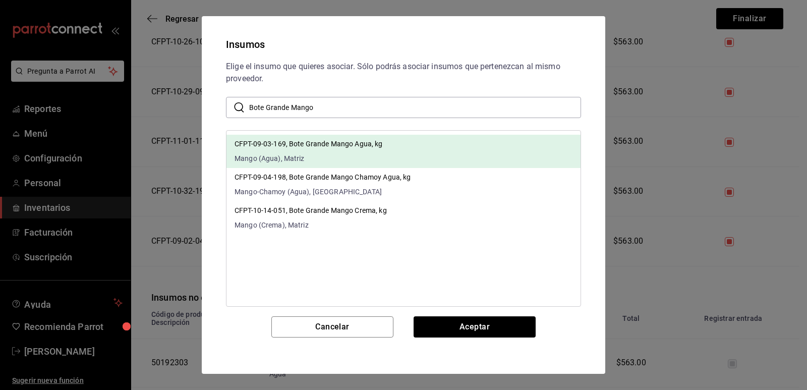
drag, startPoint x: 375, startPoint y: 14, endPoint x: 397, endPoint y: 19, distance: 22.7
click at [397, 19] on div "Insumos Elige el insumo que quieres asociar. Sólo podrás asociar insumos que pe…" at bounding box center [403, 195] width 807 height 390
drag, startPoint x: 342, startPoint y: 107, endPoint x: 228, endPoint y: 102, distance: 114.1
click at [228, 102] on div "​ Bote Grande Mango ​" at bounding box center [403, 107] width 355 height 21
paste input "Agua"
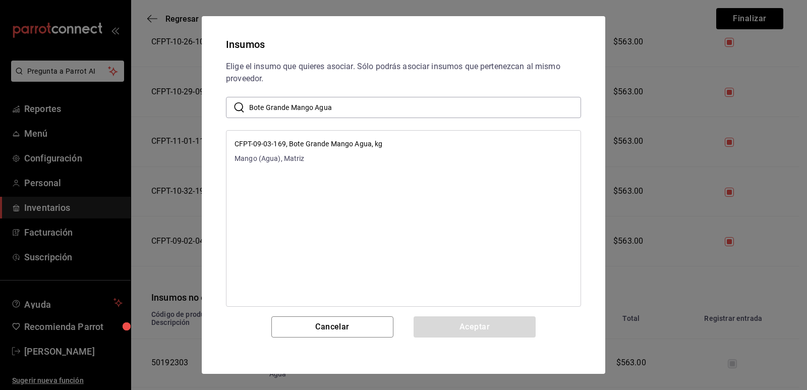
drag, startPoint x: 342, startPoint y: 106, endPoint x: 322, endPoint y: 106, distance: 19.7
click at [322, 106] on input "Bote Grande Mango Agua" at bounding box center [415, 107] width 332 height 20
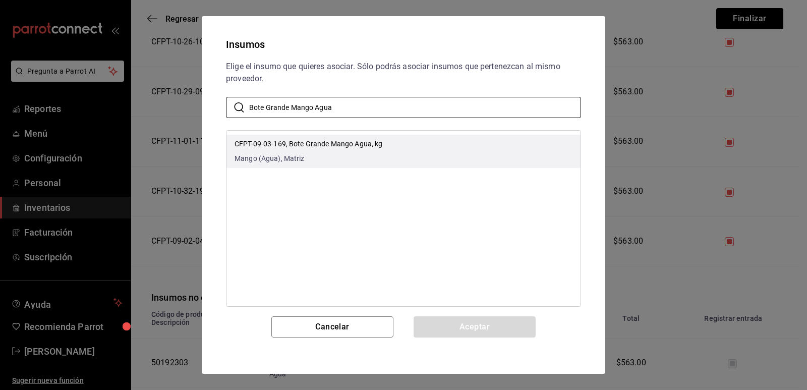
type input "Bote Grande Mango Agua"
click at [390, 144] on li "CFPT-09-03-169, Bote Grande Mango Agua, kg Mango (Agua), Matriz" at bounding box center [403, 151] width 354 height 33
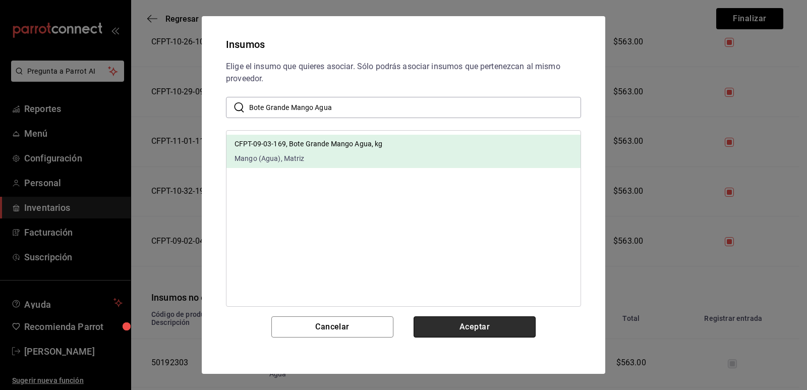
click at [485, 328] on button "Aceptar" at bounding box center [475, 326] width 122 height 21
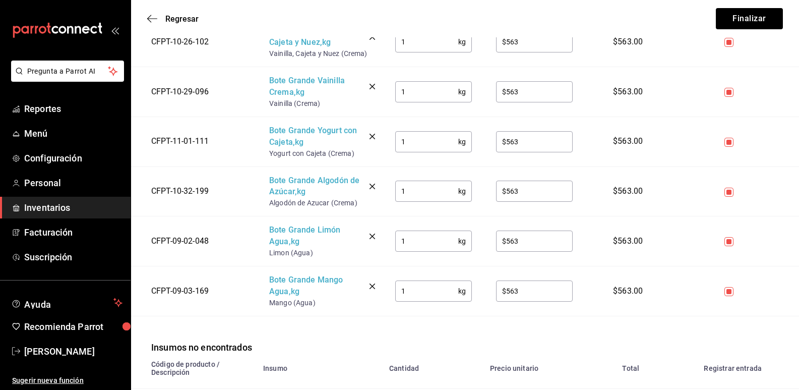
click at [368, 323] on div "Insumos no encontrados" at bounding box center [465, 335] width 668 height 38
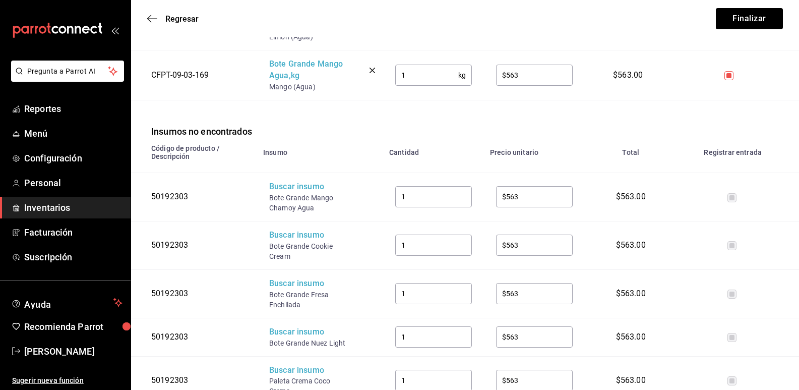
scroll to position [1059, 0]
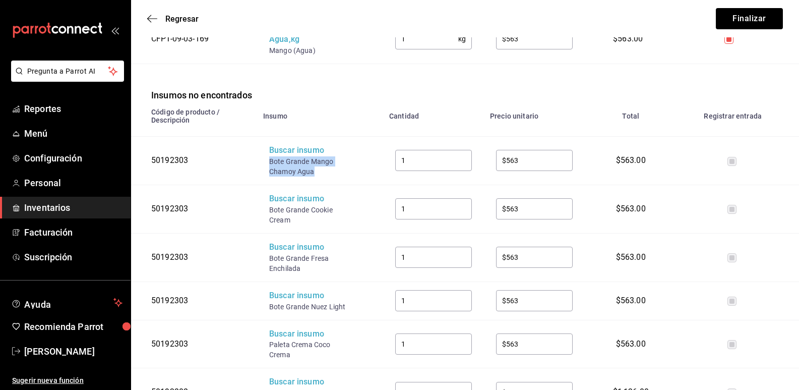
drag, startPoint x: 315, startPoint y: 175, endPoint x: 270, endPoint y: 166, distance: 45.7
click at [270, 166] on div "Bote Grande Mango Chamoy Agua" at bounding box center [309, 166] width 81 height 20
click at [301, 156] on div "Buscar insumo" at bounding box center [309, 151] width 81 height 12
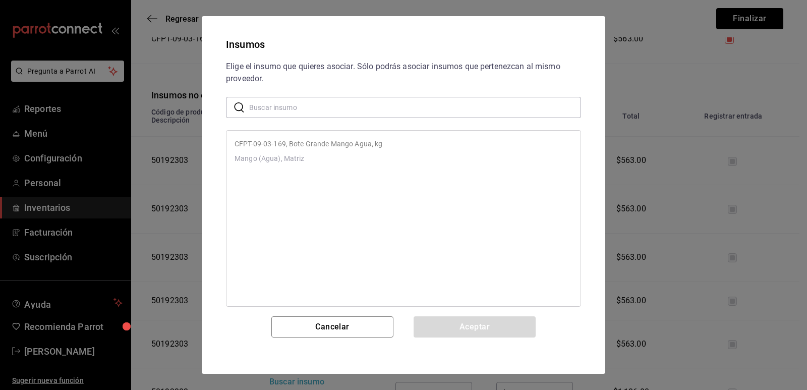
click at [347, 101] on input "text" at bounding box center [415, 107] width 332 height 20
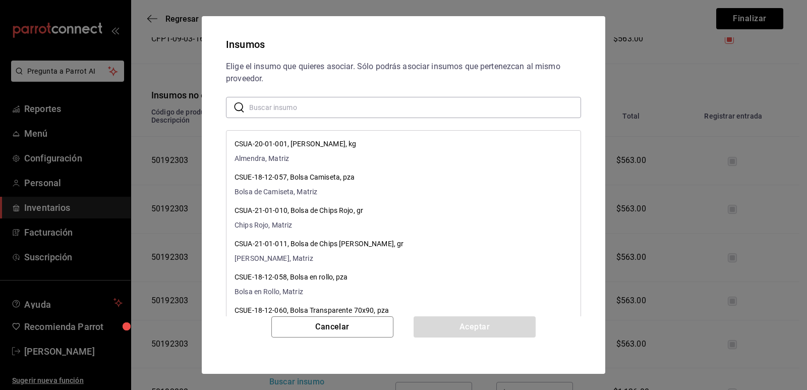
paste input "Bote Grande Mango Chamoy Agua"
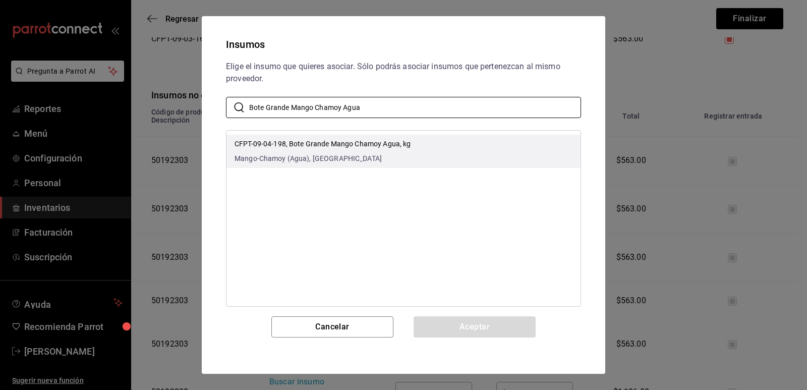
type input "Bote Grande Mango Chamoy Agua"
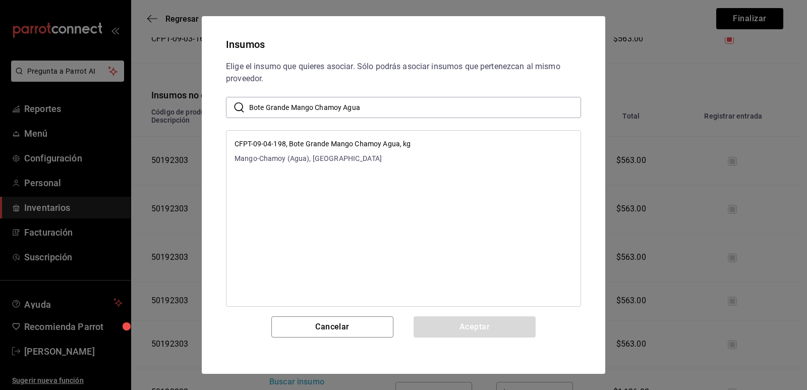
drag, startPoint x: 415, startPoint y: 140, endPoint x: 420, endPoint y: 182, distance: 42.2
click at [416, 141] on li "CFPT-09-04-198, Bote Grande Mango Chamoy Agua, kg Mango-Chamoy (Agua), [GEOGRAP…" at bounding box center [403, 151] width 354 height 33
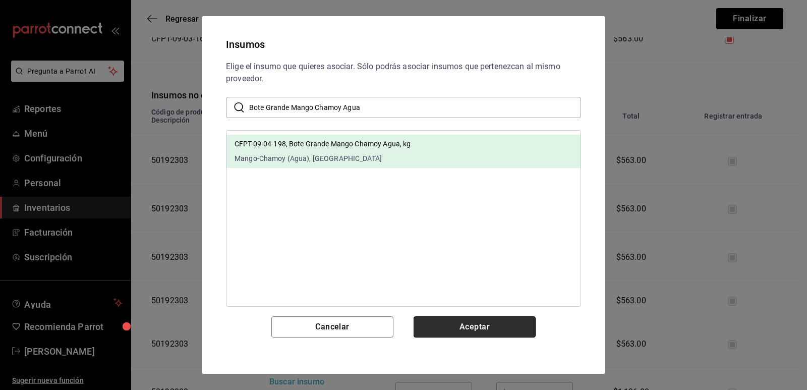
click at [463, 324] on button "Aceptar" at bounding box center [475, 326] width 122 height 21
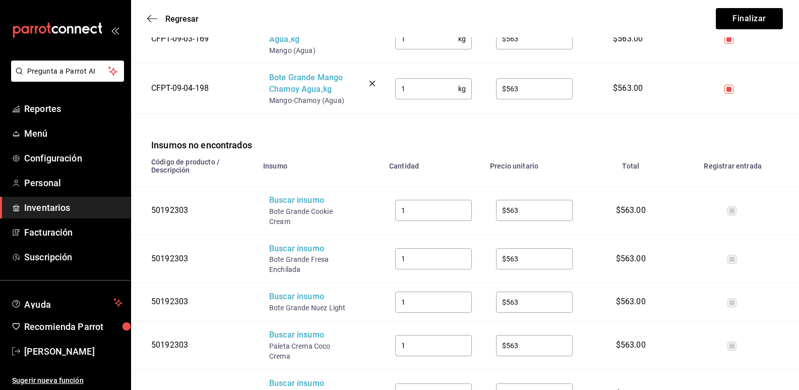
drag, startPoint x: 309, startPoint y: 226, endPoint x: 298, endPoint y: 222, distance: 11.8
click at [298, 222] on div "Bote Grande Cookie Cream" at bounding box center [309, 216] width 81 height 20
click at [303, 201] on div "Buscar insumo" at bounding box center [309, 201] width 81 height 12
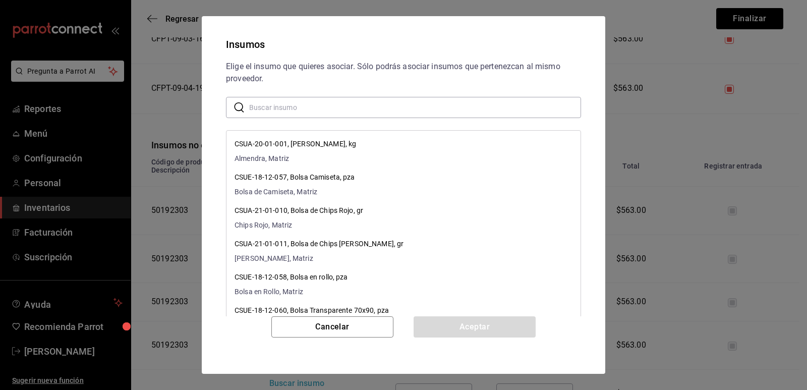
click at [339, 104] on input "text" at bounding box center [415, 107] width 332 height 20
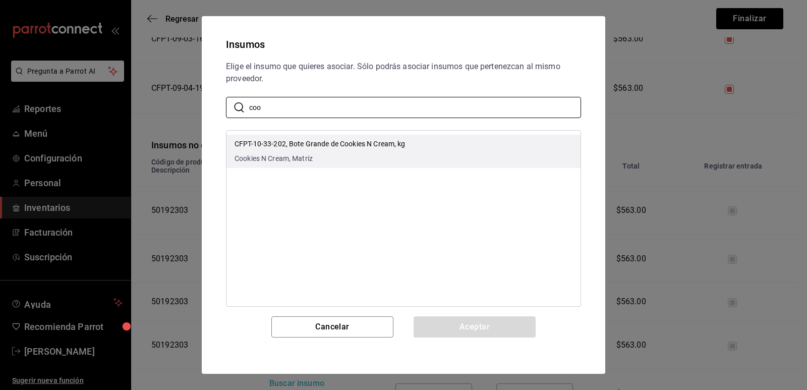
type input "coo"
click at [418, 152] on li "CFPT-10-33-202, Bote Grande de Cookies N Cream, kg Cookies N Cream, Matriz" at bounding box center [403, 151] width 354 height 33
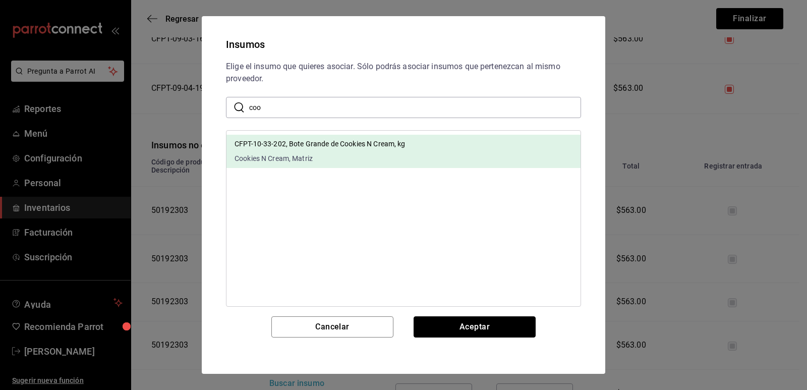
click at [468, 324] on button "Aceptar" at bounding box center [475, 326] width 122 height 21
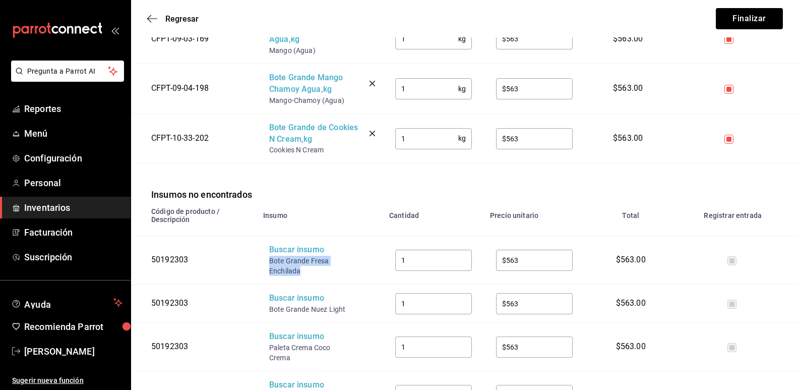
drag, startPoint x: 302, startPoint y: 272, endPoint x: 270, endPoint y: 265, distance: 32.6
click at [270, 265] on div "Bote Grande Fresa Enchilada" at bounding box center [309, 266] width 81 height 20
click at [289, 249] on div "Buscar insumo" at bounding box center [309, 250] width 81 height 12
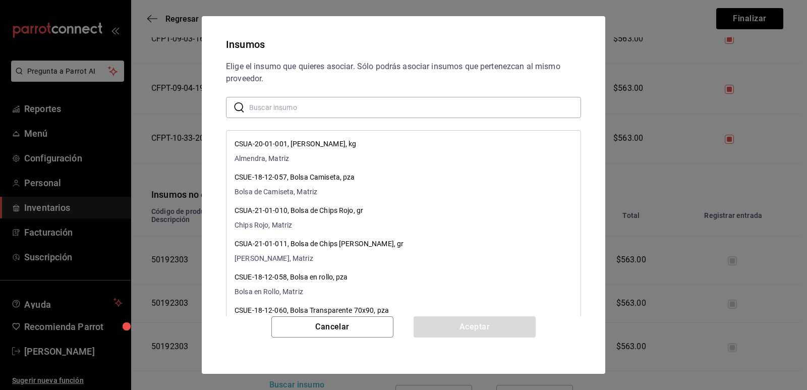
click at [341, 103] on input "text" at bounding box center [415, 107] width 332 height 20
paste input "Bote Grande Fresa Enchilada"
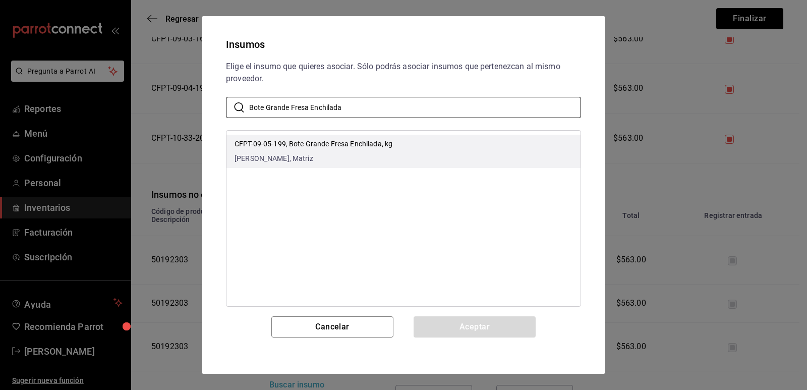
type input "Bote Grande Fresa Enchilada"
click at [384, 140] on p "CFPT-09-05-199, Bote Grande Fresa Enchilada, kg" at bounding box center [314, 144] width 158 height 11
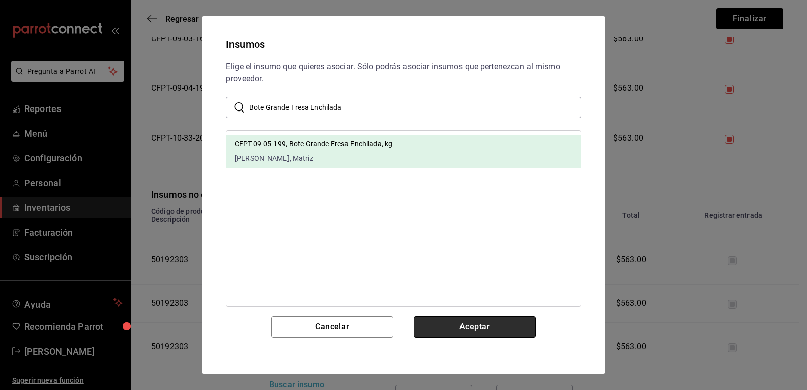
click at [456, 320] on button "Aceptar" at bounding box center [475, 326] width 122 height 21
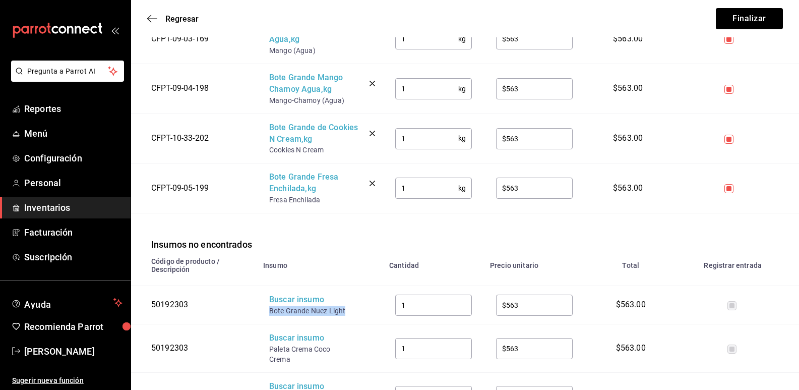
drag, startPoint x: 346, startPoint y: 315, endPoint x: 271, endPoint y: 314, distance: 75.2
click at [271, 314] on div "Bote Grande Nuez Light" at bounding box center [309, 311] width 81 height 10
click at [297, 300] on div "Buscar insumo" at bounding box center [309, 300] width 81 height 12
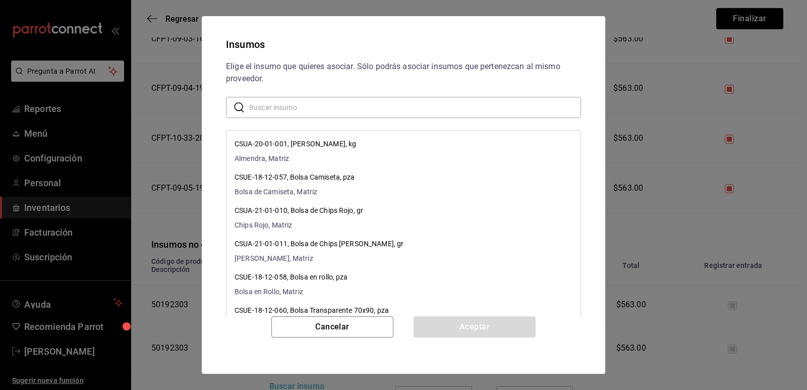
click at [336, 109] on input "text" at bounding box center [415, 107] width 332 height 20
paste input "Bote Grande Nuez Light"
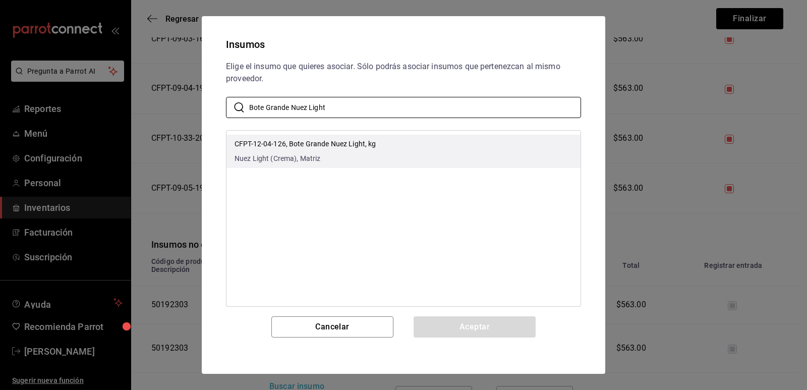
type input "Bote Grande Nuez Light"
click at [413, 144] on li "CFPT-12-04-126, Bote Grande Nuez Light, kg Nuez Light (Crema), Matriz" at bounding box center [403, 151] width 354 height 33
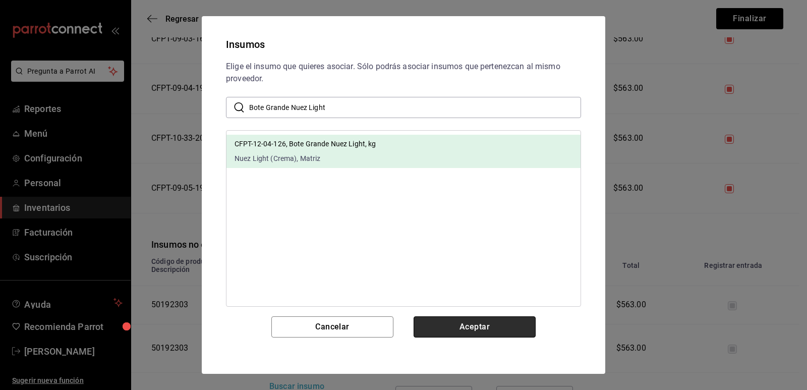
click at [469, 326] on button "Aceptar" at bounding box center [475, 326] width 122 height 21
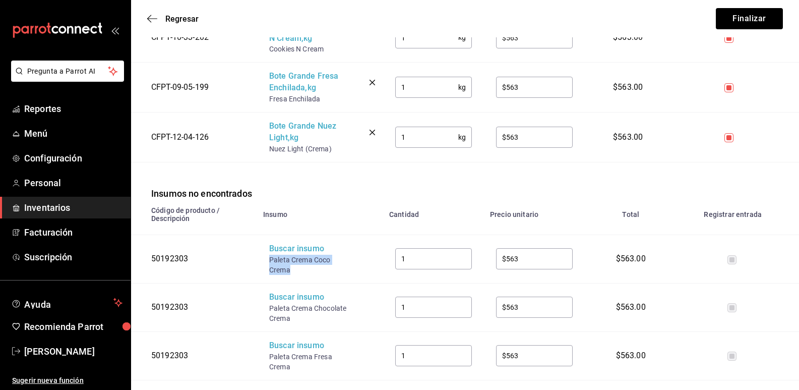
drag, startPoint x: 292, startPoint y: 271, endPoint x: 264, endPoint y: 264, distance: 28.5
click at [264, 264] on td "Buscar insumo Paleta Crema Coco Crema" at bounding box center [320, 259] width 126 height 48
click at [303, 249] on div "Buscar insumo" at bounding box center [309, 249] width 81 height 12
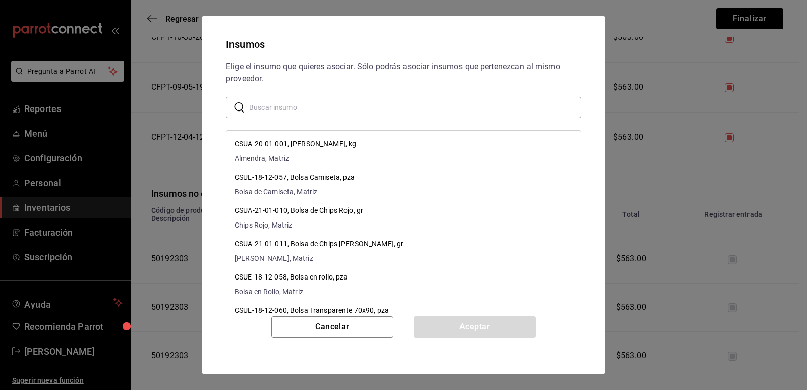
click at [319, 106] on input "text" at bounding box center [415, 107] width 332 height 20
paste input "Paleta Crema Coco Crema"
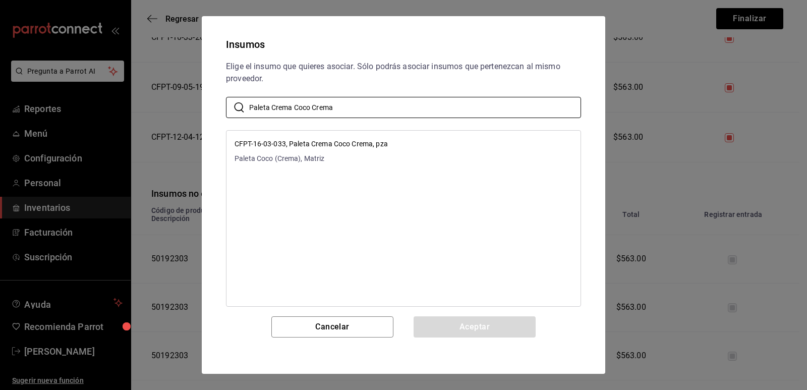
type input "Paleta Crema Coco Crema"
click at [416, 146] on li "CFPT-16-03-033, Paleta Crema Coco Crema, pza Paleta Coco (Crema), Matriz" at bounding box center [403, 151] width 354 height 33
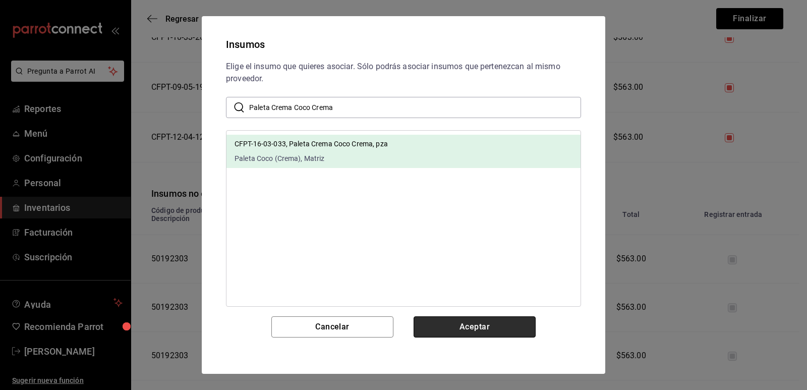
click at [462, 322] on button "Aceptar" at bounding box center [475, 326] width 122 height 21
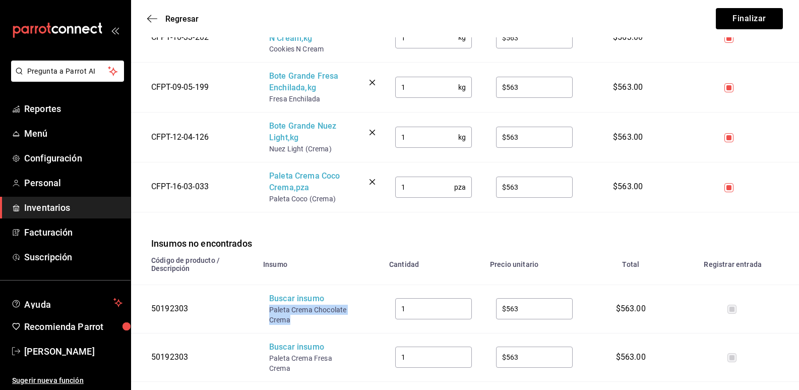
drag, startPoint x: 284, startPoint y: 321, endPoint x: 268, endPoint y: 312, distance: 19.0
click at [268, 312] on td "Buscar insumo Paleta Crema Chocolate Crema" at bounding box center [320, 308] width 126 height 48
click at [294, 301] on div "Buscar insumo" at bounding box center [309, 299] width 81 height 12
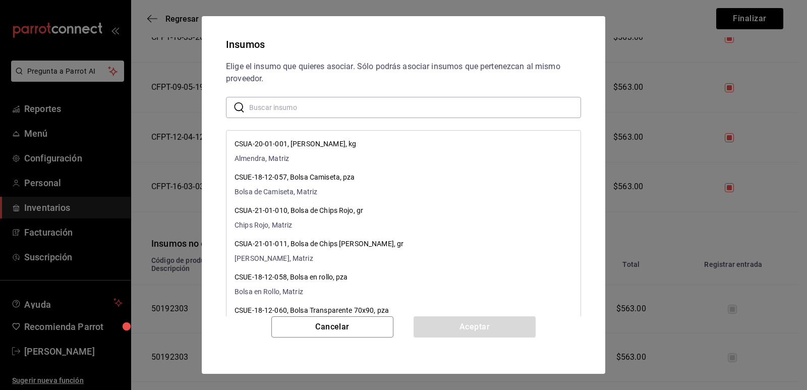
click at [342, 112] on input "text" at bounding box center [415, 107] width 332 height 20
paste input "Paleta Crema Chocolate Crema"
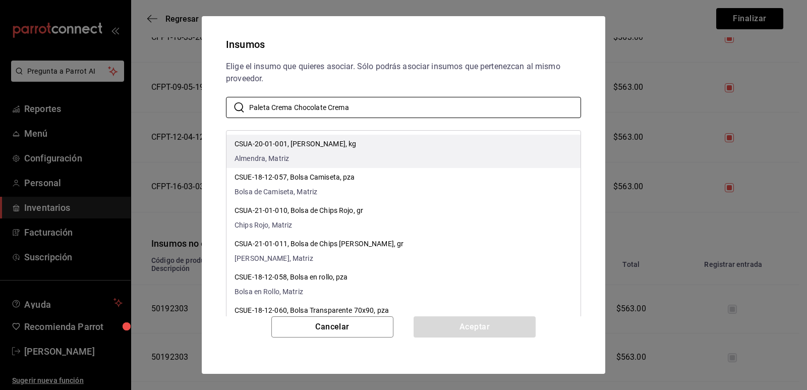
type input "Paleta Crema Chocolate Crema"
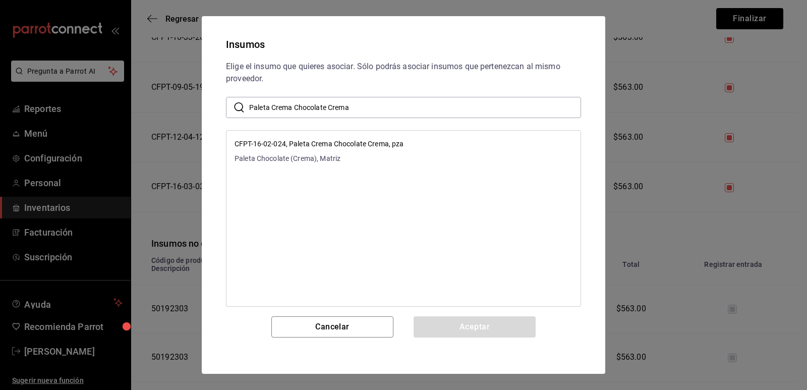
click at [408, 138] on li "CFPT-16-02-024, Paleta Crema Chocolate Crema, pza Paleta Chocolate (Crema), Mat…" at bounding box center [403, 151] width 354 height 33
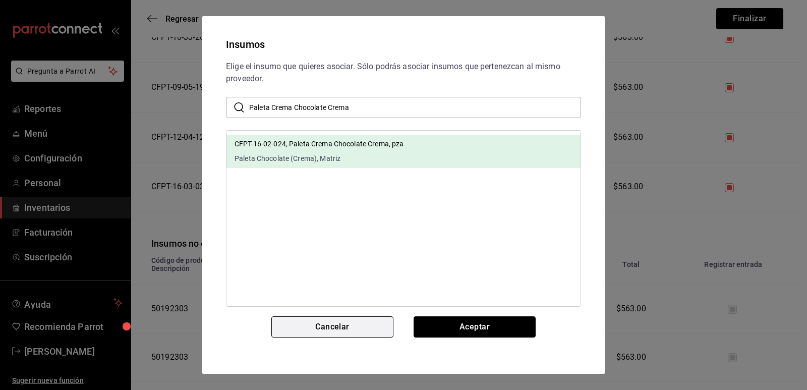
click at [477, 329] on button "Aceptar" at bounding box center [475, 326] width 122 height 21
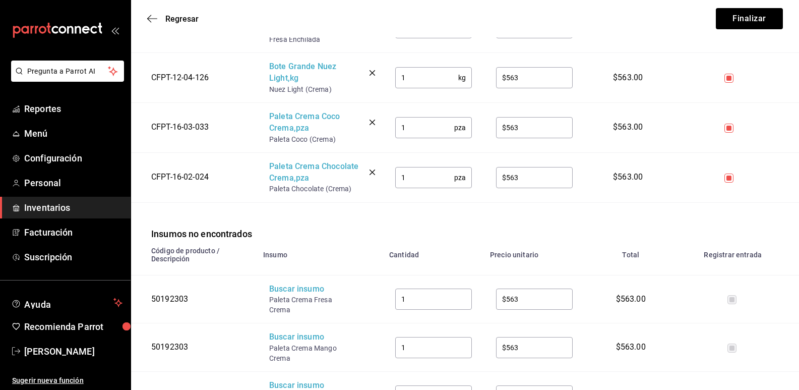
scroll to position [1261, 0]
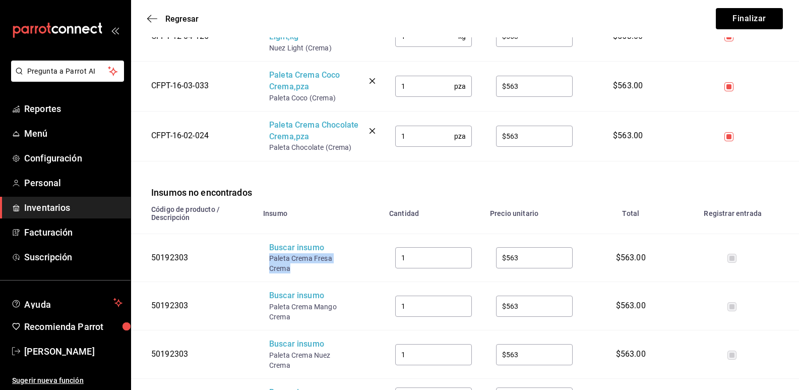
drag, startPoint x: 295, startPoint y: 267, endPoint x: 270, endPoint y: 260, distance: 25.2
click at [270, 260] on div "Paleta Crema Fresa Crema" at bounding box center [309, 263] width 81 height 20
click at [299, 251] on div "Buscar insumo" at bounding box center [309, 248] width 81 height 12
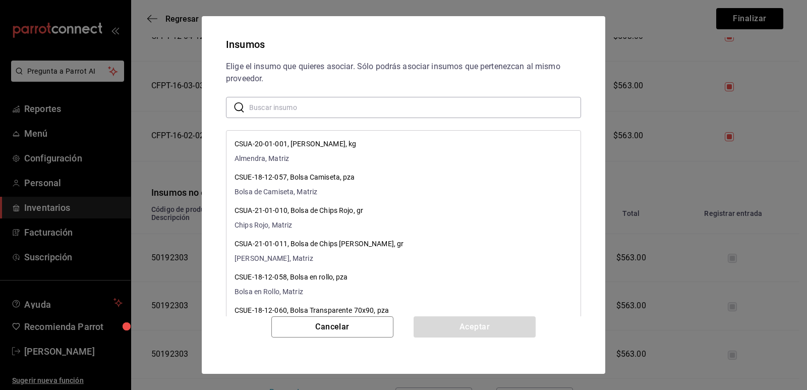
click at [354, 110] on input "text" at bounding box center [415, 107] width 332 height 20
paste input "Paleta Crema Fresa Crema"
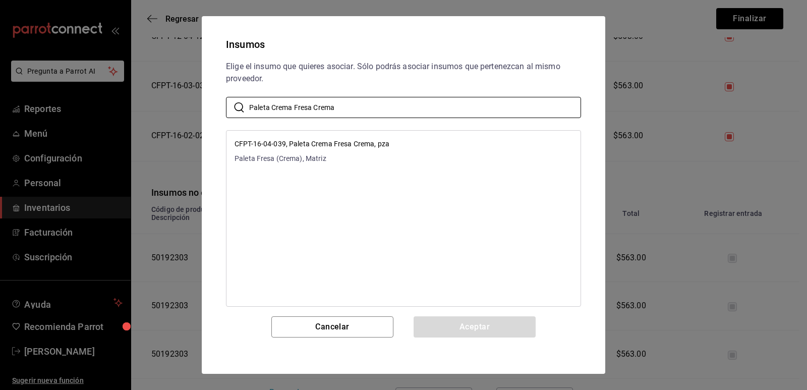
type input "Paleta Crema Fresa Crema"
click at [413, 159] on li "CFPT-16-04-039, Paleta Crema Fresa Crema, pza Paleta Fresa (Crema), Matriz" at bounding box center [403, 151] width 354 height 33
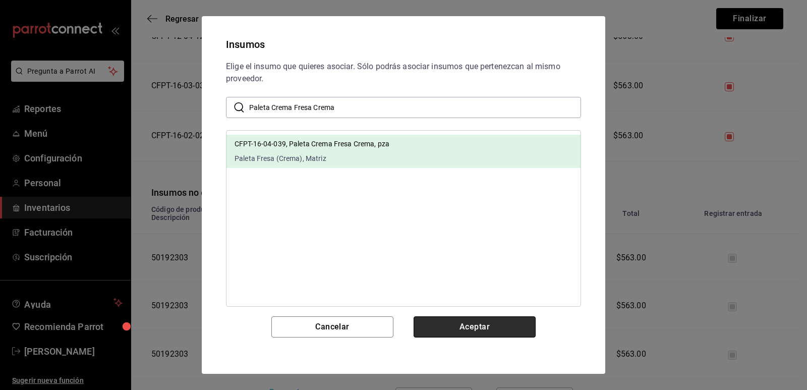
click at [459, 326] on button "Aceptar" at bounding box center [475, 326] width 122 height 21
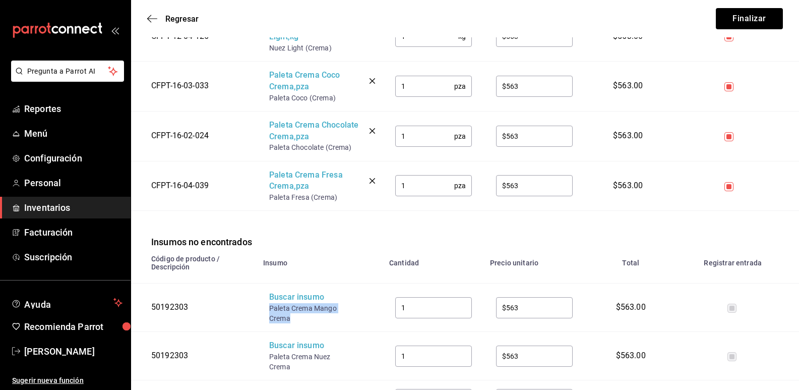
drag, startPoint x: 293, startPoint y: 318, endPoint x: 269, endPoint y: 307, distance: 26.6
click at [269, 307] on td "Buscar insumo Paleta Crema Mango Crema" at bounding box center [320, 307] width 126 height 48
click at [287, 297] on div "Buscar insumo" at bounding box center [309, 298] width 81 height 12
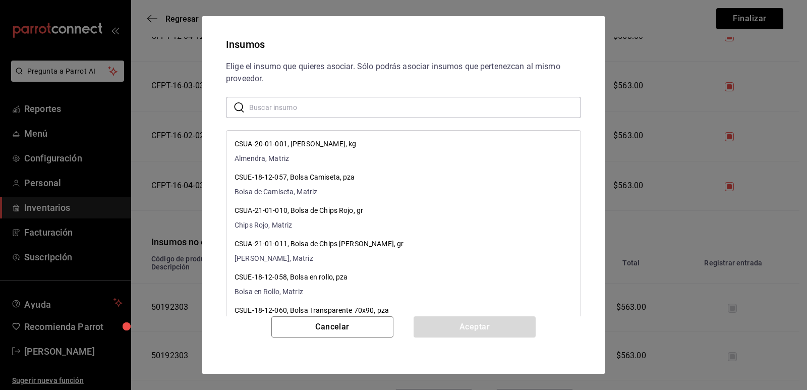
click at [344, 108] on input "text" at bounding box center [415, 107] width 332 height 20
paste input "Paleta Crema Mango Crema"
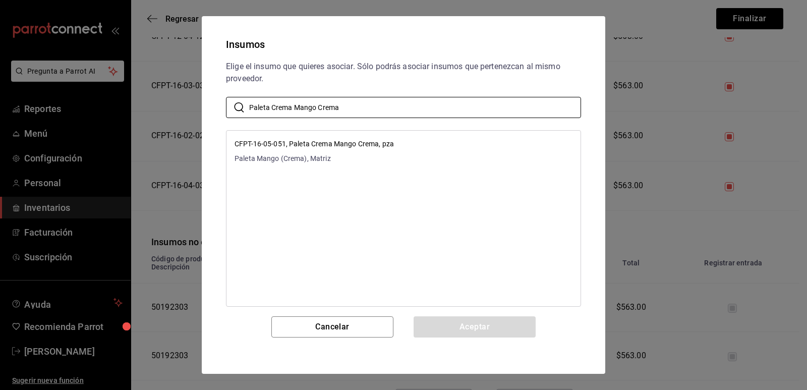
type input "Paleta Crema Mango Crema"
click at [401, 147] on li "CFPT-16-05-051, Paleta Crema Mango Crema, pza Paleta Mango (Crema), Matriz" at bounding box center [403, 151] width 354 height 33
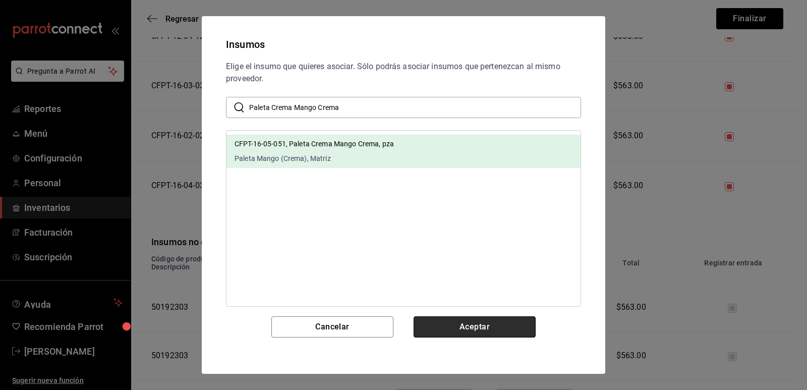
click at [466, 326] on button "Aceptar" at bounding box center [475, 326] width 122 height 21
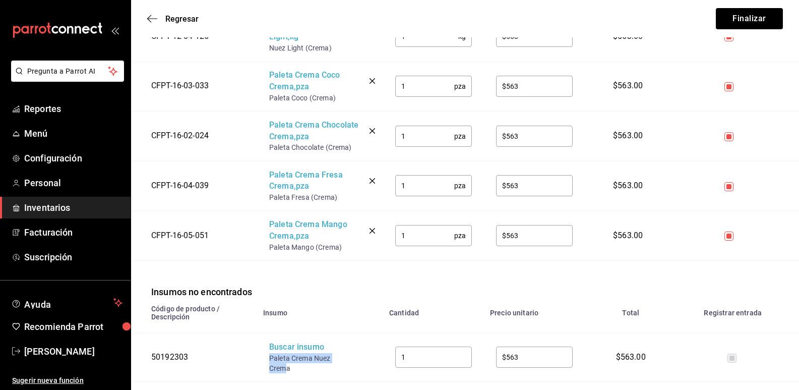
drag, startPoint x: 281, startPoint y: 371, endPoint x: 268, endPoint y: 360, distance: 16.8
click at [268, 360] on td "Buscar insumo Paleta Crema Nuez Crema" at bounding box center [320, 357] width 126 height 48
click at [291, 351] on div "Buscar insumo" at bounding box center [309, 347] width 81 height 12
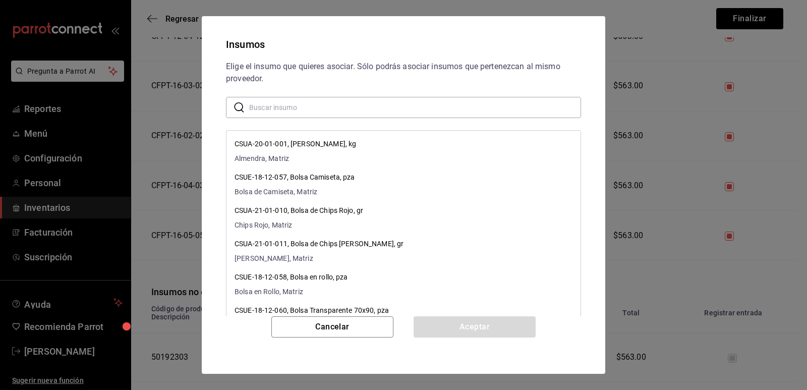
click at [354, 111] on input "text" at bounding box center [415, 107] width 332 height 20
paste input "Paleta Crema Nuez Crem"
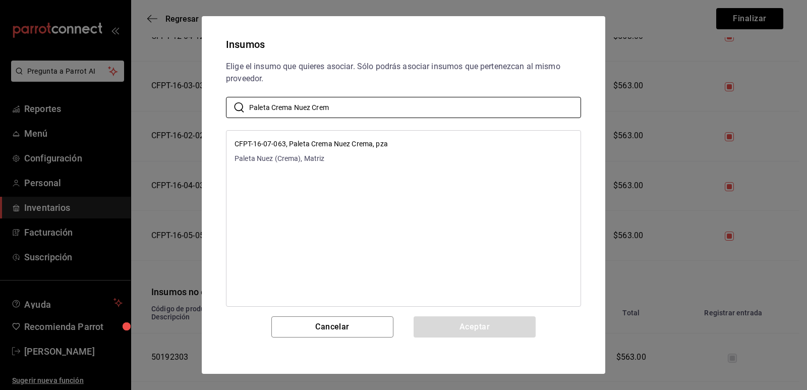
type input "Paleta Crema Nuez Crem"
click at [480, 150] on li "CFPT-16-07-063, Paleta Crema Nuez Crema, pza Paleta Nuez (Crema), Matriz" at bounding box center [403, 151] width 354 height 33
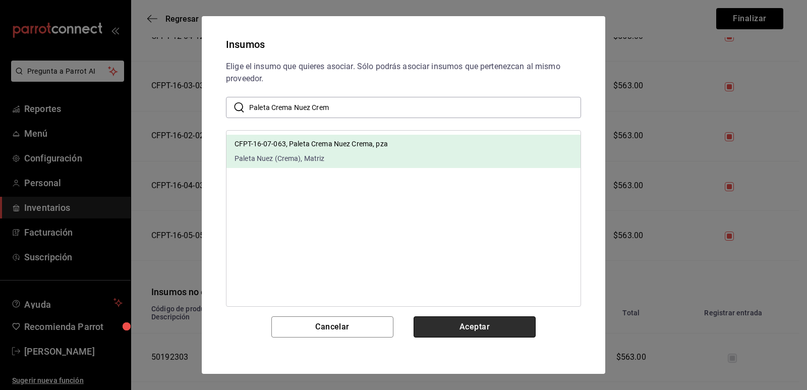
click at [467, 325] on button "Aceptar" at bounding box center [475, 326] width 122 height 21
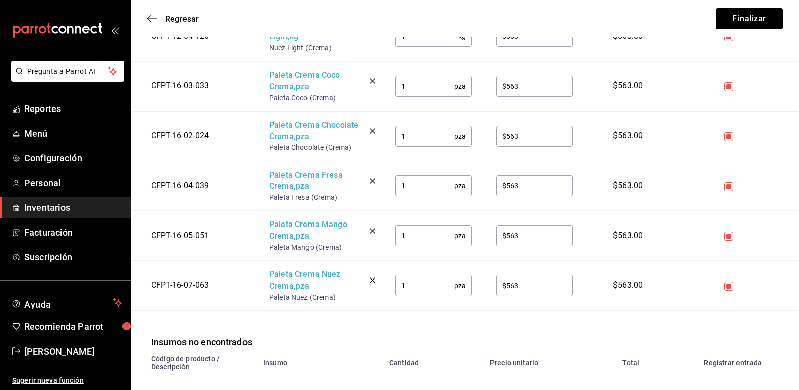
click at [352, 332] on div "Insumos no encontrados" at bounding box center [465, 330] width 668 height 38
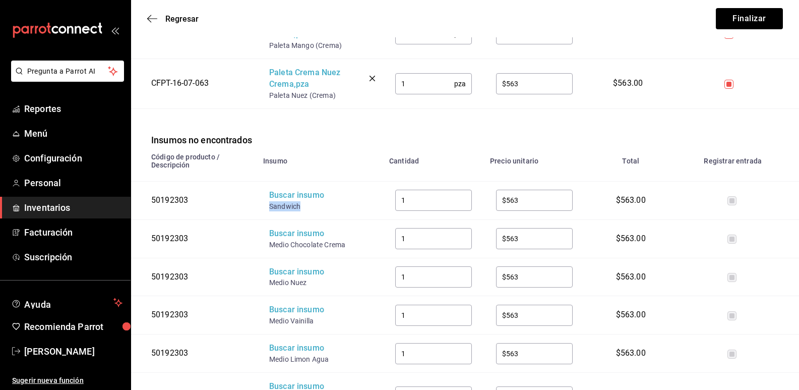
drag, startPoint x: 305, startPoint y: 207, endPoint x: 270, endPoint y: 208, distance: 35.3
click at [270, 208] on div "Sandwich" at bounding box center [309, 206] width 81 height 10
click at [293, 197] on div "Buscar insumo" at bounding box center [309, 196] width 81 height 12
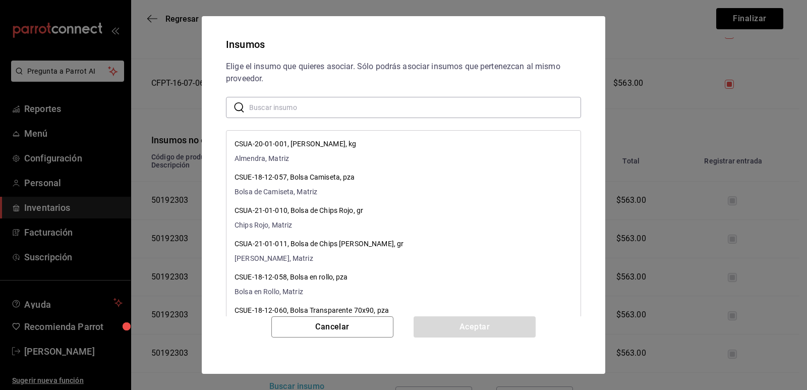
click at [327, 104] on input "text" at bounding box center [415, 107] width 332 height 20
paste input "Sandwich"
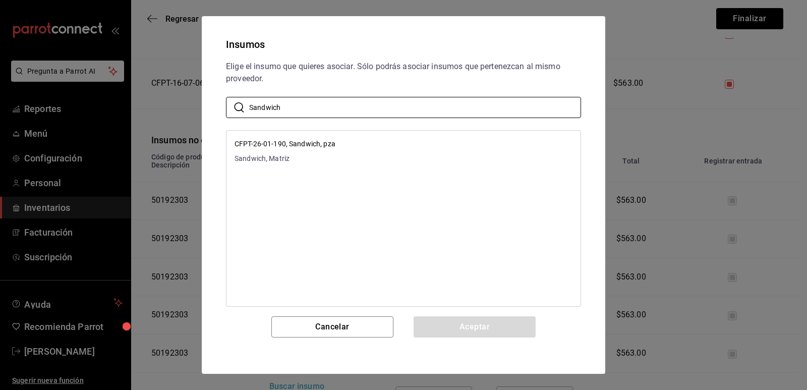
type input "Sandwich"
click at [431, 145] on li "CFPT-26-01-190, Sandwich, pza Sandwich, Matriz" at bounding box center [403, 151] width 354 height 33
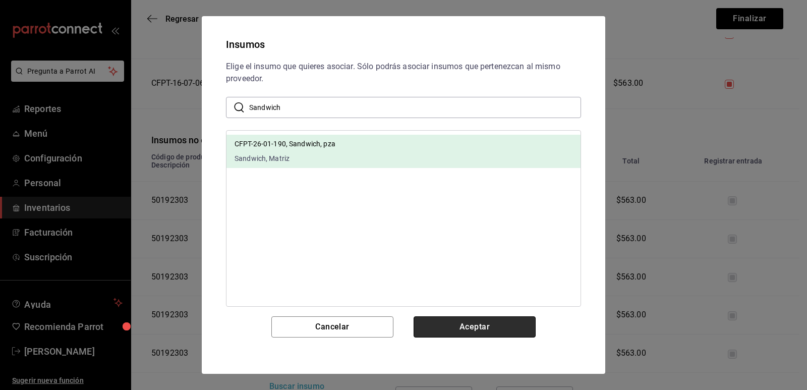
click at [465, 327] on button "Aceptar" at bounding box center [475, 326] width 122 height 21
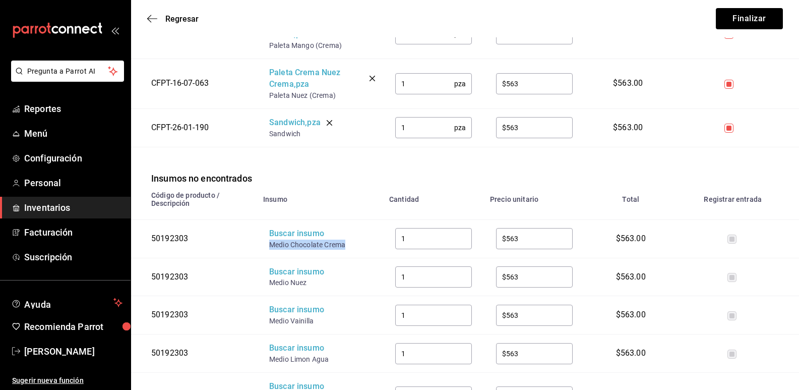
drag, startPoint x: 348, startPoint y: 246, endPoint x: 269, endPoint y: 246, distance: 78.2
click at [269, 246] on div "Medio Chocolate Crema" at bounding box center [309, 245] width 81 height 10
click at [301, 231] on div "Buscar insumo" at bounding box center [309, 234] width 81 height 12
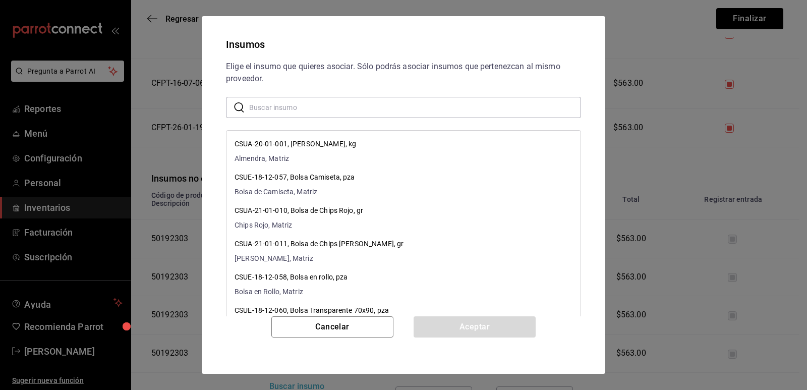
click at [337, 116] on input "text" at bounding box center [415, 107] width 332 height 20
paste input "Medio Chocolate Crema"
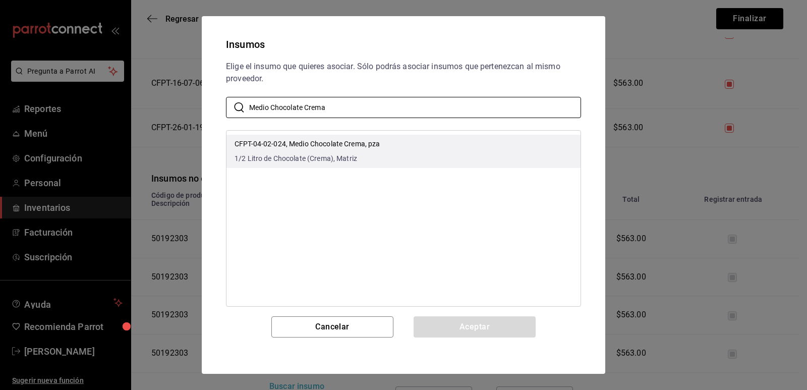
type input "Medio Chocolate Crema"
click at [429, 143] on li "CFPT-04-02-024, Medio Chocolate Crema, pza 1/2 Litro de Chocolate (Crema), Matr…" at bounding box center [403, 151] width 354 height 33
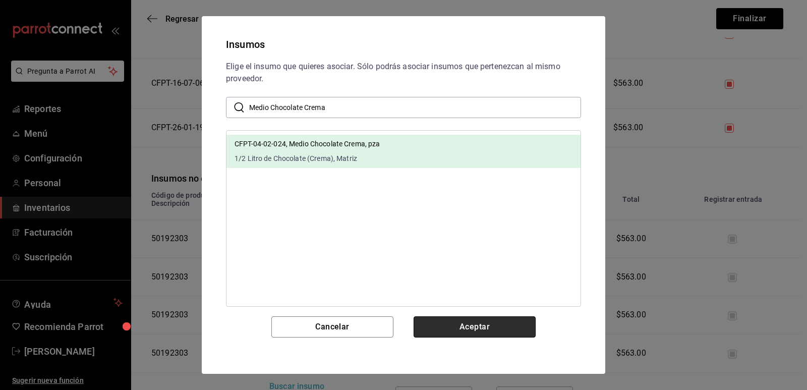
click at [456, 323] on button "Aceptar" at bounding box center [475, 326] width 122 height 21
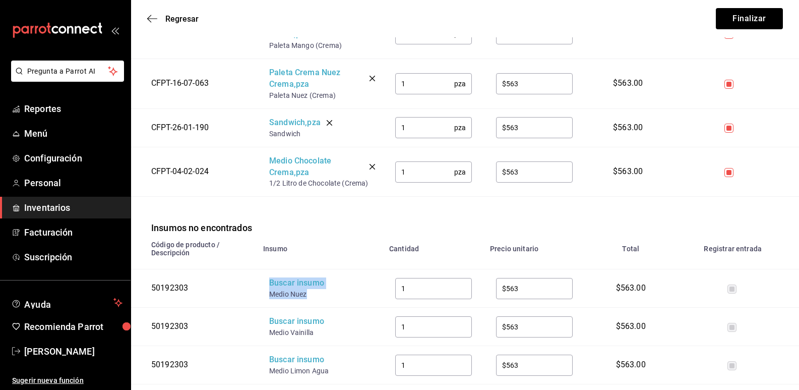
drag, startPoint x: 300, startPoint y: 296, endPoint x: 265, endPoint y: 291, distance: 35.2
click at [265, 291] on td "Buscar insumo Medio Nuez" at bounding box center [320, 288] width 126 height 38
click at [304, 299] on div "Medio Nuez" at bounding box center [309, 294] width 81 height 10
drag, startPoint x: 303, startPoint y: 299, endPoint x: 267, endPoint y: 298, distance: 35.8
click at [267, 298] on td "Buscar insumo Medio Nuez" at bounding box center [320, 288] width 126 height 38
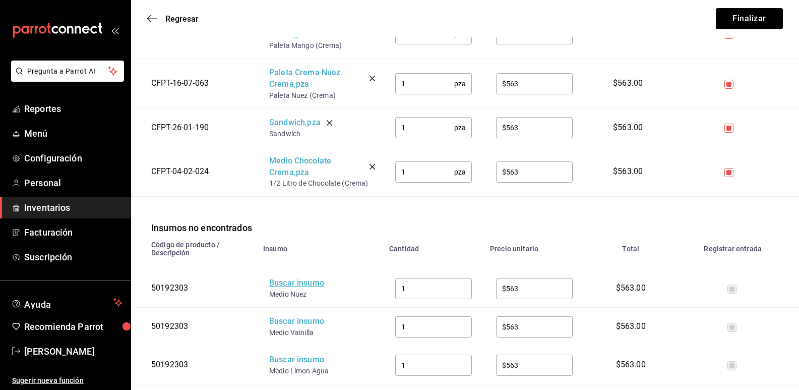
click at [297, 282] on div "Buscar insumo" at bounding box center [309, 283] width 81 height 12
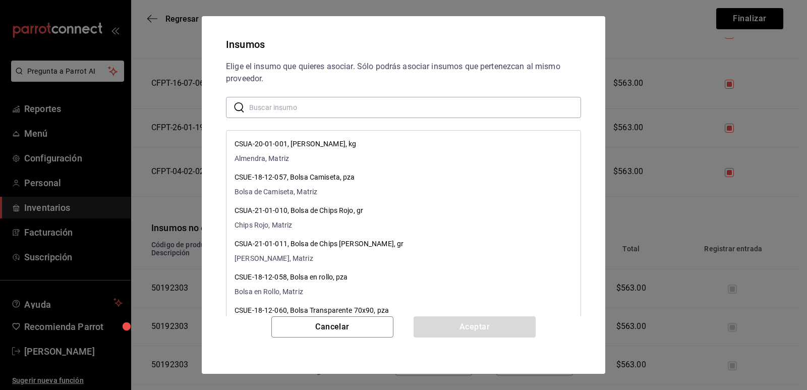
click at [349, 101] on input "text" at bounding box center [415, 107] width 332 height 20
paste input "Medio Nuez"
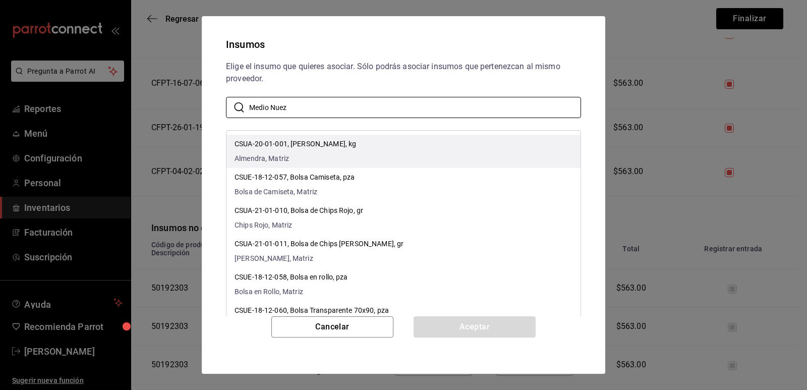
type input "Medio Nuez"
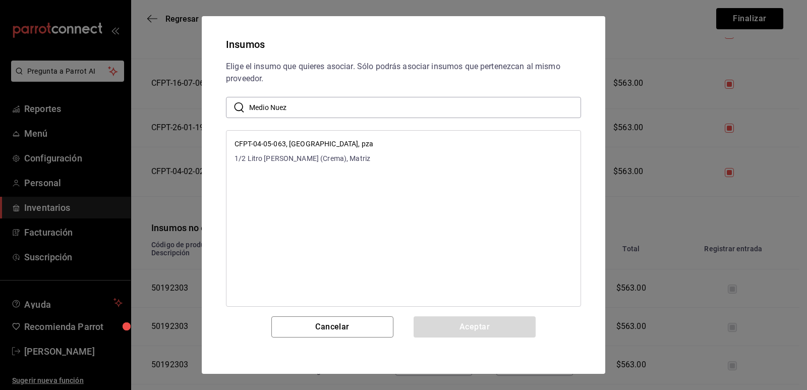
click at [427, 142] on li "CFPT-04-05-063, [GEOGRAPHIC_DATA], pza 1/2 Litro [PERSON_NAME] (Crema), Matriz" at bounding box center [403, 151] width 354 height 33
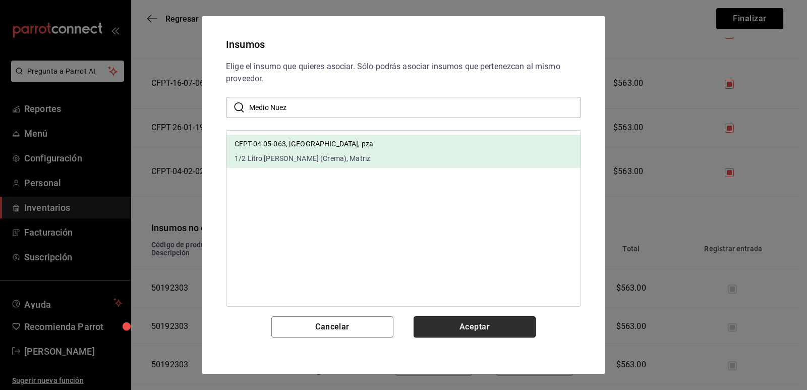
click at [461, 321] on button "Aceptar" at bounding box center [475, 326] width 122 height 21
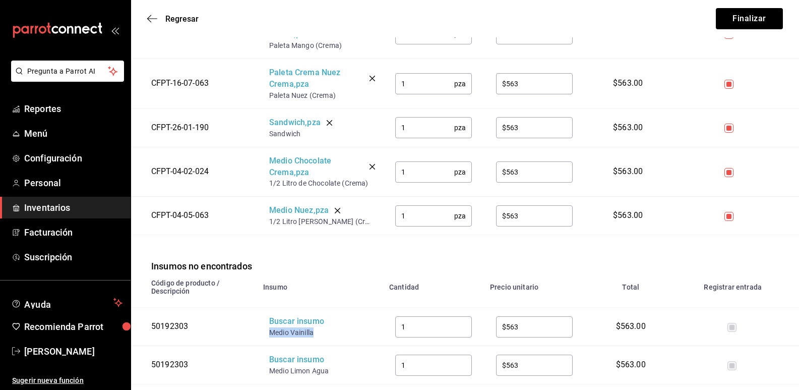
drag, startPoint x: 320, startPoint y: 336, endPoint x: 270, endPoint y: 335, distance: 50.5
click at [270, 335] on div "Medio Vainilla" at bounding box center [309, 332] width 81 height 10
click at [297, 324] on div "Buscar insumo" at bounding box center [309, 322] width 81 height 12
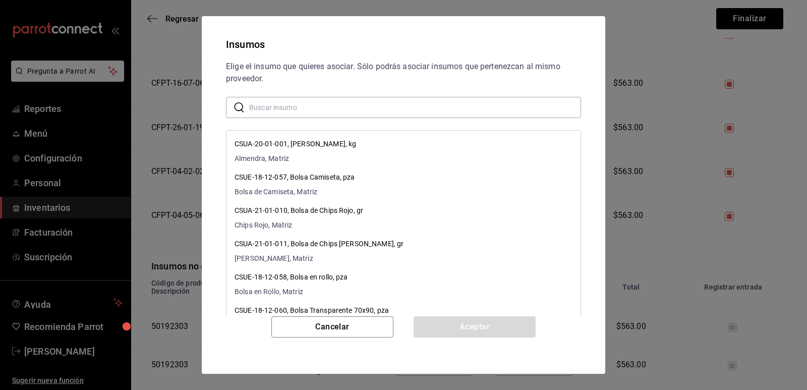
click at [334, 92] on div "Elige el insumo que quieres asociar. Sólo podrás asociar insumos que pertenezca…" at bounding box center [403, 189] width 379 height 256
click at [336, 110] on input "text" at bounding box center [415, 107] width 332 height 20
paste input "Medio Vainilla"
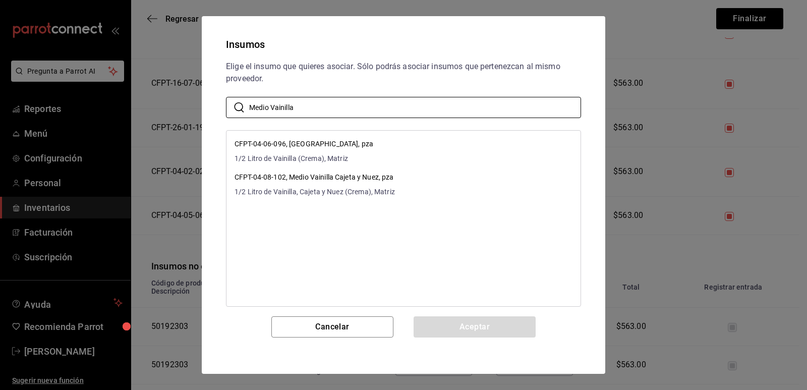
type input "Medio Vainilla"
click at [446, 155] on li "CFPT-04-06-096, [GEOGRAPHIC_DATA], pza 1/2 Litro de Vainilla (Crema), Matriz" at bounding box center [403, 151] width 354 height 33
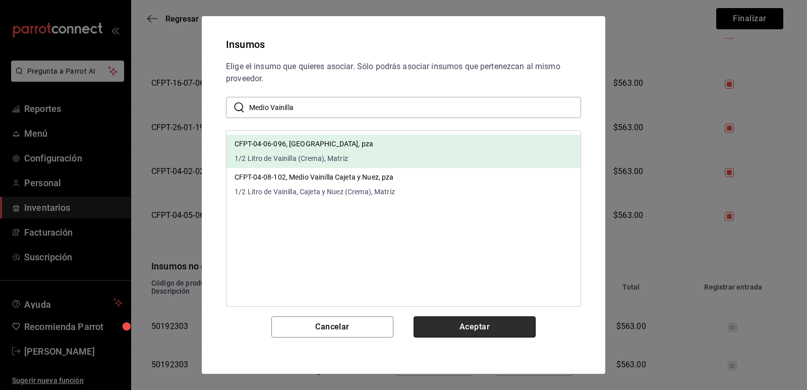
click at [467, 323] on button "Aceptar" at bounding box center [475, 326] width 122 height 21
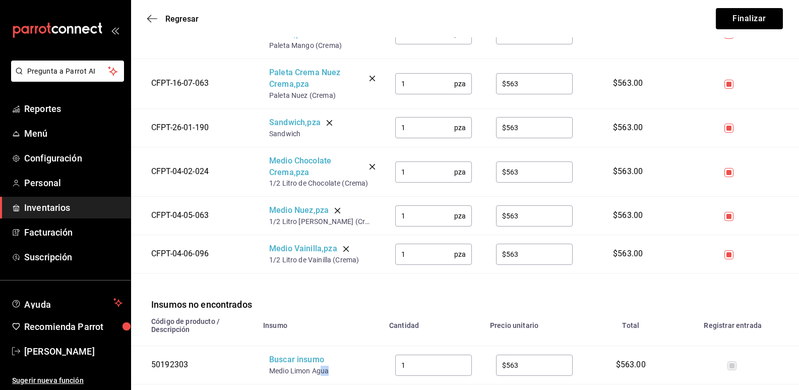
drag, startPoint x: 333, startPoint y: 373, endPoint x: 320, endPoint y: 372, distance: 12.6
click at [320, 372] on div "Medio Limon Agua" at bounding box center [309, 371] width 81 height 10
drag, startPoint x: 304, startPoint y: 372, endPoint x: 271, endPoint y: 370, distance: 33.4
click at [271, 370] on div "Medio Limon Agua" at bounding box center [309, 371] width 81 height 10
click at [293, 368] on div "Medio Limon Agua" at bounding box center [309, 371] width 81 height 10
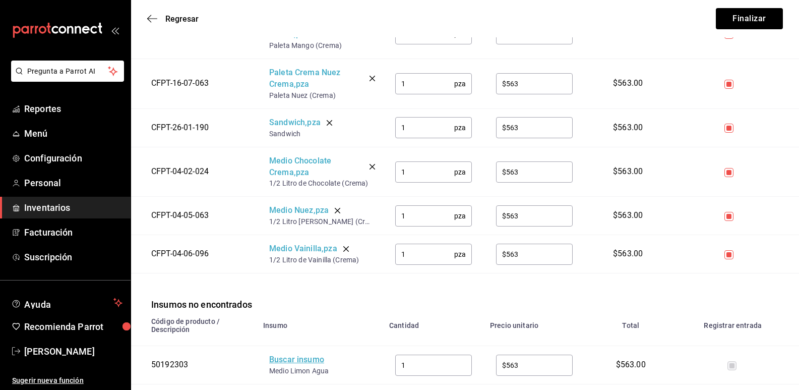
click at [297, 362] on div "Buscar insumo" at bounding box center [309, 360] width 81 height 12
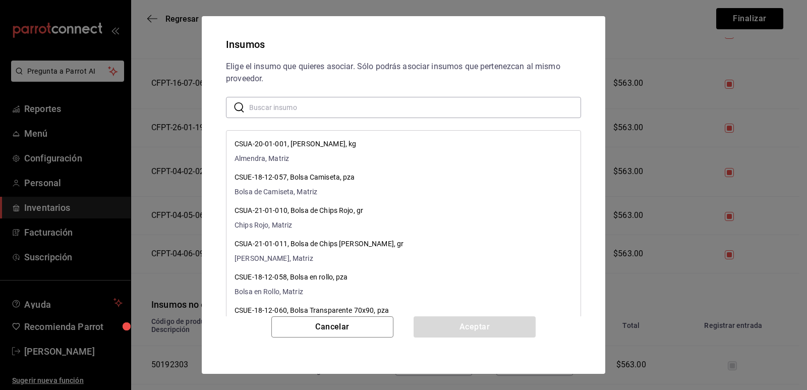
click at [387, 113] on input "text" at bounding box center [415, 107] width 332 height 20
paste input "Medio Lim"
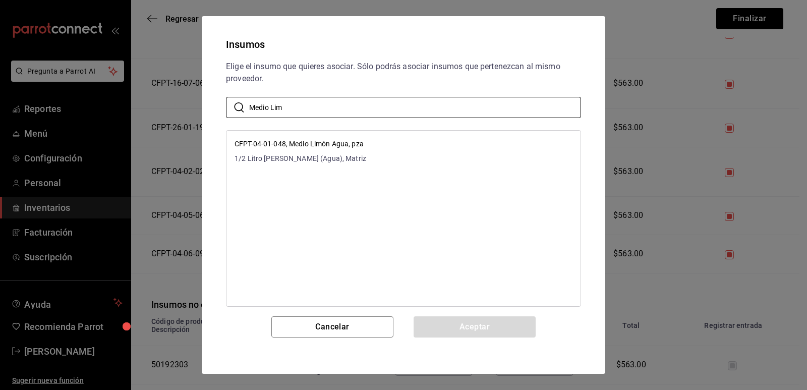
type input "Medio Lim"
click at [434, 155] on li "CFPT-04-01-048, Medio Limón Agua, pza 1/2 Litro [PERSON_NAME] (Agua), [GEOGRAPH…" at bounding box center [403, 151] width 354 height 33
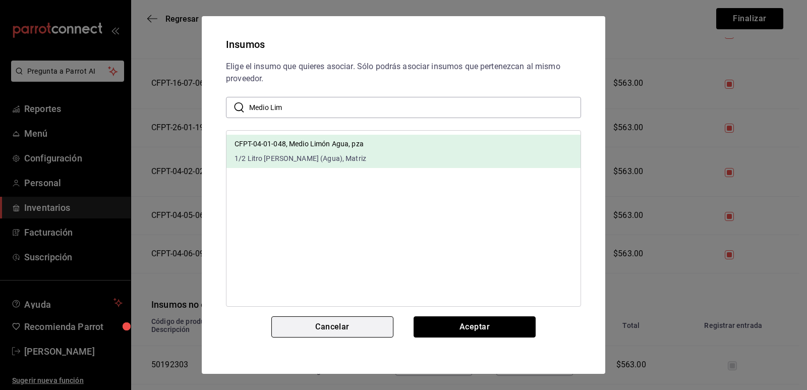
drag, startPoint x: 460, startPoint y: 323, endPoint x: 328, endPoint y: 333, distance: 132.5
click at [460, 323] on button "Aceptar" at bounding box center [475, 326] width 122 height 21
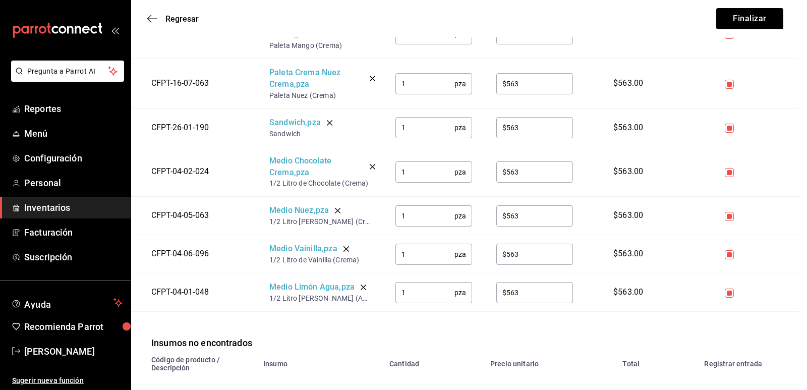
click at [328, 333] on button "Cancelar" at bounding box center [332, 326] width 122 height 21
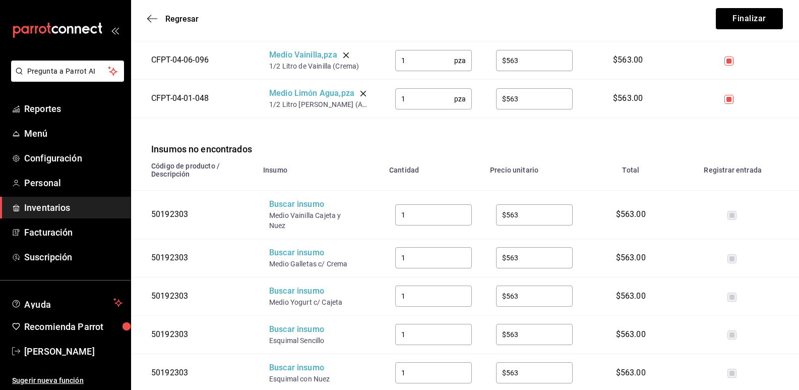
scroll to position [1715, 0]
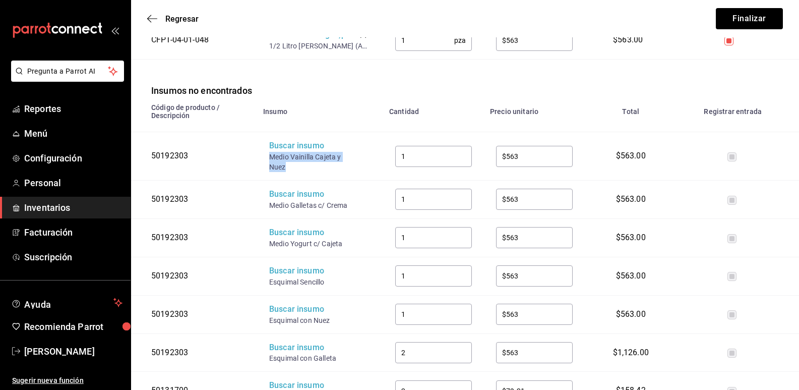
drag, startPoint x: 288, startPoint y: 168, endPoint x: 267, endPoint y: 158, distance: 23.0
click at [267, 158] on td "Buscar insumo Medio Vainilla Cajeta y Nuez" at bounding box center [320, 156] width 126 height 48
click at [290, 142] on div "Buscar insumo" at bounding box center [309, 146] width 81 height 12
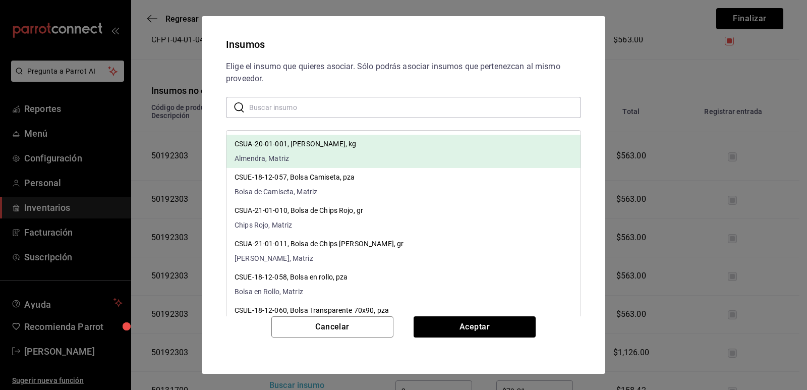
click at [314, 109] on input "text" at bounding box center [415, 107] width 332 height 20
paste input "Medio Vainilla Cajeta y Nuez"
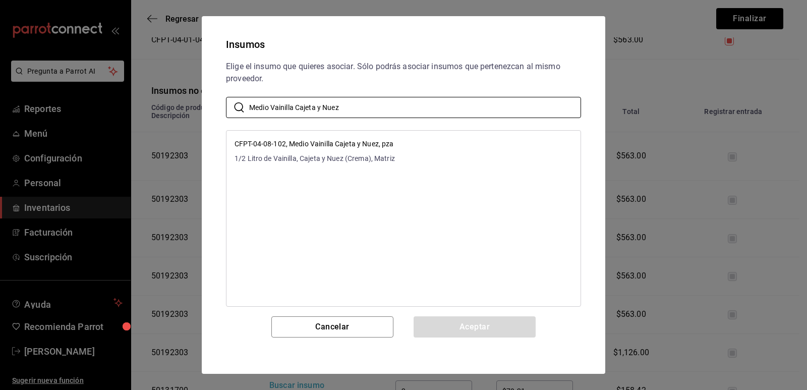
type input "Medio Vainilla Cajeta y Nuez"
click at [419, 138] on li "CFPT-04-08-102, Medio Vainilla Cajeta y Nuez, pza 1/2 Litro de Vainilla, Cajeta…" at bounding box center [403, 151] width 354 height 33
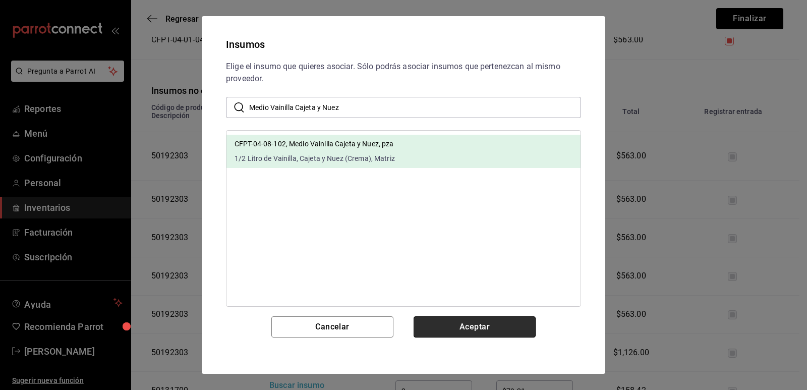
click at [443, 331] on button "Aceptar" at bounding box center [475, 326] width 122 height 21
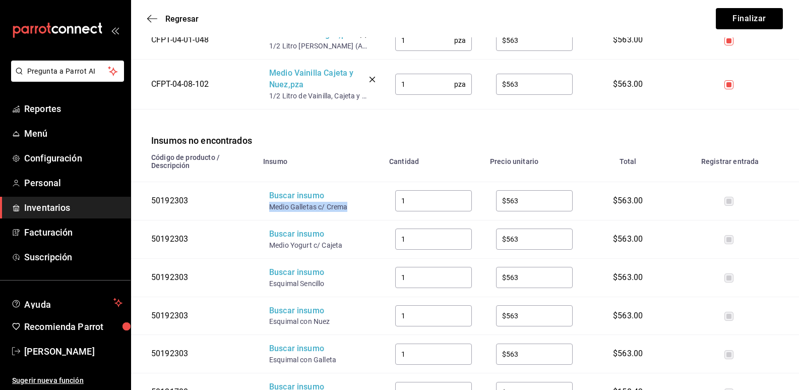
drag, startPoint x: 350, startPoint y: 207, endPoint x: 271, endPoint y: 211, distance: 78.3
click at [271, 211] on div "Medio Galletas c/ Crema" at bounding box center [309, 207] width 81 height 10
click at [286, 195] on div "Buscar insumo" at bounding box center [309, 196] width 81 height 12
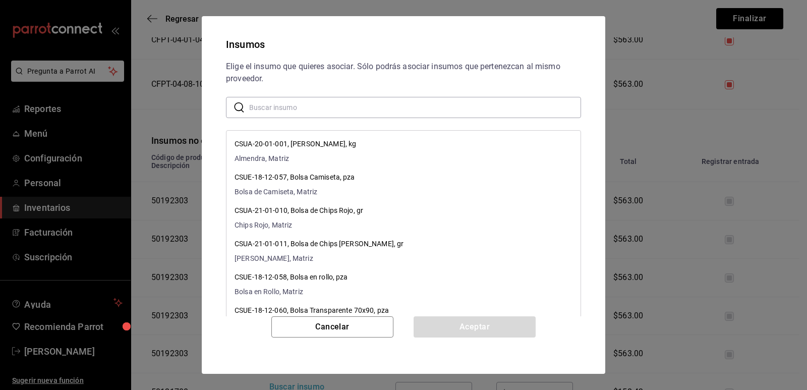
click at [313, 104] on input "text" at bounding box center [415, 107] width 332 height 20
paste input "Medio Galletas c/ Crema"
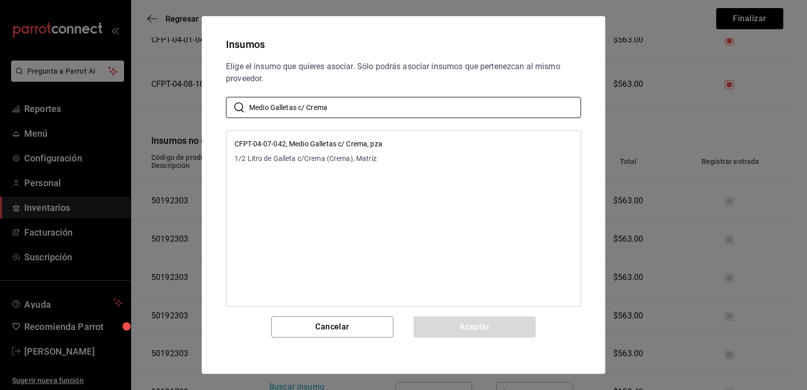
type input "Medio Galletas c/ Crema"
click at [386, 141] on li "CFPT-04-07-042, Medio Galletas c/ Crema, pza 1/2 Litro de Galleta c/Crema (Crem…" at bounding box center [403, 151] width 354 height 33
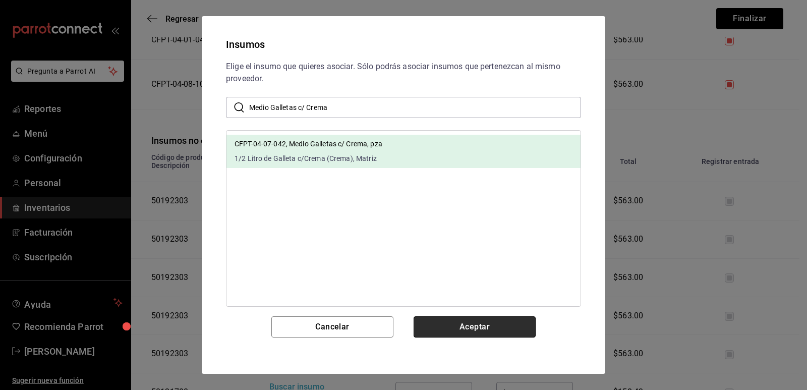
click at [444, 325] on button "Aceptar" at bounding box center [475, 326] width 122 height 21
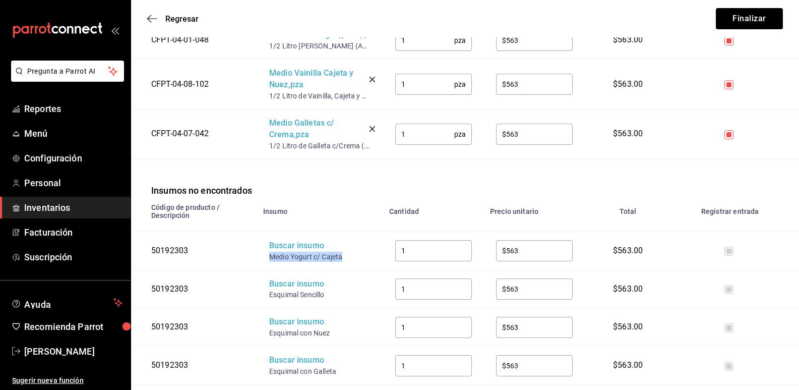
drag, startPoint x: 342, startPoint y: 255, endPoint x: 269, endPoint y: 260, distance: 72.8
click at [269, 260] on div "Medio Yogurt c/ Cajeta" at bounding box center [309, 257] width 81 height 10
click at [293, 246] on div "Buscar insumo" at bounding box center [309, 246] width 81 height 12
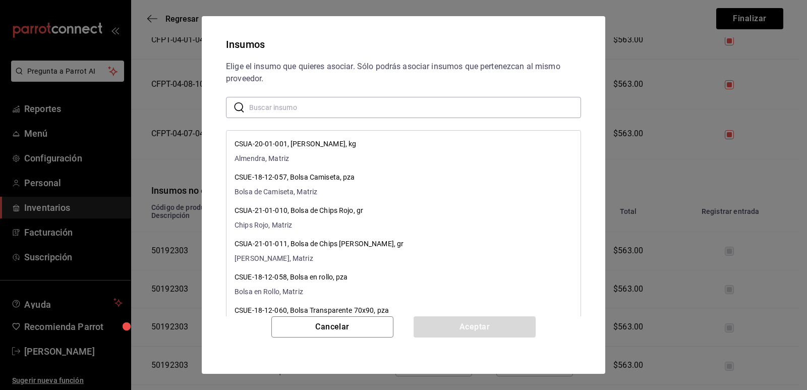
click at [329, 109] on input "text" at bounding box center [415, 107] width 332 height 20
paste input "Medio Yogurt c/ Cajeta"
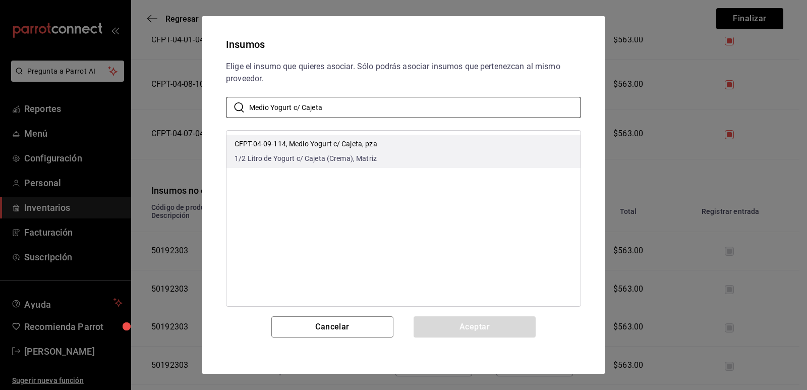
type input "Medio Yogurt c/ Cajeta"
click at [391, 139] on li "CFPT-04-09-114, Medio Yogurt c/ Cajeta, pza 1/2 Litro de Yogurt c/ Cajeta (Crem…" at bounding box center [403, 151] width 354 height 33
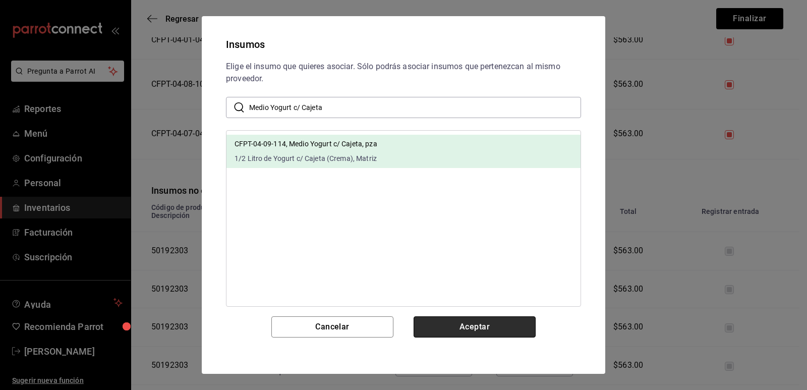
click at [452, 323] on button "Aceptar" at bounding box center [475, 326] width 122 height 21
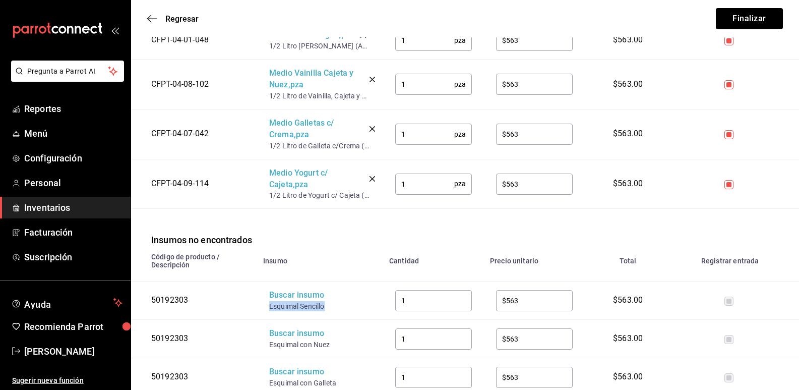
drag, startPoint x: 315, startPoint y: 304, endPoint x: 270, endPoint y: 304, distance: 44.4
click at [270, 304] on div "Esquimal Sencillo" at bounding box center [309, 306] width 81 height 10
click at [287, 296] on div "Buscar insumo" at bounding box center [309, 296] width 81 height 12
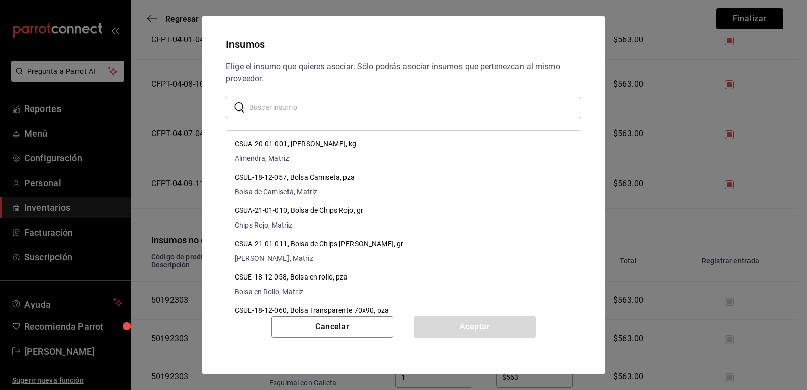
click at [339, 108] on input "text" at bounding box center [415, 107] width 332 height 20
paste input "Esquimal Sencillo"
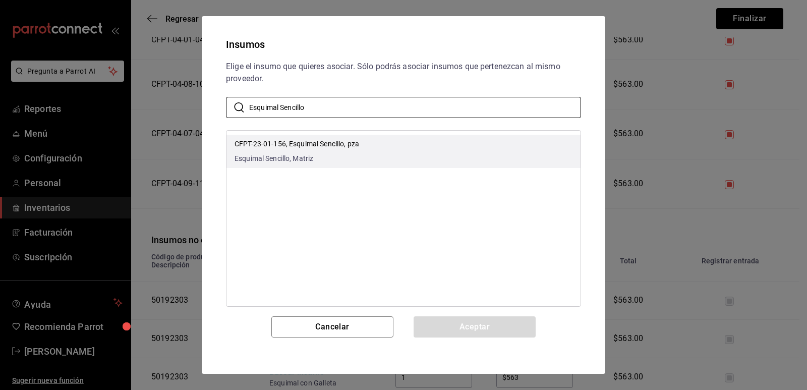
type input "Esquimal Sencillo"
click at [388, 142] on li "CFPT-23-01-156, Esquimal Sencillo, pza Esquimal Sencillo, Matriz" at bounding box center [403, 151] width 354 height 33
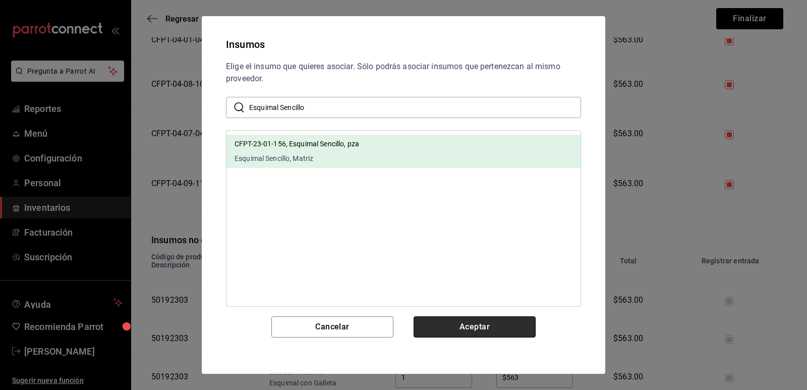
click at [459, 330] on button "Aceptar" at bounding box center [475, 326] width 122 height 21
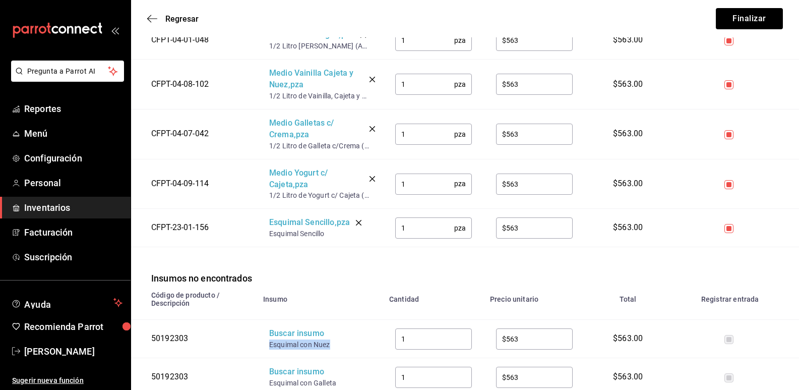
drag, startPoint x: 332, startPoint y: 350, endPoint x: 269, endPoint y: 351, distance: 63.6
click at [269, 351] on td "Buscar insumo Esquimal con Nuez" at bounding box center [320, 339] width 126 height 38
click at [296, 335] on div "Buscar insumo" at bounding box center [309, 334] width 81 height 12
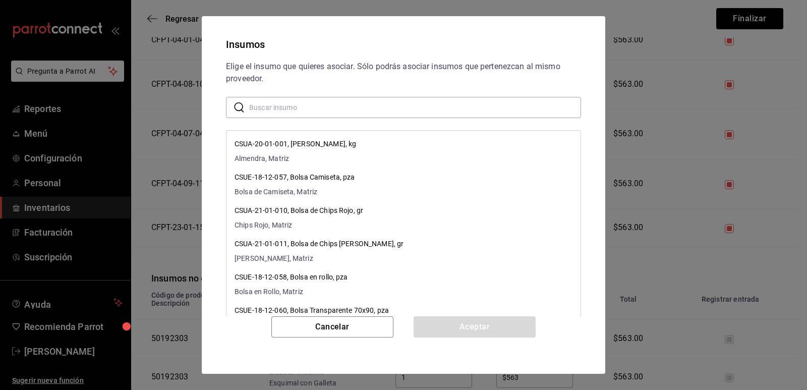
click at [324, 110] on input "text" at bounding box center [415, 107] width 332 height 20
paste input "Esquimal con Nuez"
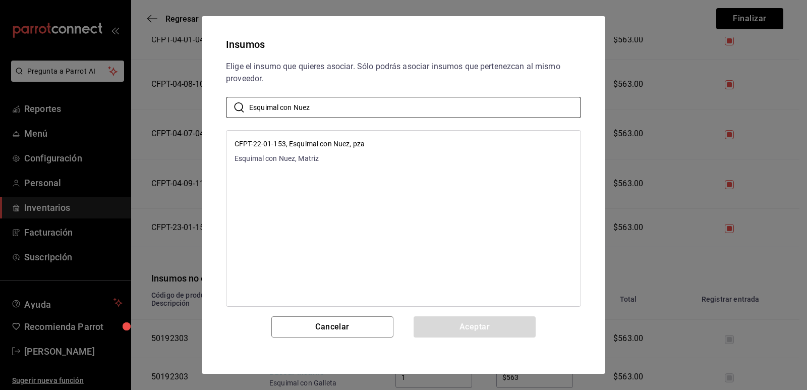
type input "Esquimal con Nuez"
click at [399, 146] on li "CFPT-22-01-153, Esquimal con Nuez, pza Esquimal con Nuez, Matriz" at bounding box center [403, 151] width 354 height 33
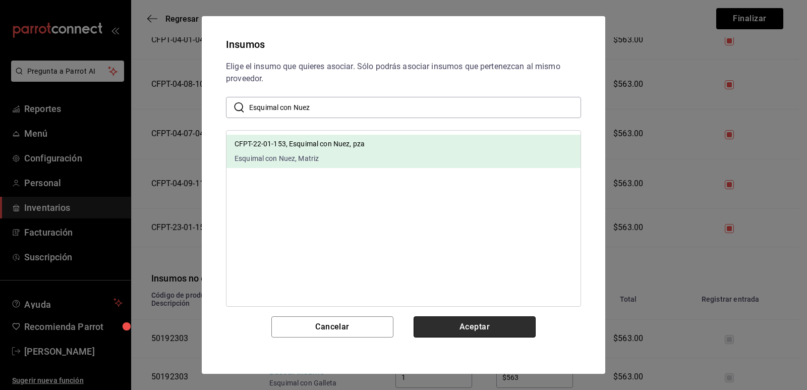
click at [443, 322] on button "Aceptar" at bounding box center [475, 326] width 122 height 21
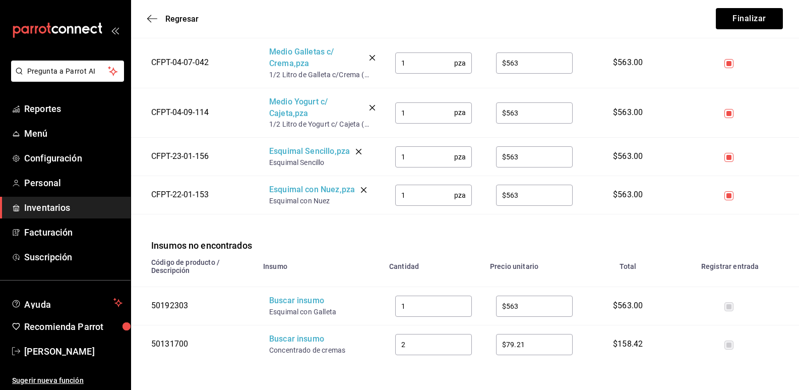
scroll to position [1794, 0]
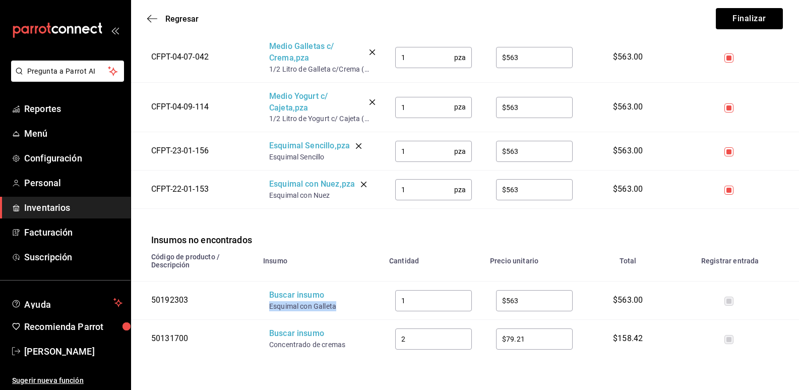
drag, startPoint x: 342, startPoint y: 306, endPoint x: 269, endPoint y: 309, distance: 73.2
click at [269, 309] on div "Esquimal con Galleta" at bounding box center [309, 306] width 81 height 10
click at [284, 291] on div "Buscar insumo" at bounding box center [309, 296] width 81 height 12
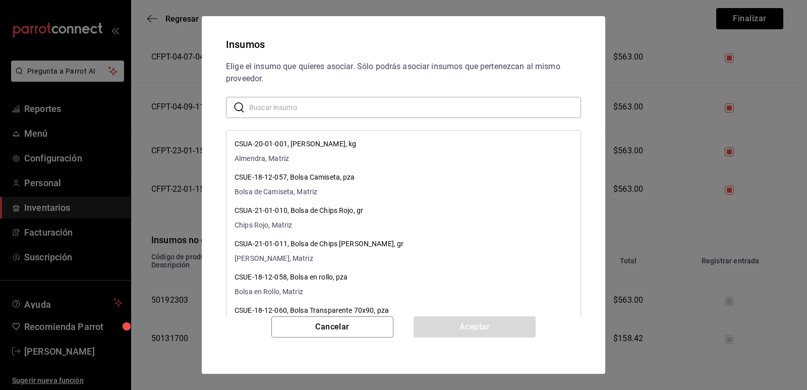
click at [335, 109] on input "text" at bounding box center [415, 107] width 332 height 20
paste input "Esquimal con Galleta"
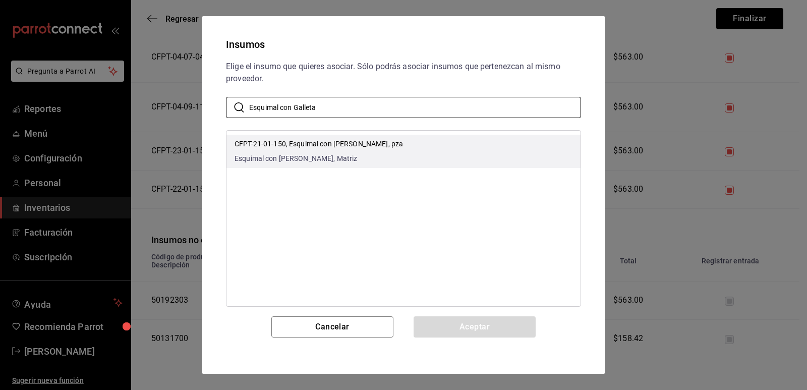
type input "Esquimal con Galleta"
click at [417, 142] on li "CFPT-21-01-150, Esquimal con Galleta, pza Esquimal con Galleta, Matriz" at bounding box center [403, 151] width 354 height 33
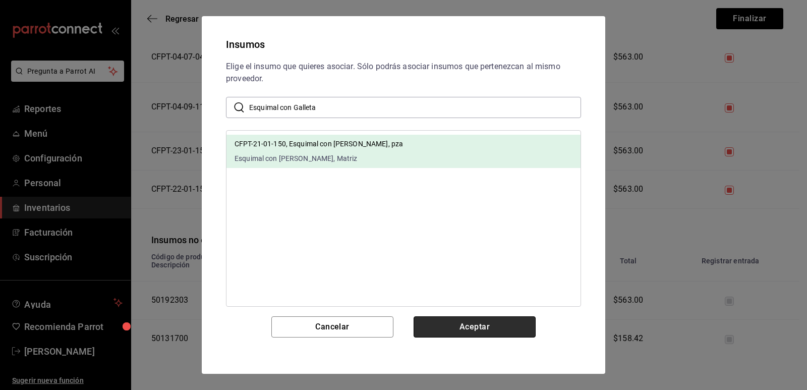
click at [455, 324] on button "Aceptar" at bounding box center [475, 326] width 122 height 21
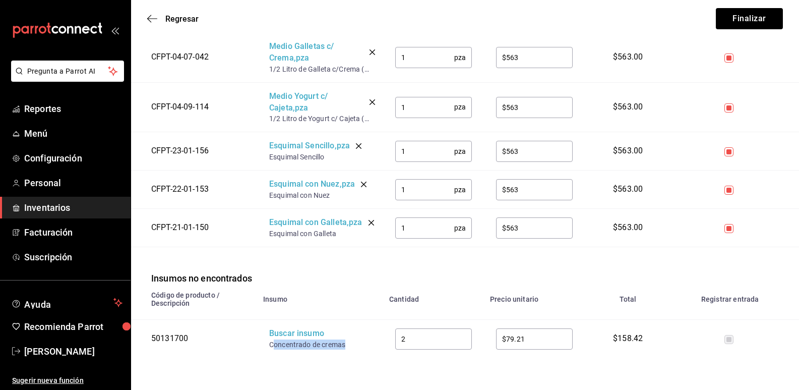
drag, startPoint x: 348, startPoint y: 354, endPoint x: 275, endPoint y: 358, distance: 72.3
click at [275, 350] on div "Concentrado de cremas" at bounding box center [309, 344] width 81 height 10
